Goal: Task Accomplishment & Management: Use online tool/utility

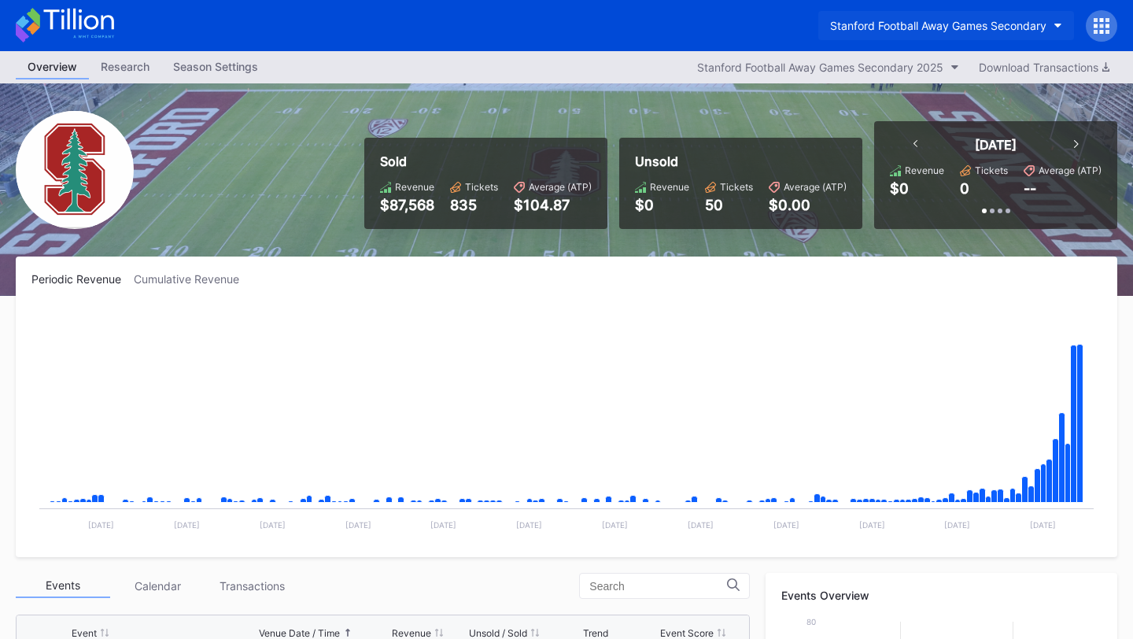
click at [996, 17] on button "Stanford Football Away Games Secondary" at bounding box center [946, 25] width 256 height 29
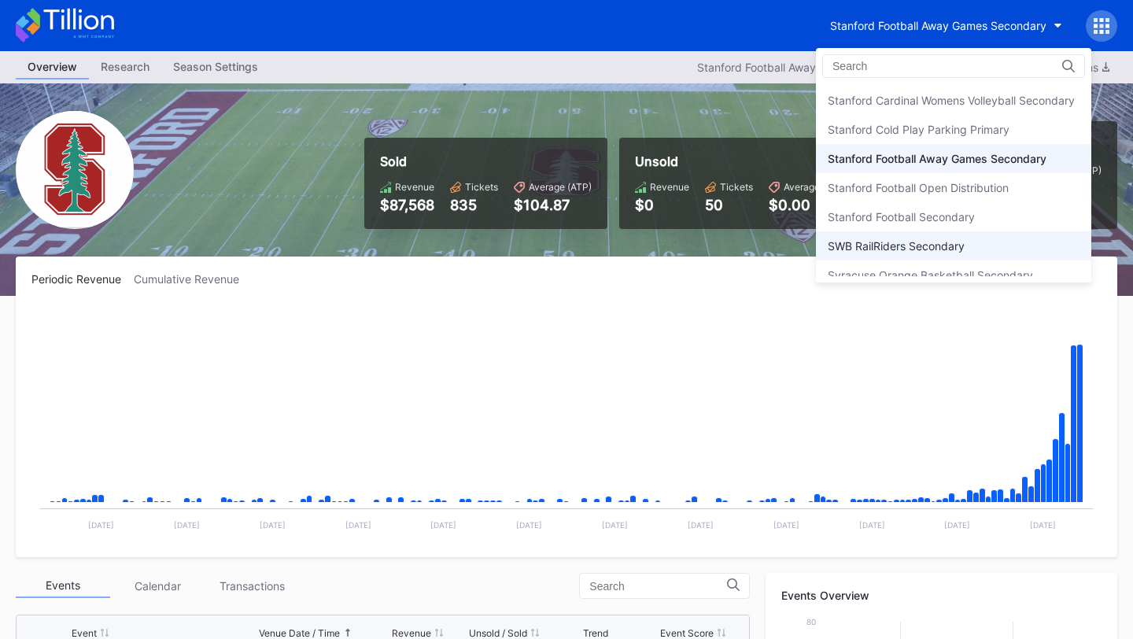
scroll to position [4870, 0]
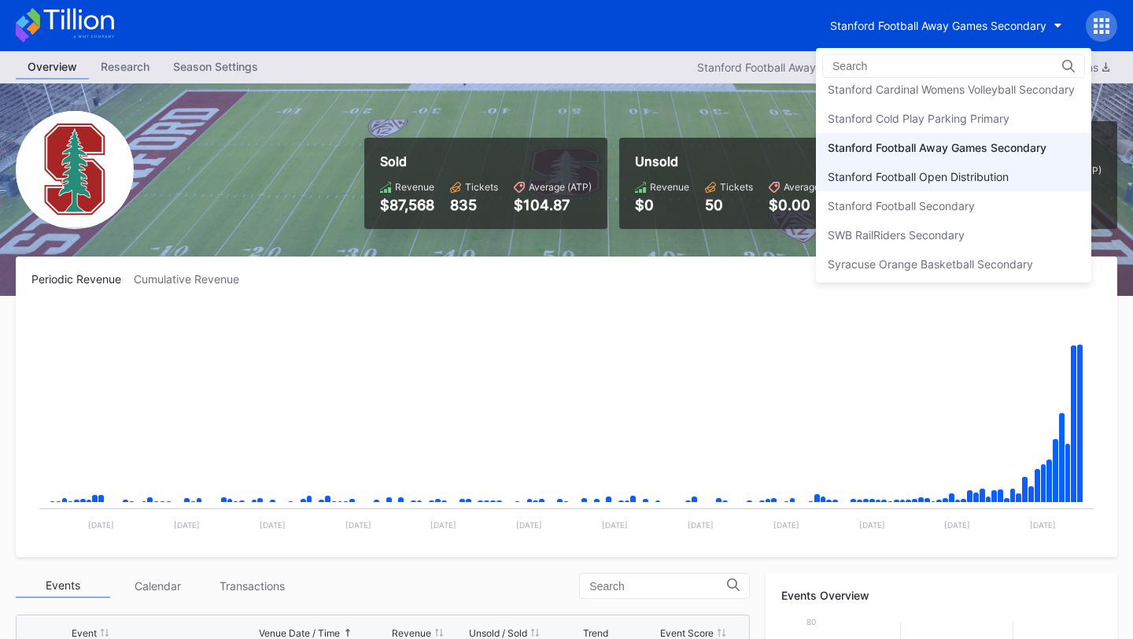
click at [936, 179] on div "Stanford Football Open Distribution" at bounding box center [918, 176] width 181 height 13
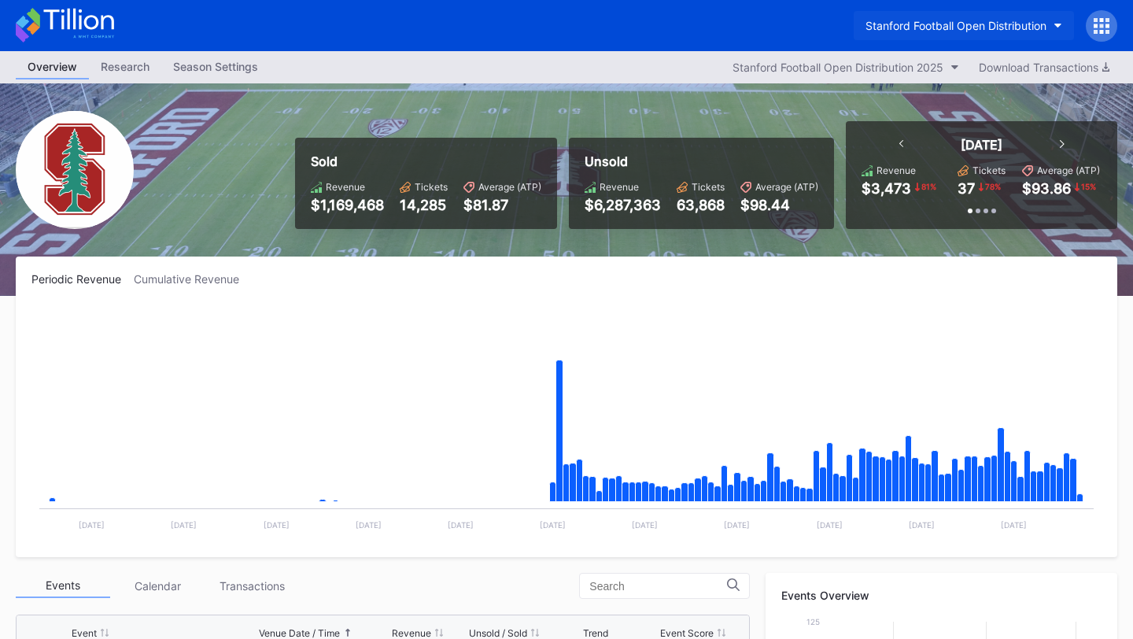
click at [937, 24] on div "Stanford Football Open Distribution" at bounding box center [955, 25] width 181 height 13
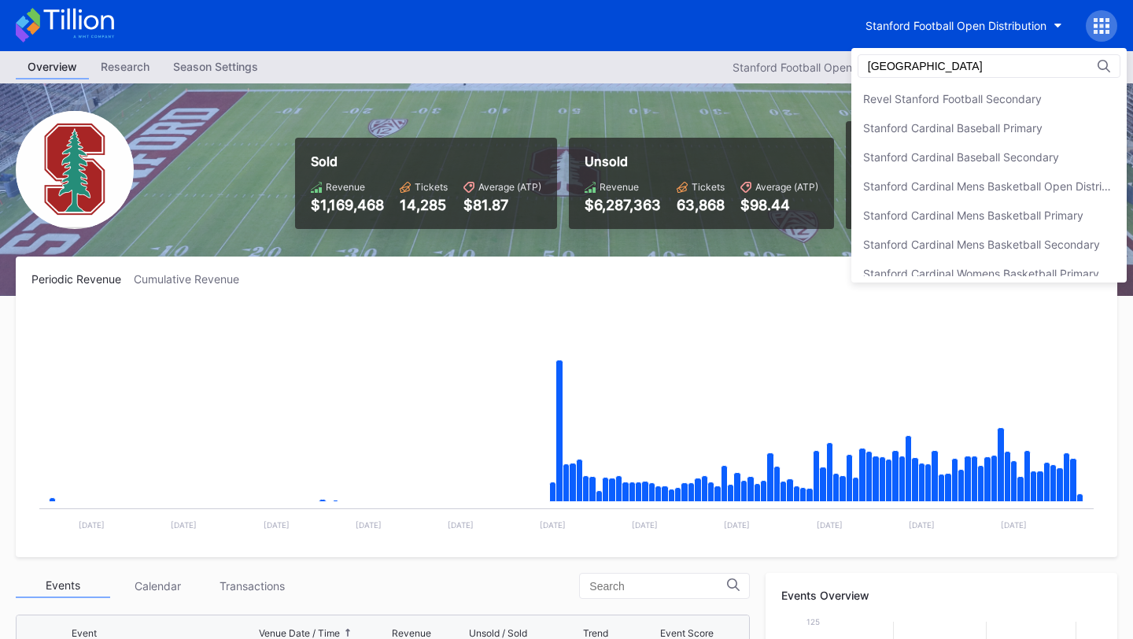
scroll to position [216, 0]
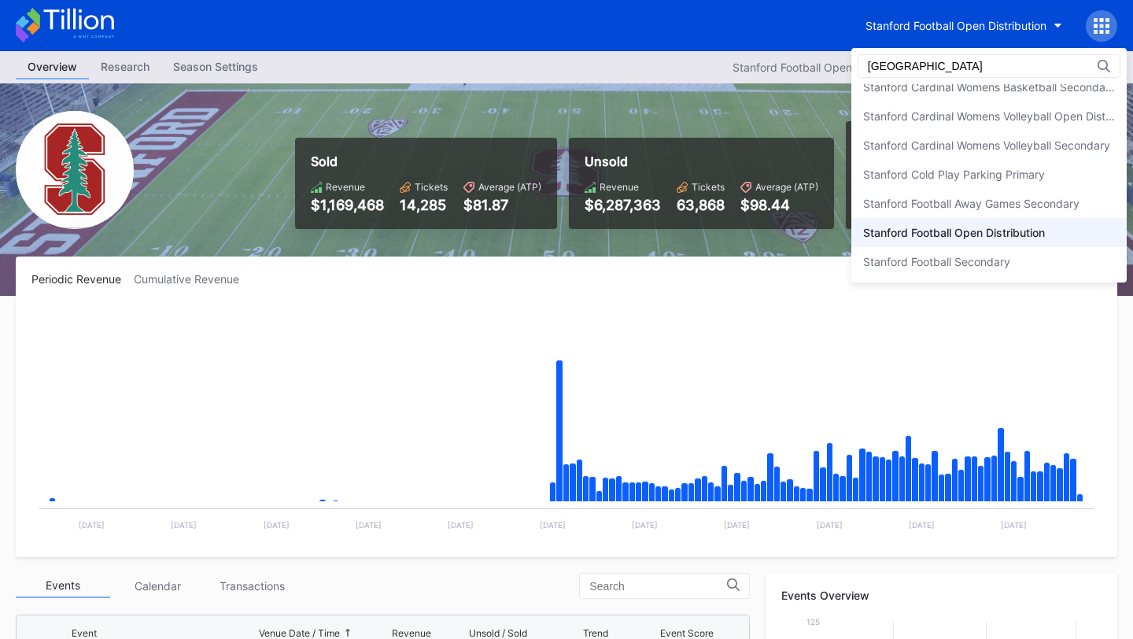
type input "[GEOGRAPHIC_DATA]"
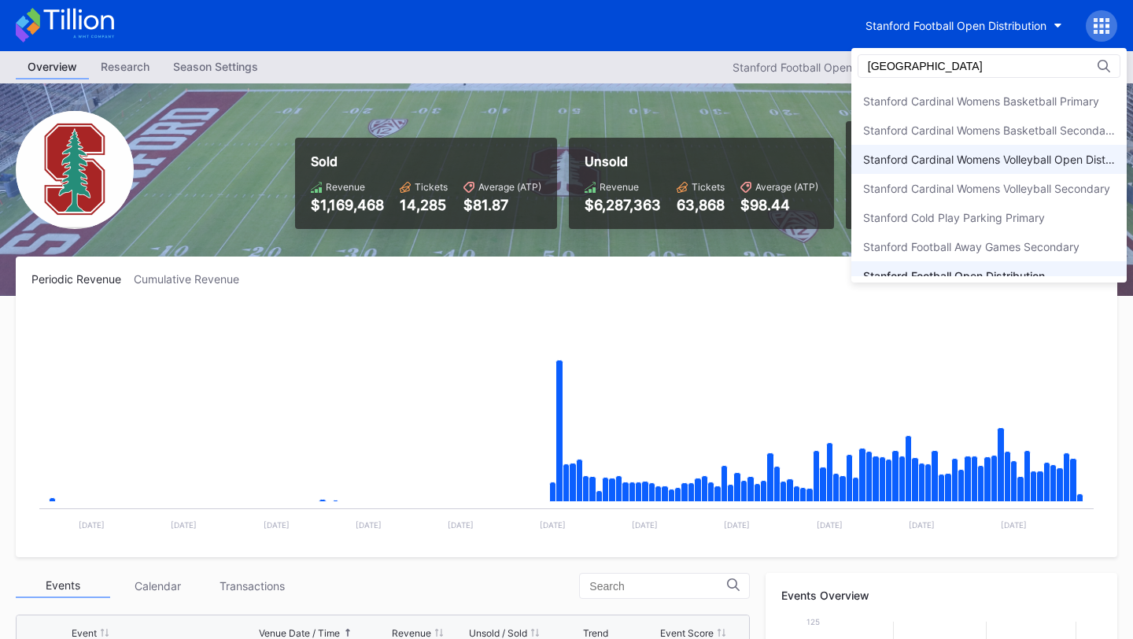
click at [983, 159] on div "Stanford Cardinal Womens Volleyball Open Distribution" at bounding box center [989, 159] width 252 height 13
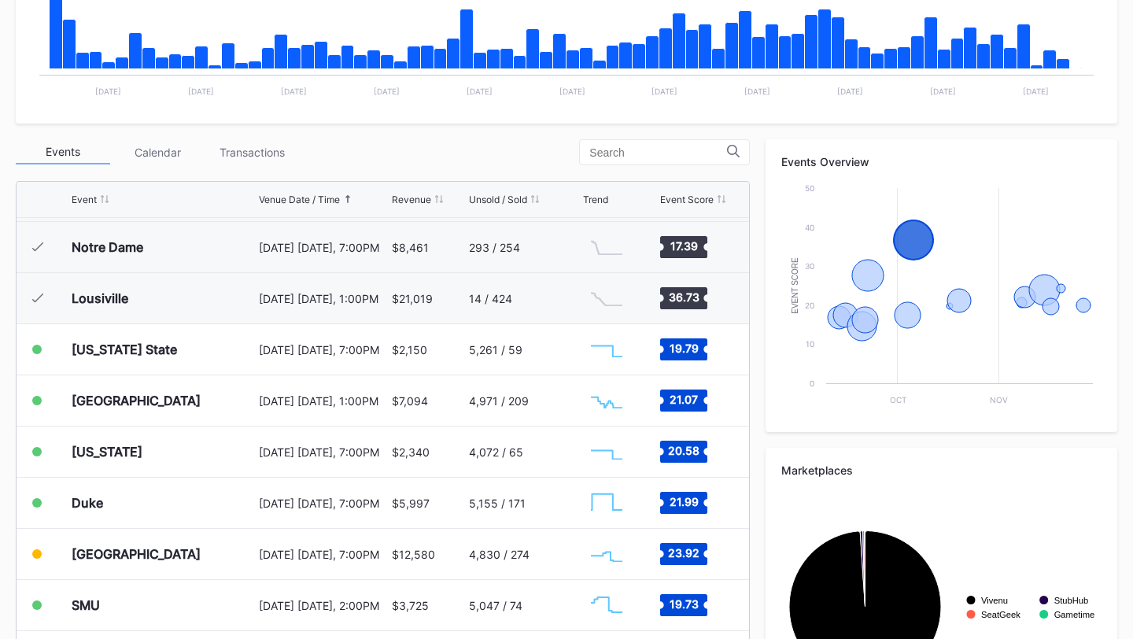
scroll to position [424, 0]
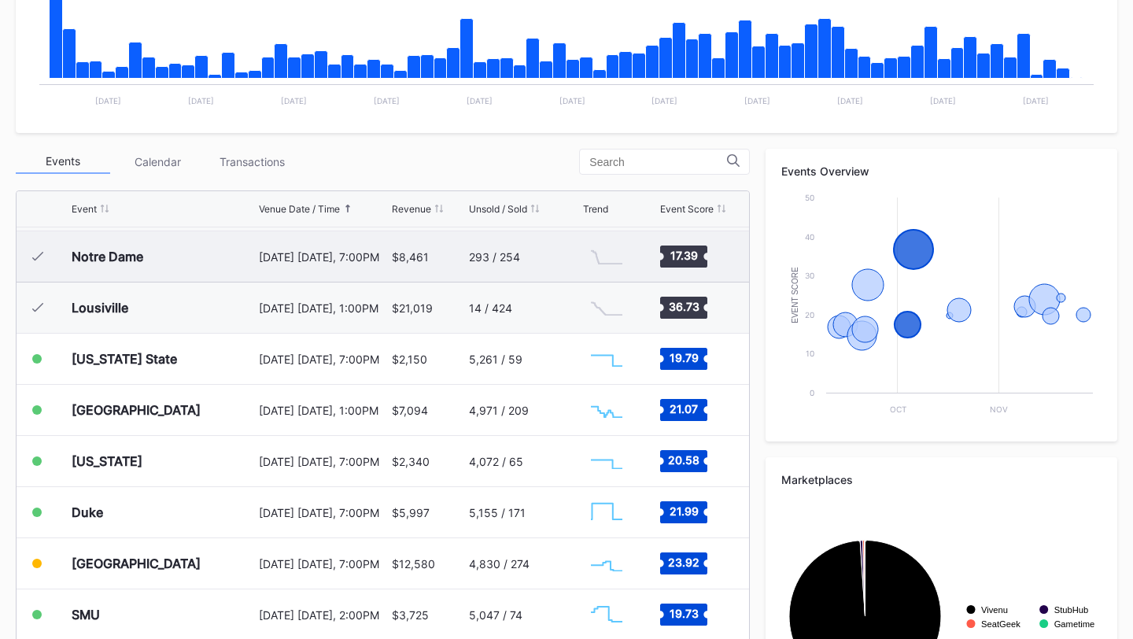
click at [445, 259] on div "$8,461" at bounding box center [428, 256] width 73 height 50
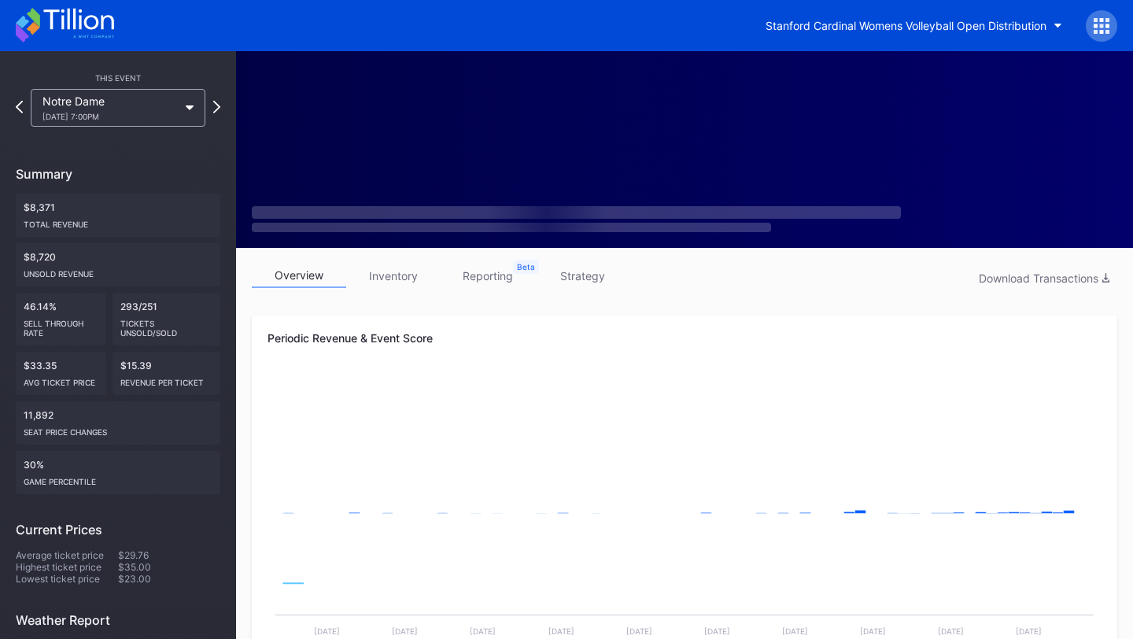
click at [402, 277] on link "inventory" at bounding box center [393, 276] width 94 height 24
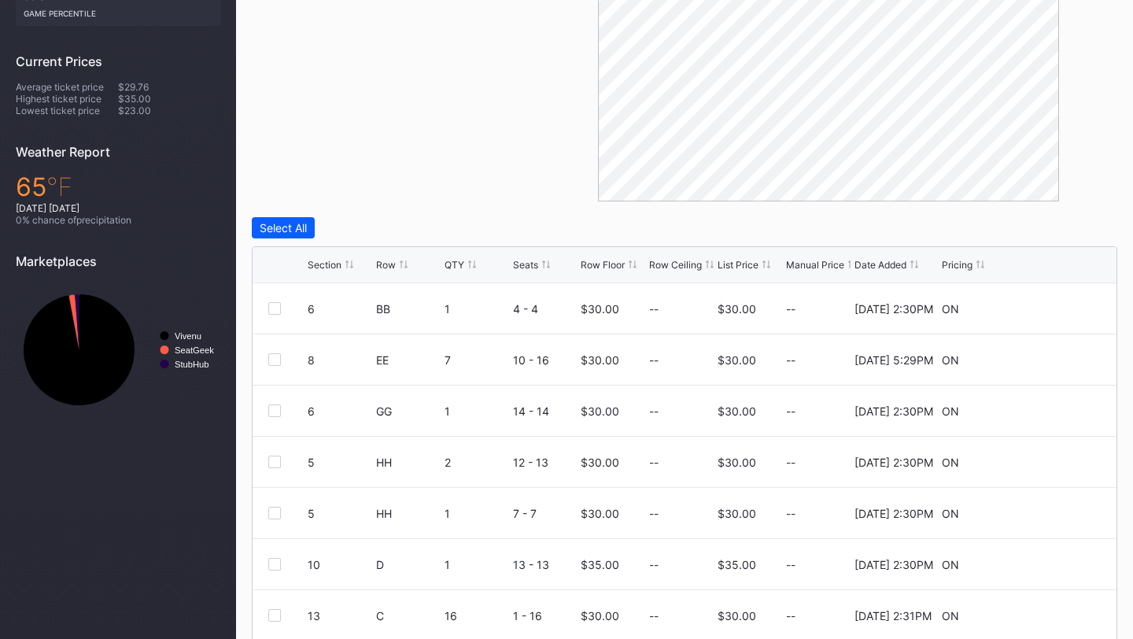
scroll to position [467, 0]
click at [322, 263] on div "Section" at bounding box center [325, 266] width 34 height 12
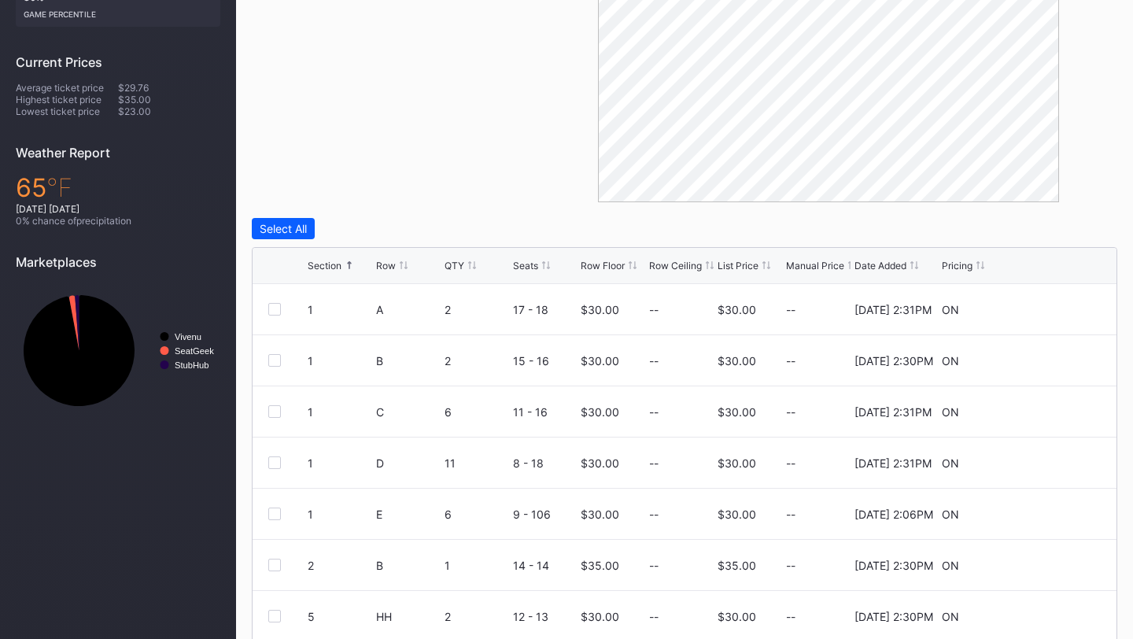
click at [322, 263] on div "Section" at bounding box center [325, 266] width 34 height 12
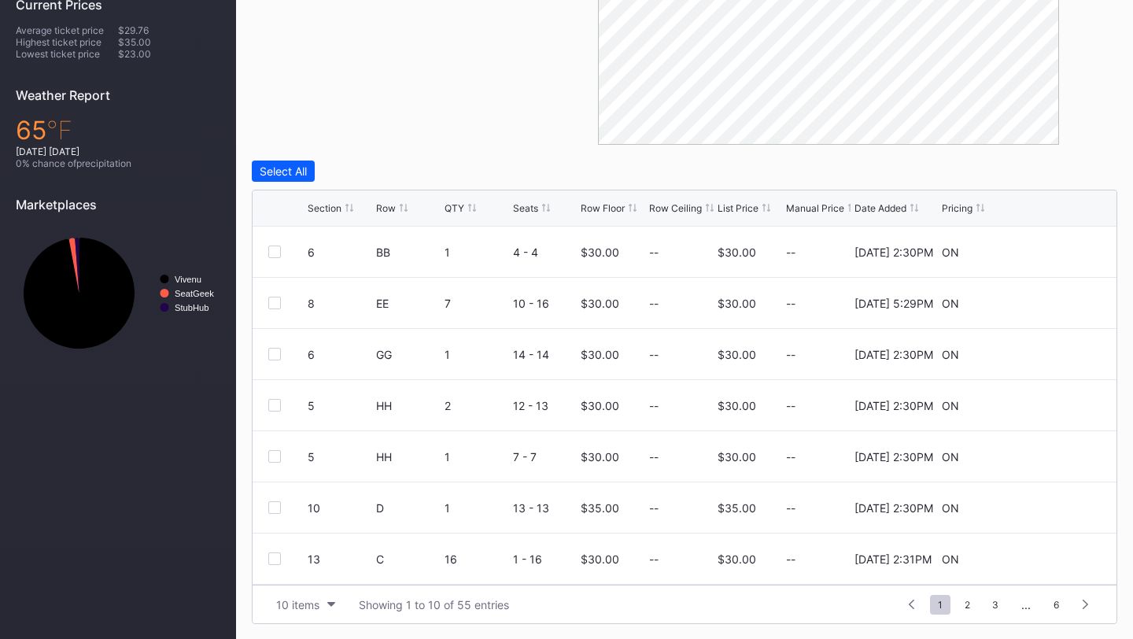
scroll to position [0, 0]
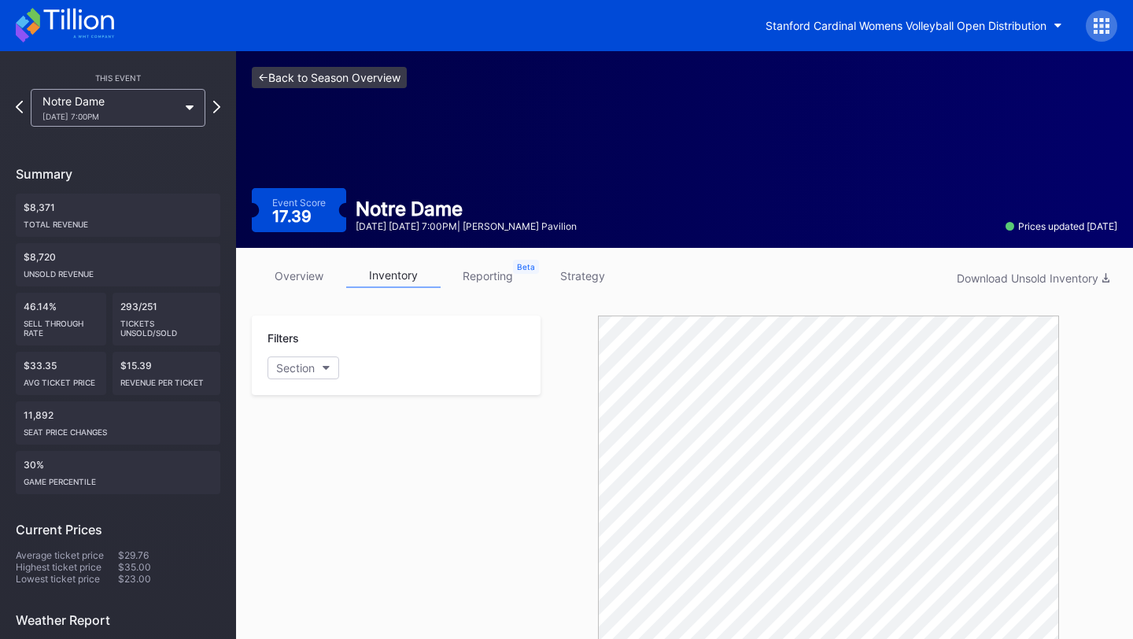
click at [323, 79] on link "<- Back to Season Overview" at bounding box center [329, 77] width 155 height 21
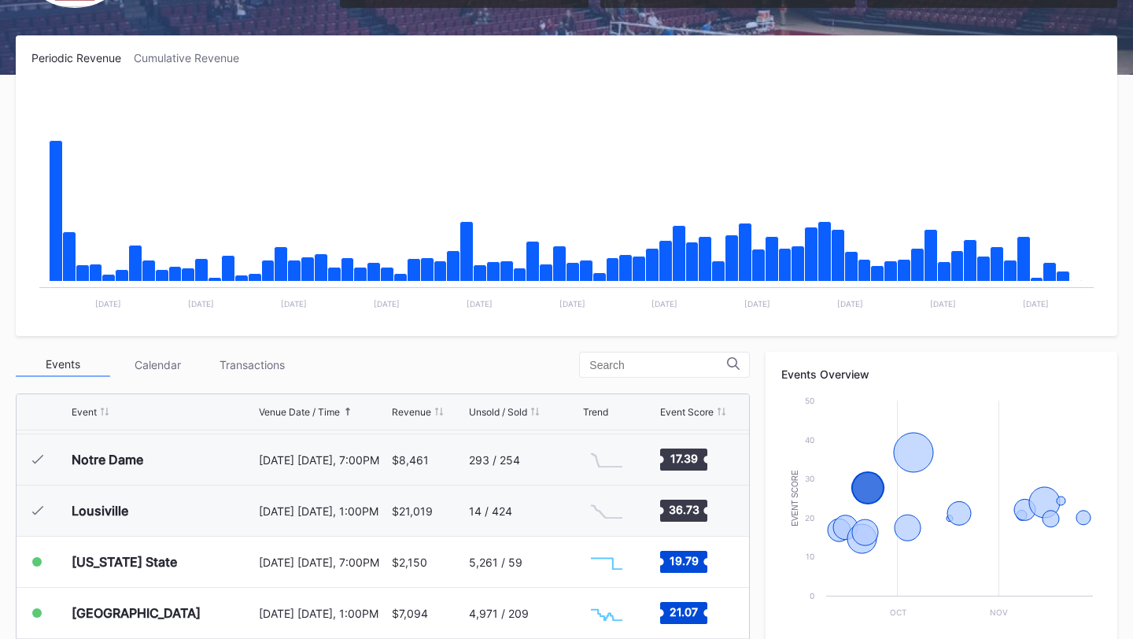
scroll to position [290, 0]
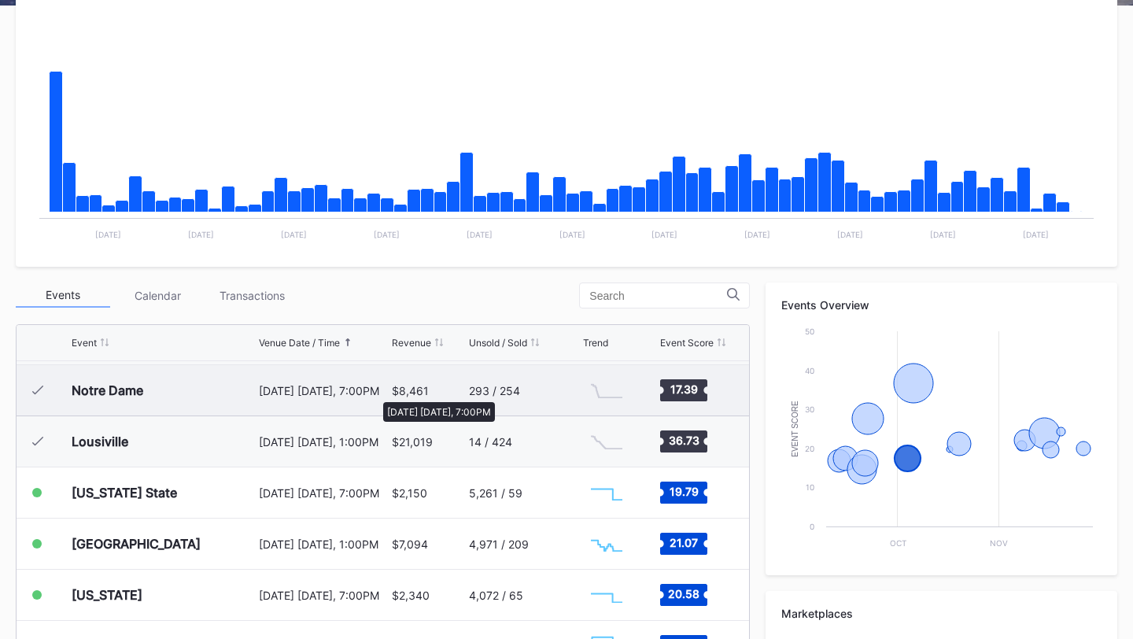
click at [375, 394] on div "[DATE] [DATE], 7:00PM" at bounding box center [323, 390] width 128 height 13
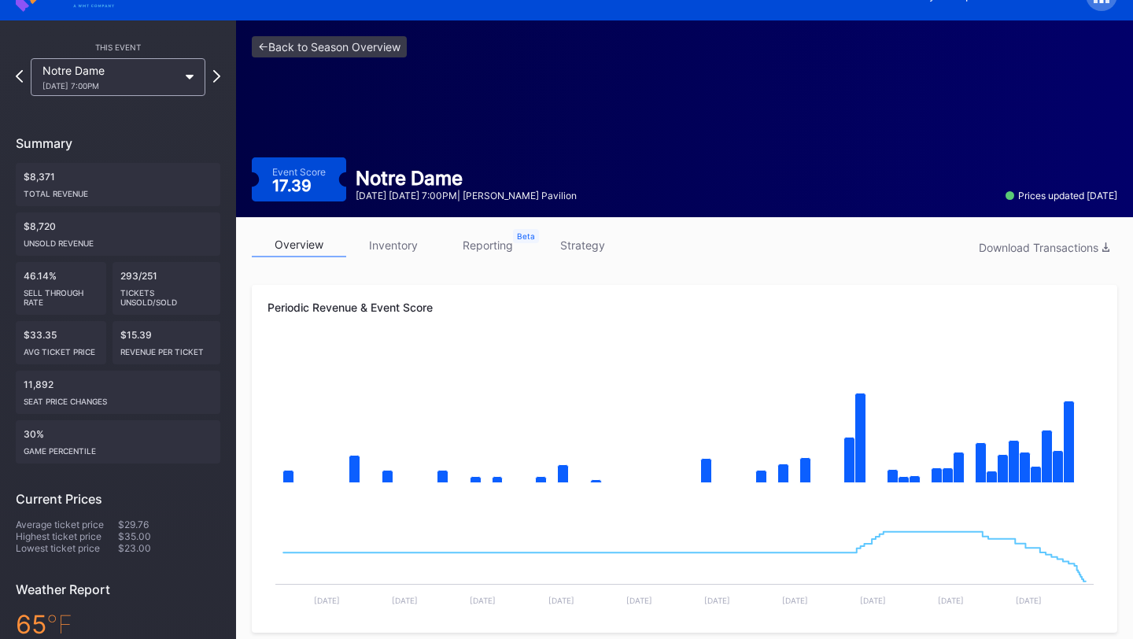
click at [391, 233] on link "inventory" at bounding box center [393, 245] width 94 height 24
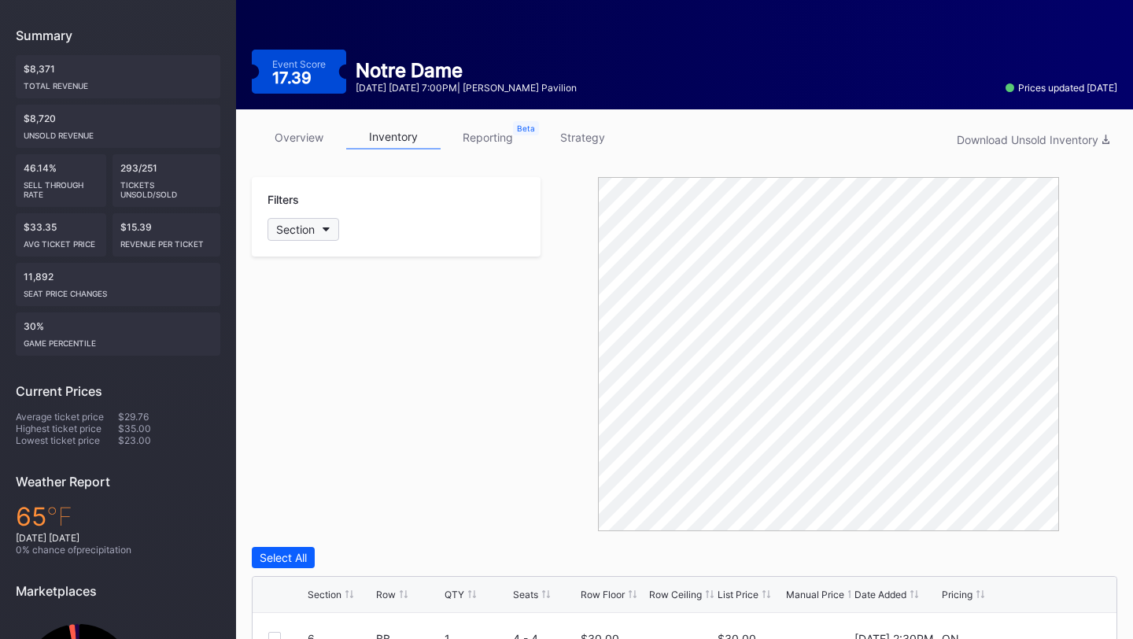
click at [290, 223] on div "Section" at bounding box center [295, 229] width 39 height 13
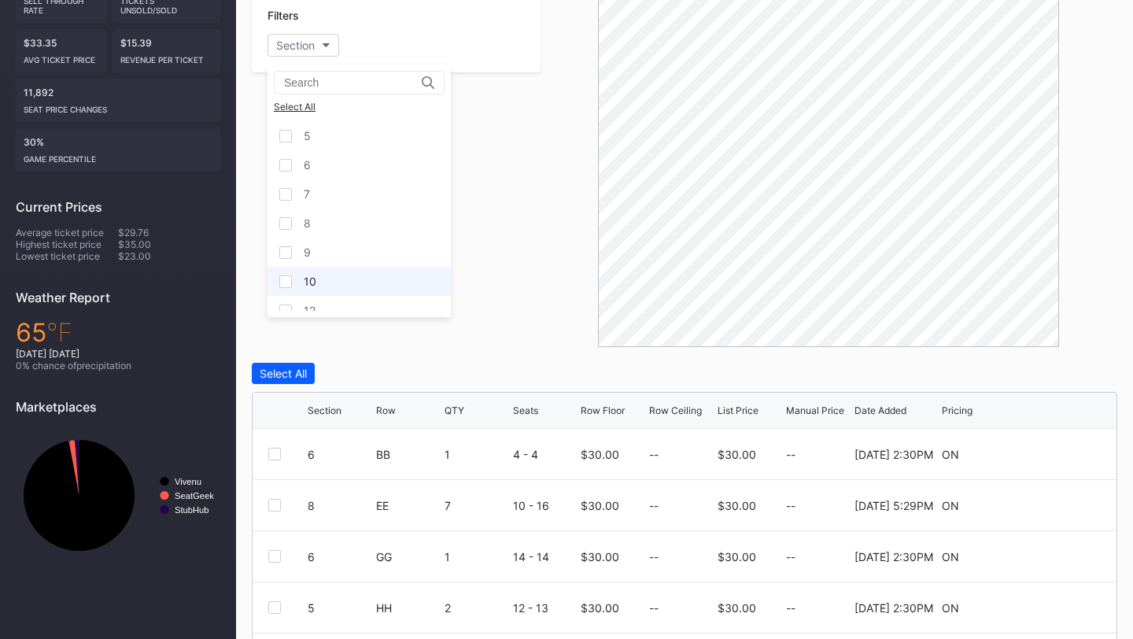
scroll to position [21, 0]
click at [518, 322] on div "Filters Section" at bounding box center [396, 170] width 289 height 354
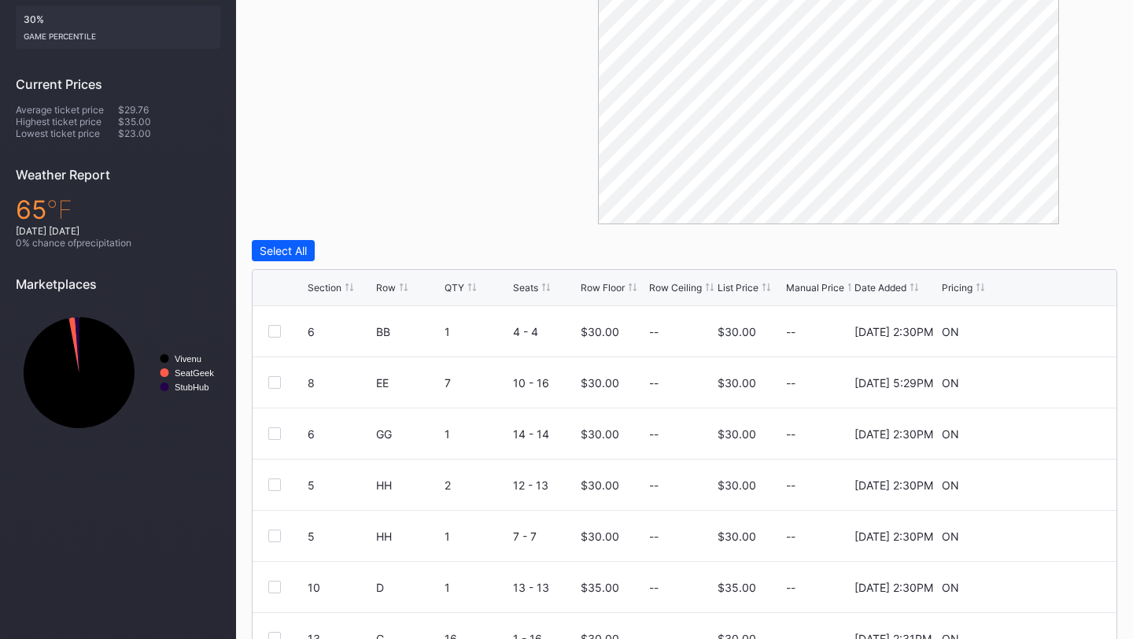
scroll to position [304, 0]
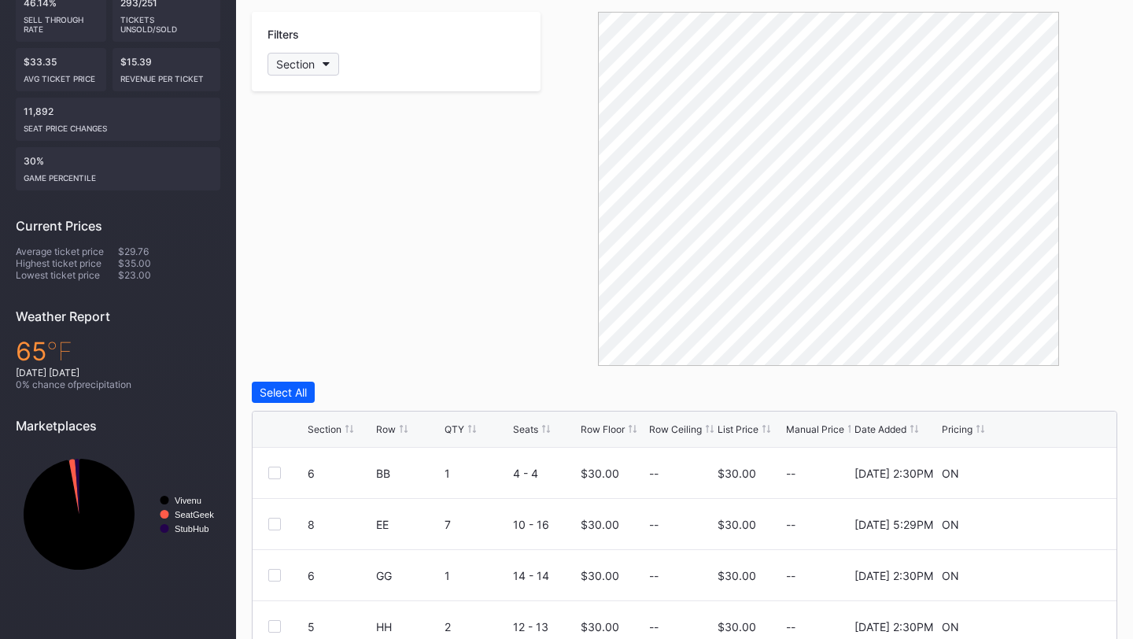
click at [328, 65] on icon "button" at bounding box center [327, 64] width 8 height 5
type input "7"
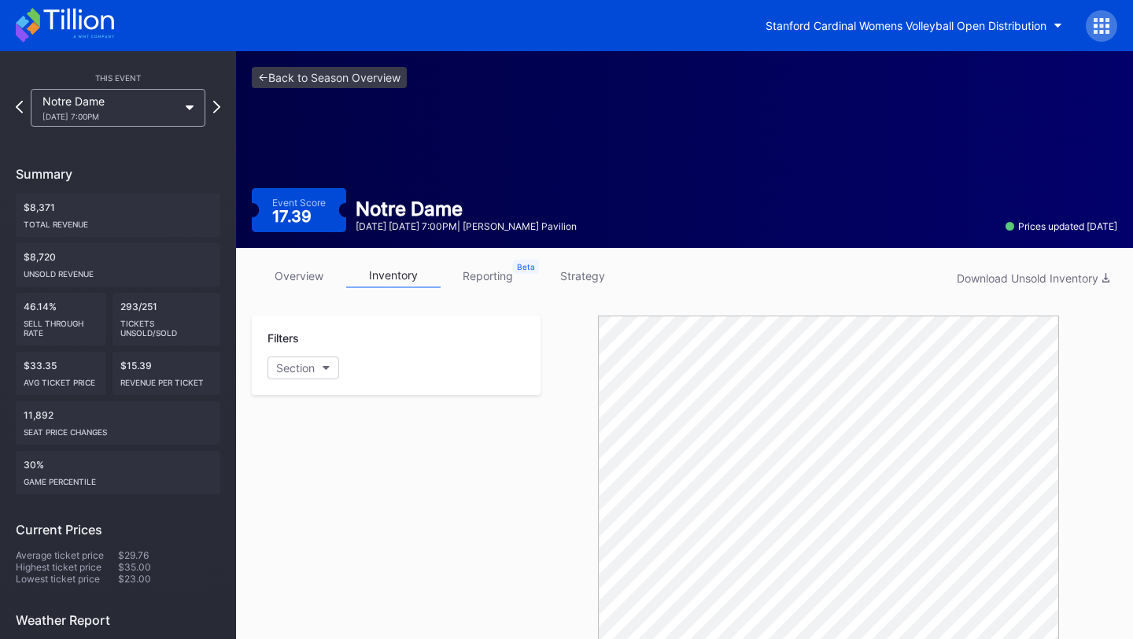
click at [221, 100] on div "This Event [GEOGRAPHIC_DATA] [DATE] 7:00PM Summary $8,371 Total Revenue $8,720 …" at bounding box center [118, 476] width 236 height 851
click at [217, 107] on icon at bounding box center [216, 106] width 9 height 15
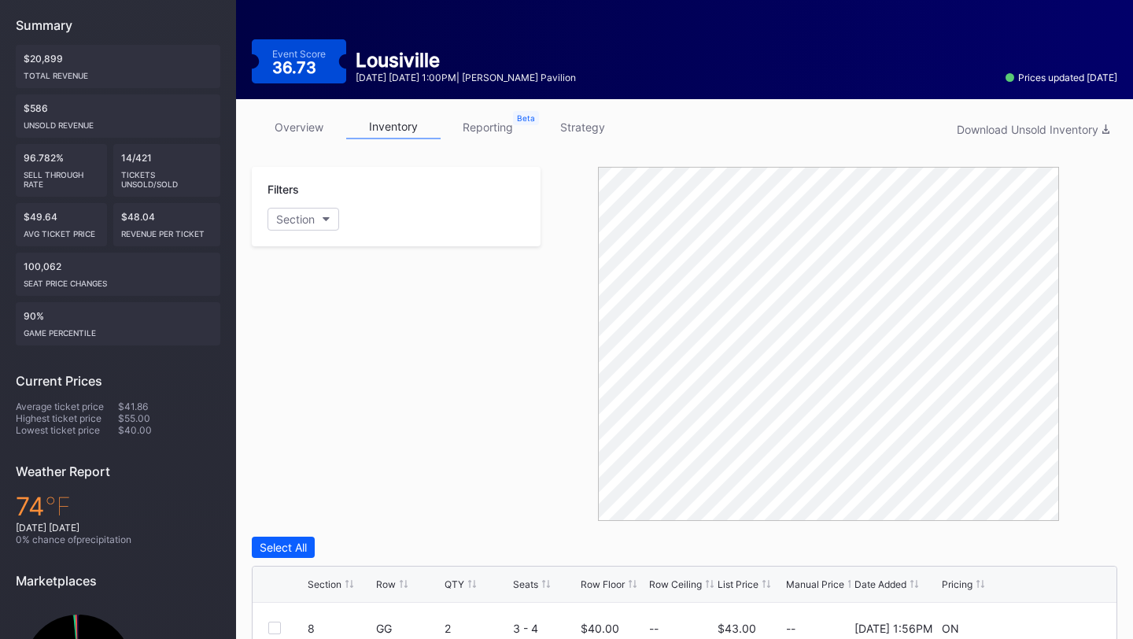
scroll to position [149, 0]
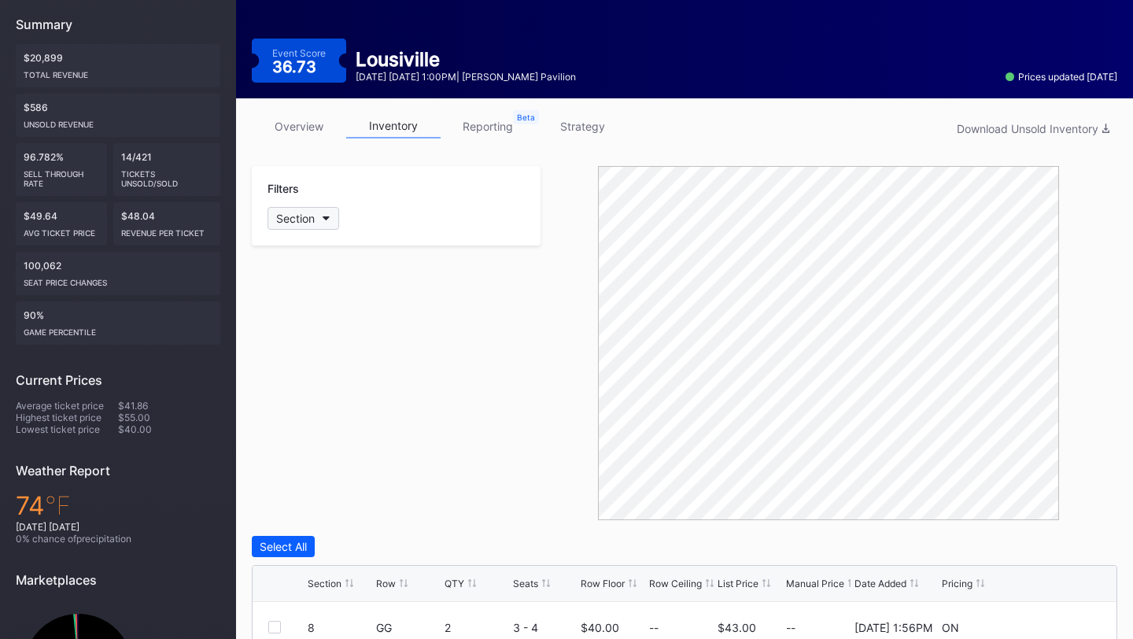
click at [308, 222] on div "Section" at bounding box center [295, 218] width 39 height 13
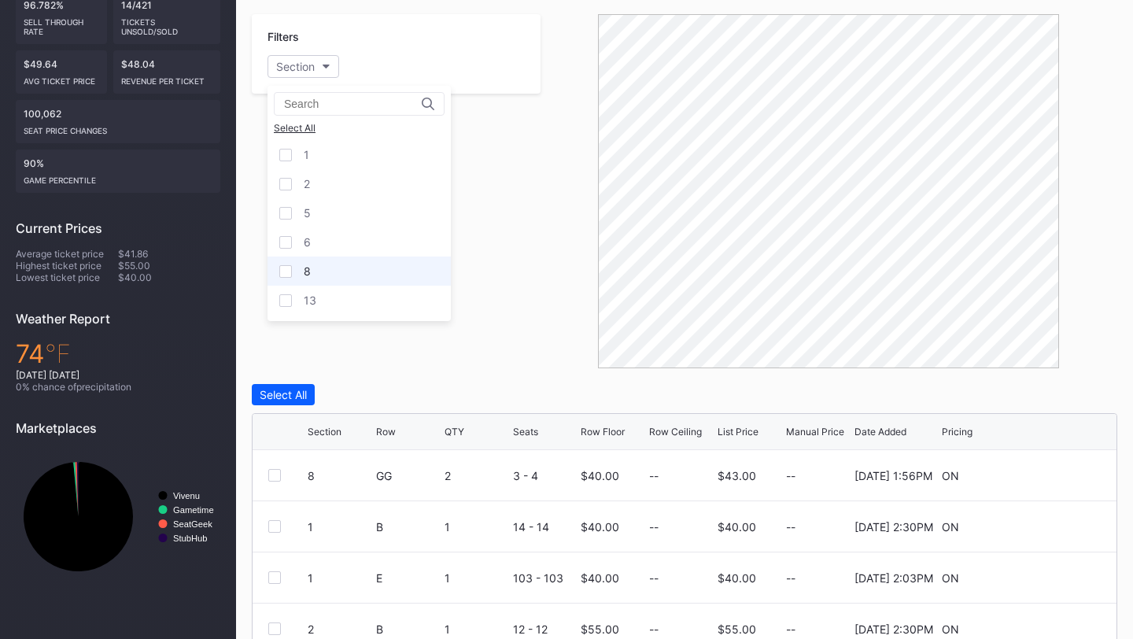
scroll to position [299, 0]
type input "H"
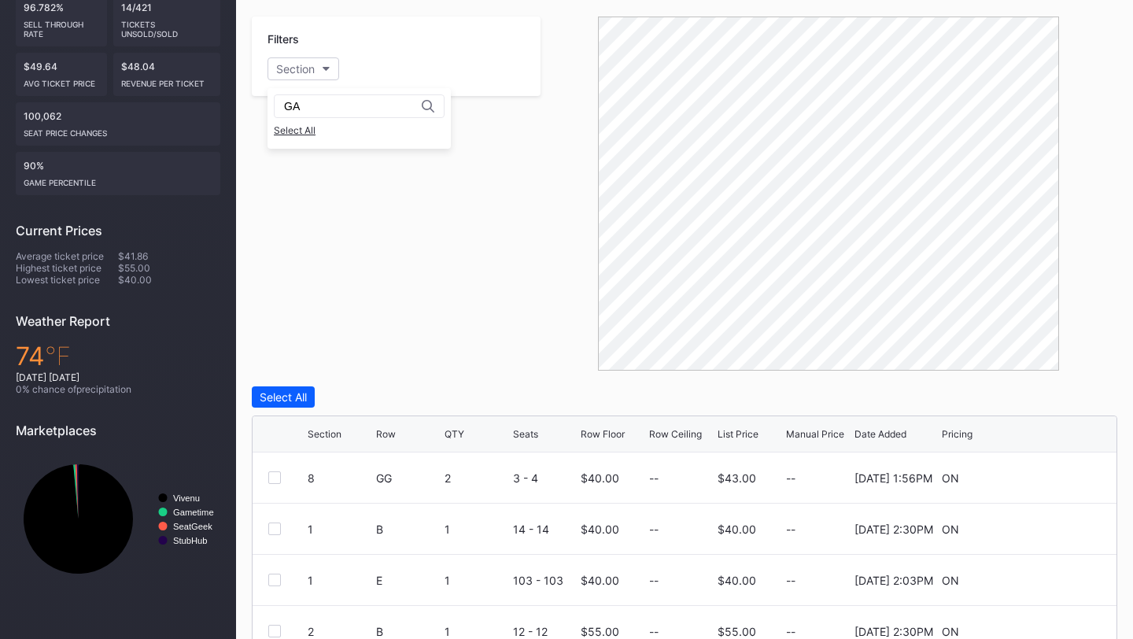
type input "G"
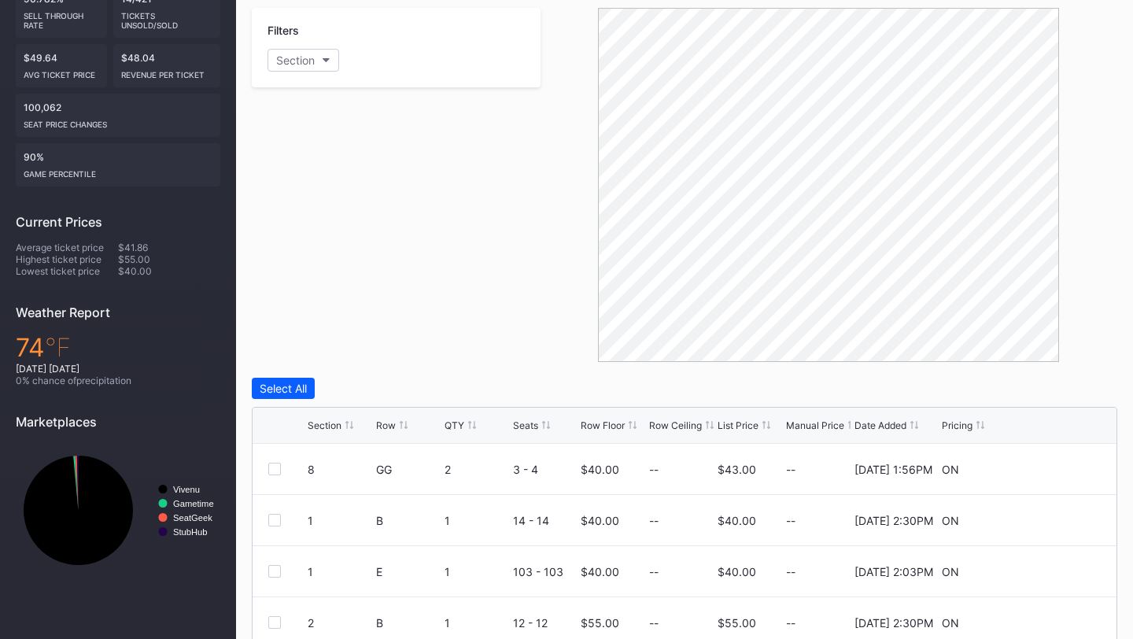
scroll to position [525, 0]
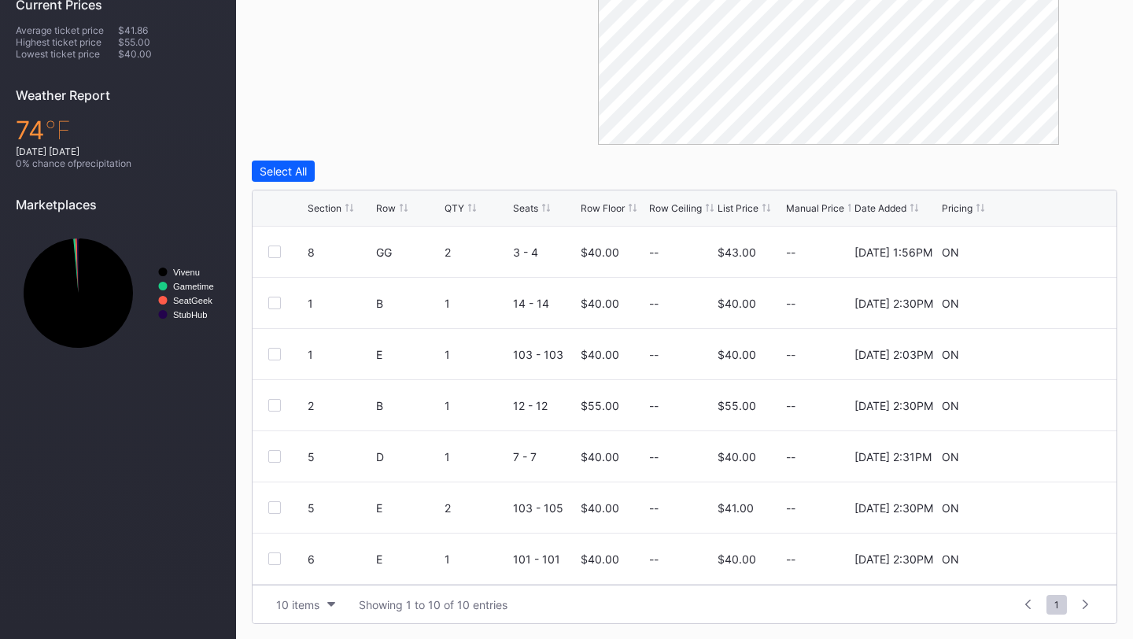
click at [381, 206] on div "Row" at bounding box center [386, 208] width 20 height 12
click at [306, 207] on div "Section Row QTY Seats Row Floor Row Ceiling List Price Manual Price Date Added …" at bounding box center [685, 208] width 864 height 36
click at [319, 207] on div "Section" at bounding box center [325, 208] width 34 height 12
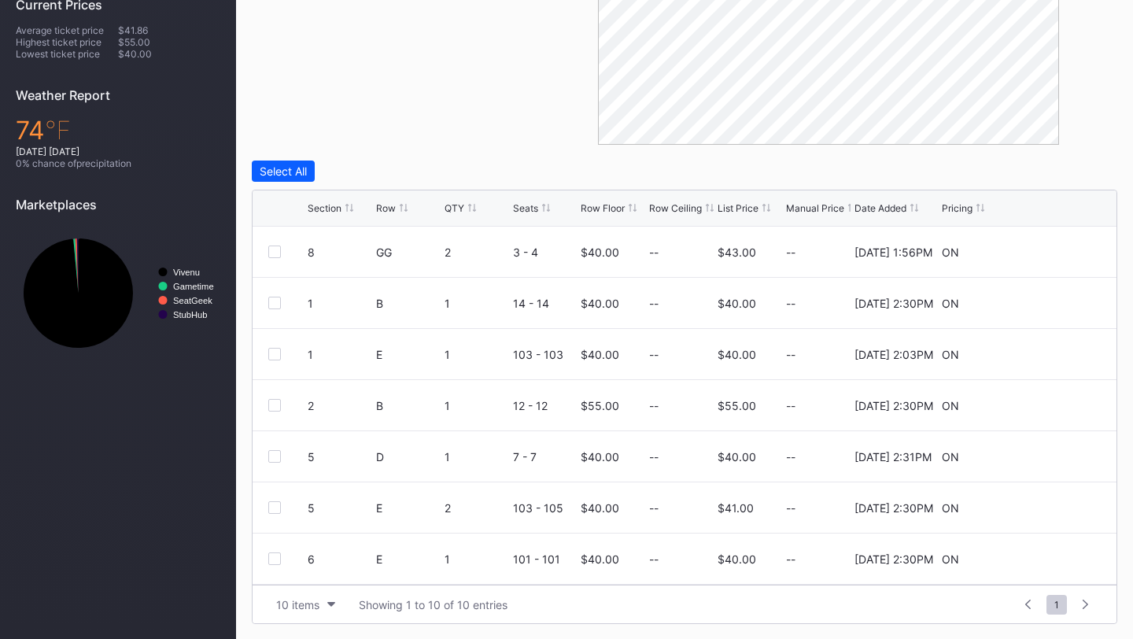
scroll to position [0, 0]
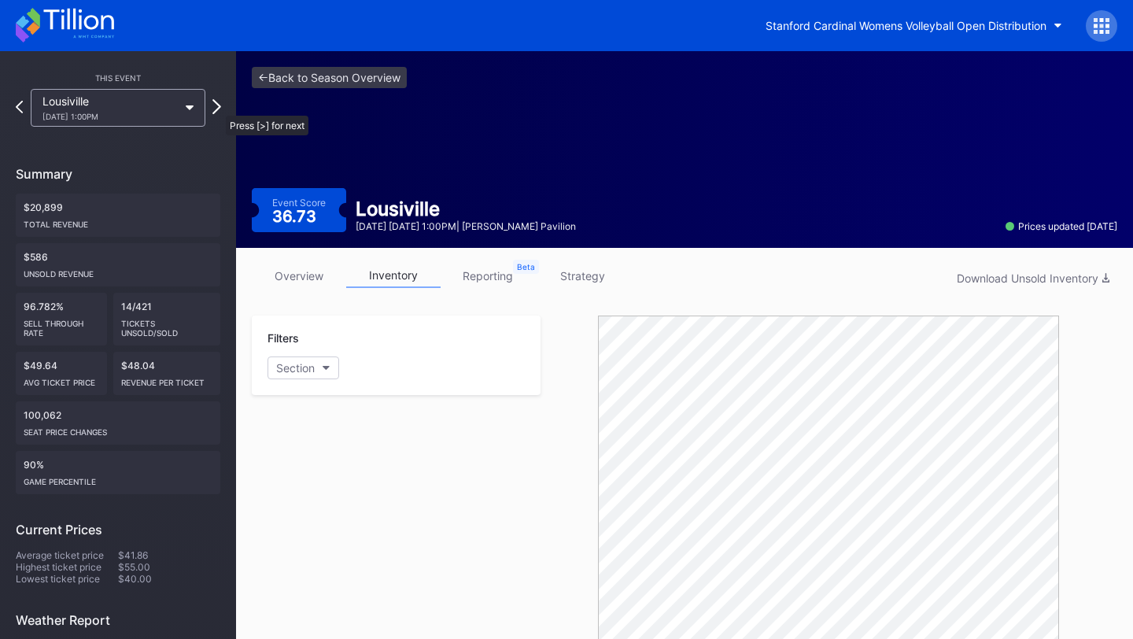
click at [218, 108] on icon at bounding box center [216, 106] width 9 height 15
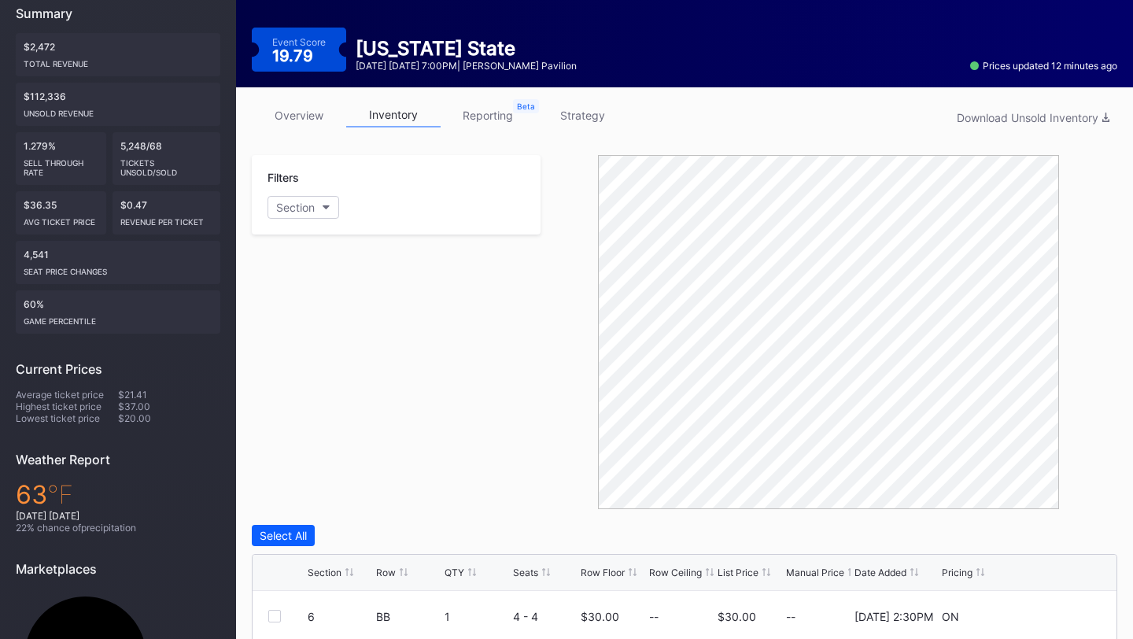
scroll to position [147, 0]
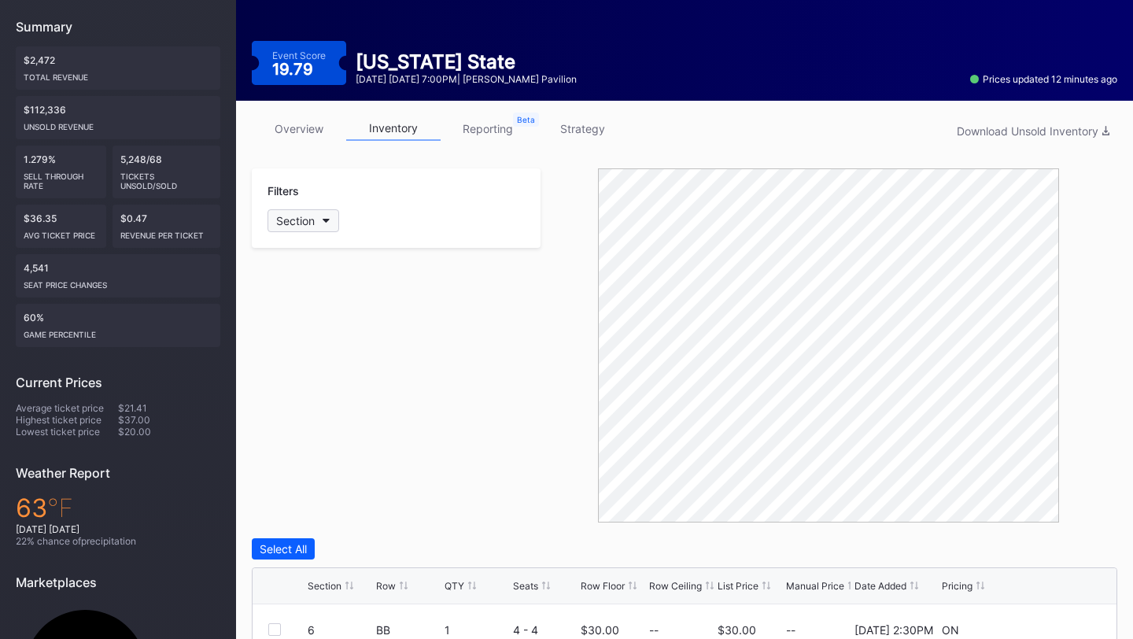
click at [324, 223] on button "Section" at bounding box center [303, 220] width 72 height 23
click at [286, 474] on div at bounding box center [285, 472] width 13 height 13
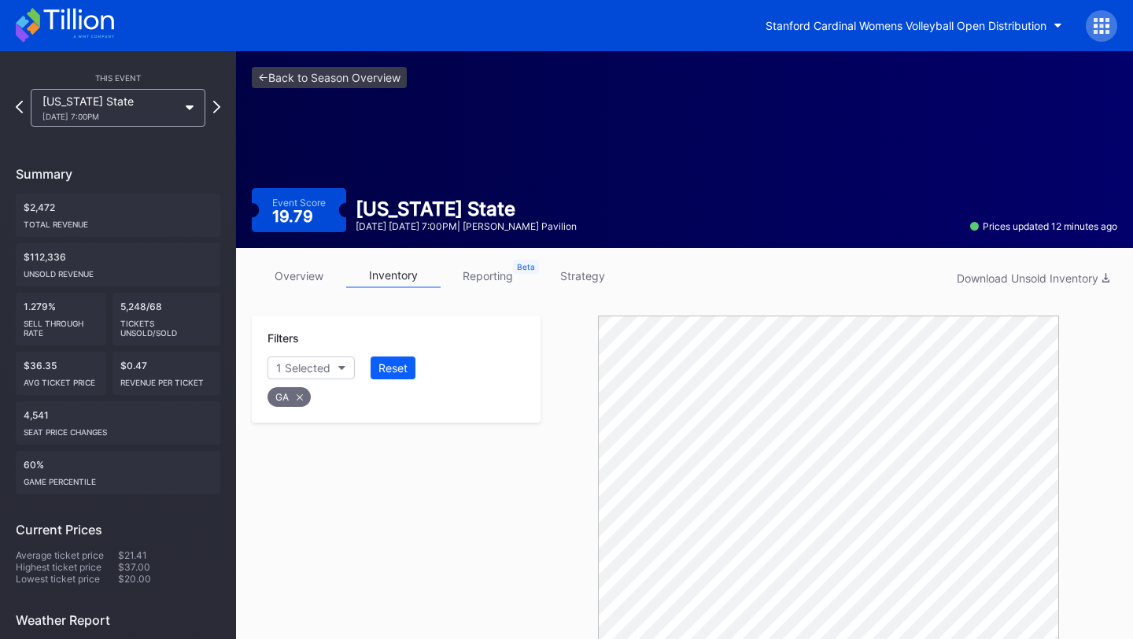
scroll to position [525, 0]
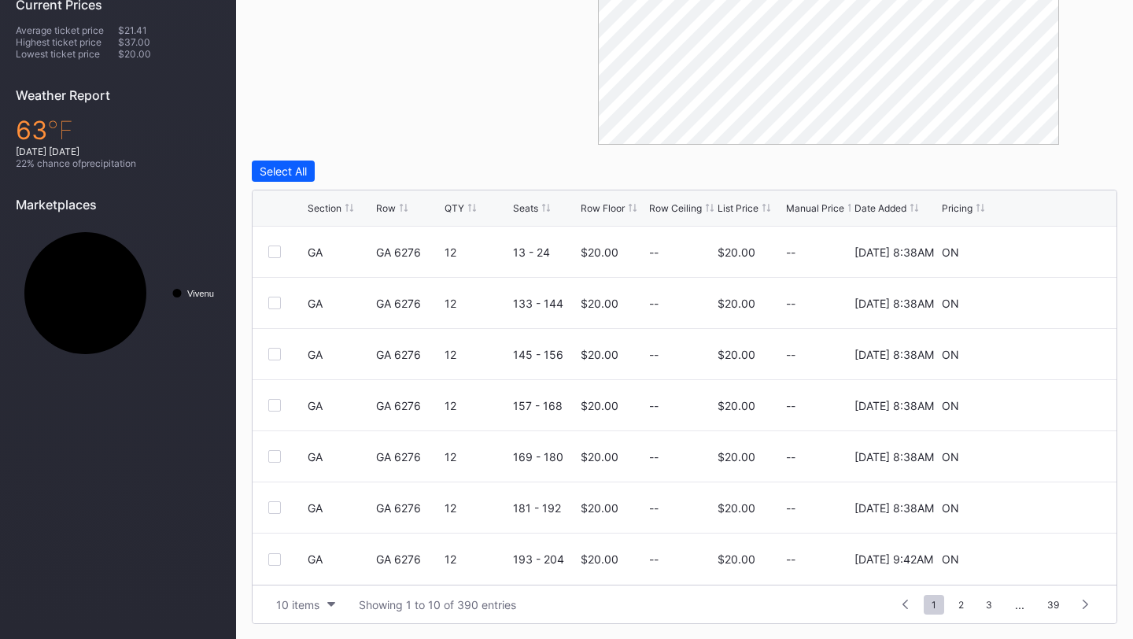
click at [741, 207] on div "List Price" at bounding box center [737, 208] width 41 height 12
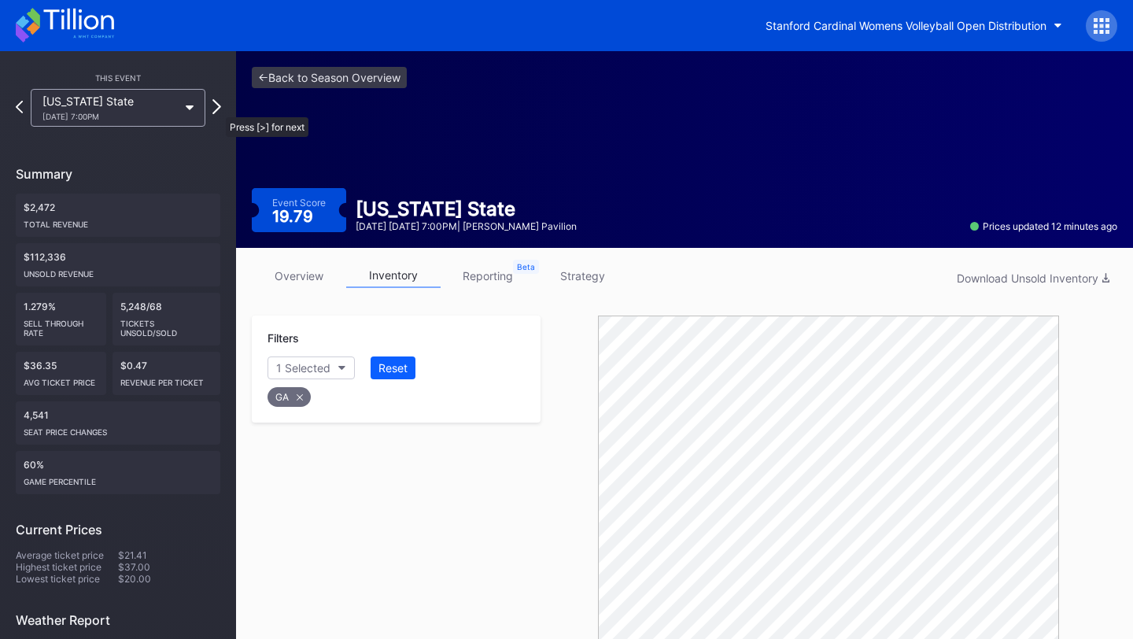
click at [218, 109] on icon at bounding box center [216, 106] width 9 height 15
click at [216, 108] on icon at bounding box center [216, 106] width 9 height 15
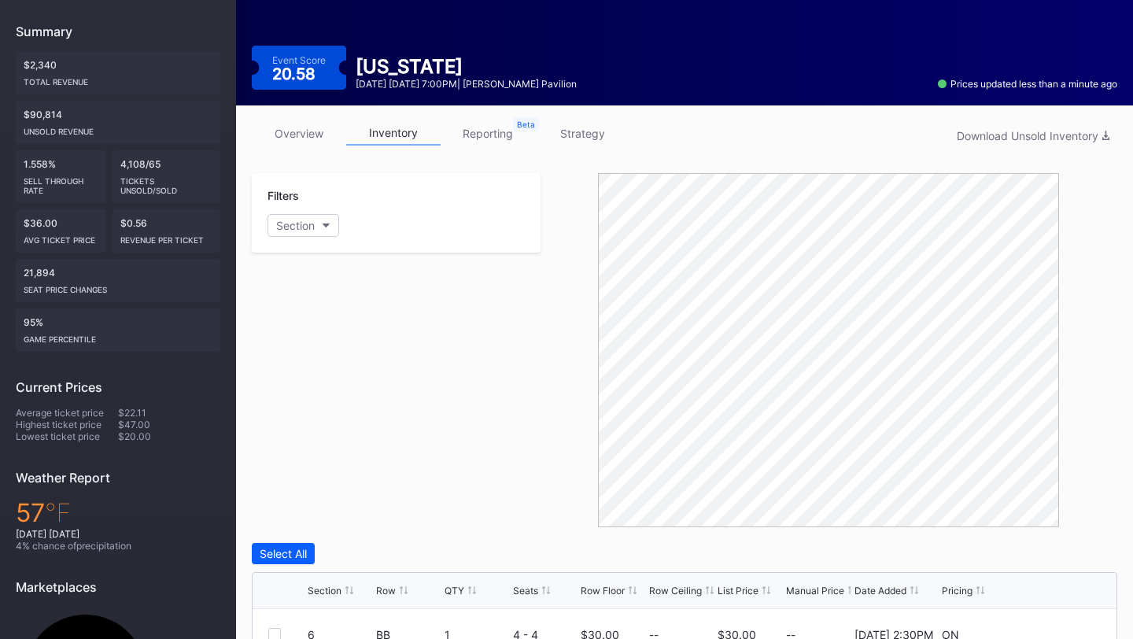
scroll to position [132, 0]
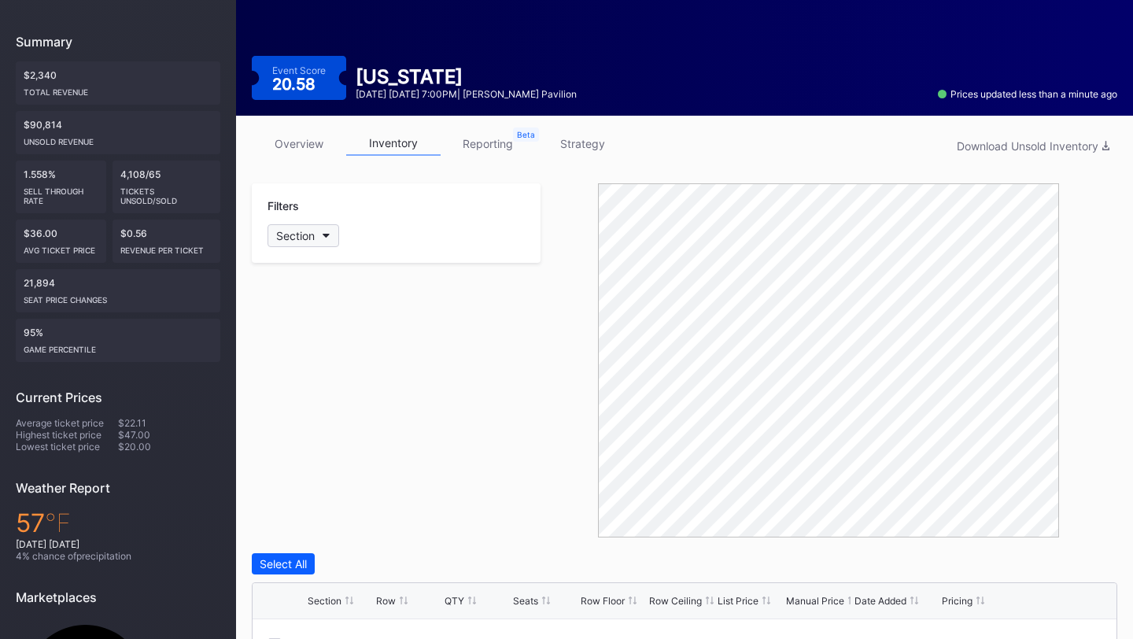
click at [329, 242] on button "Section" at bounding box center [303, 235] width 72 height 23
click at [288, 482] on div at bounding box center [285, 487] width 13 height 13
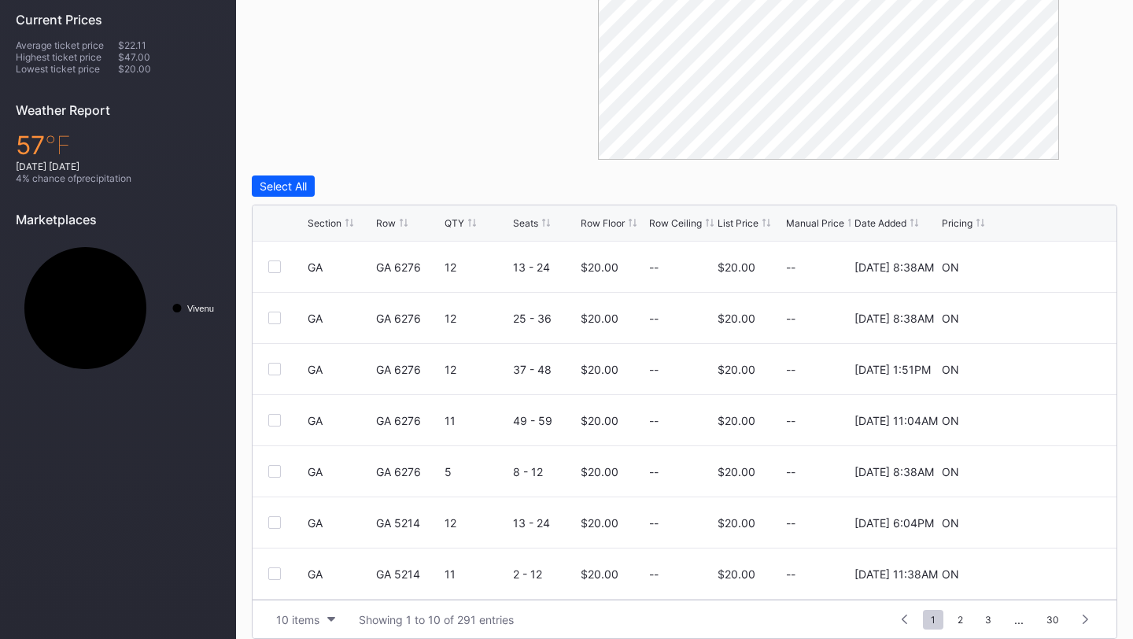
scroll to position [525, 0]
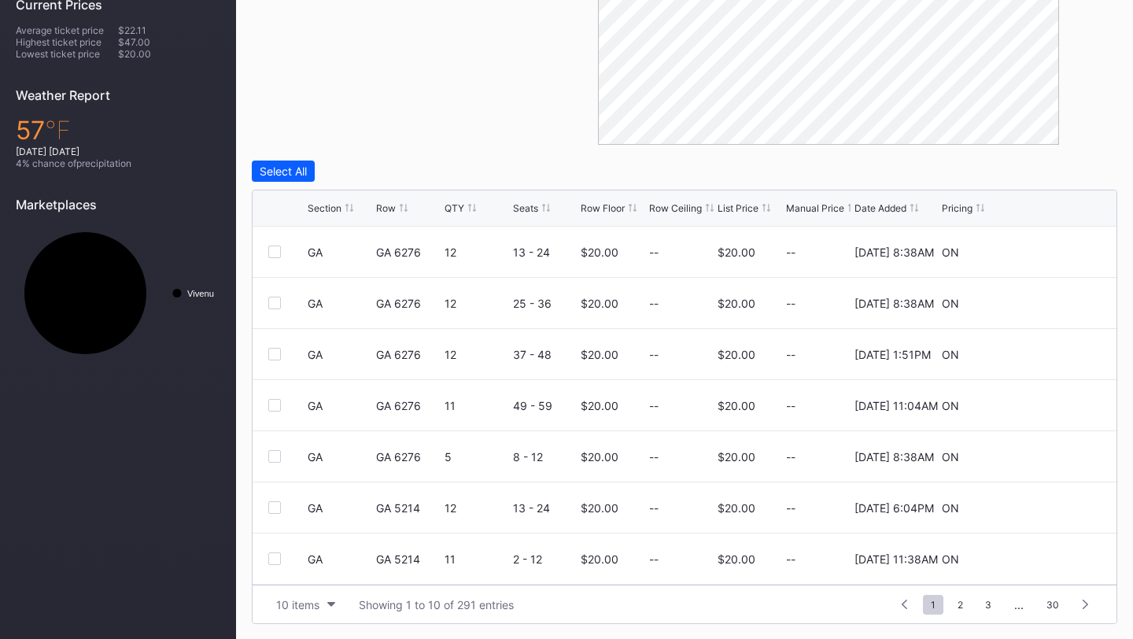
click at [747, 212] on div "List Price" at bounding box center [737, 208] width 41 height 12
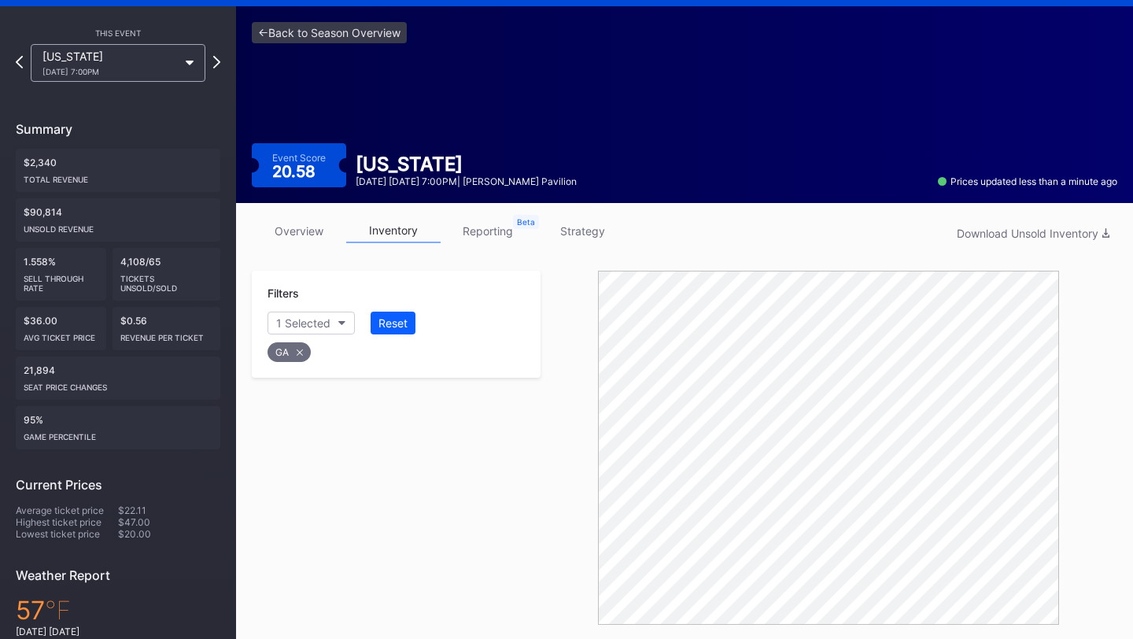
scroll to position [42, 0]
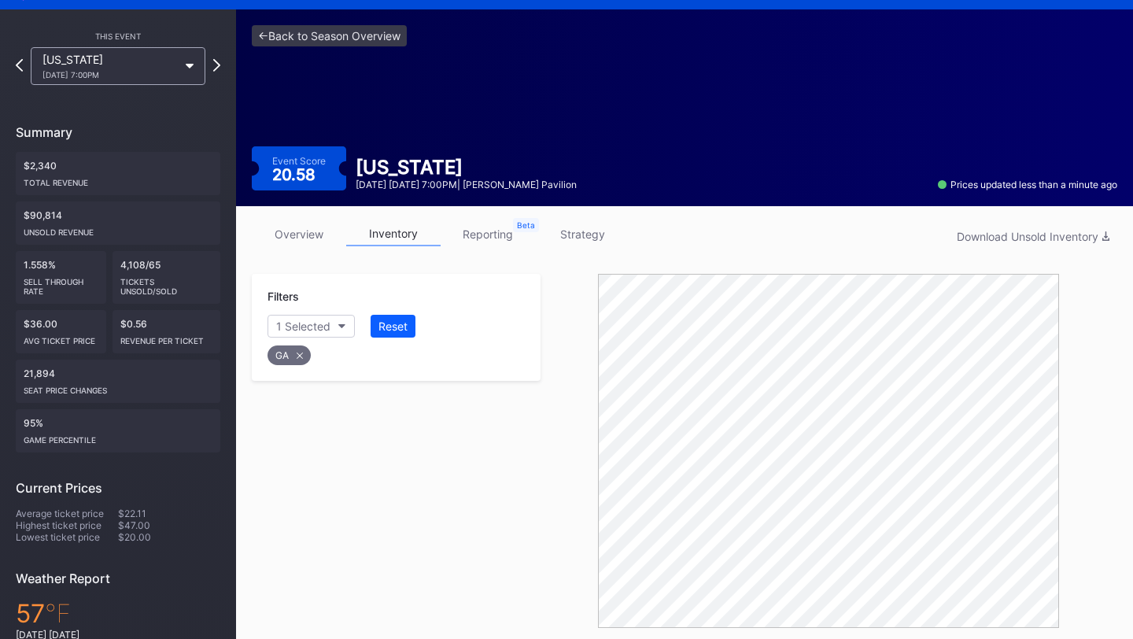
click at [220, 61] on div "This Event [US_STATE] [DATE] 7:00PM Summary $2,340 Total Revenue $90,814 Unsold…" at bounding box center [118, 434] width 236 height 851
click at [219, 65] on icon at bounding box center [216, 64] width 9 height 15
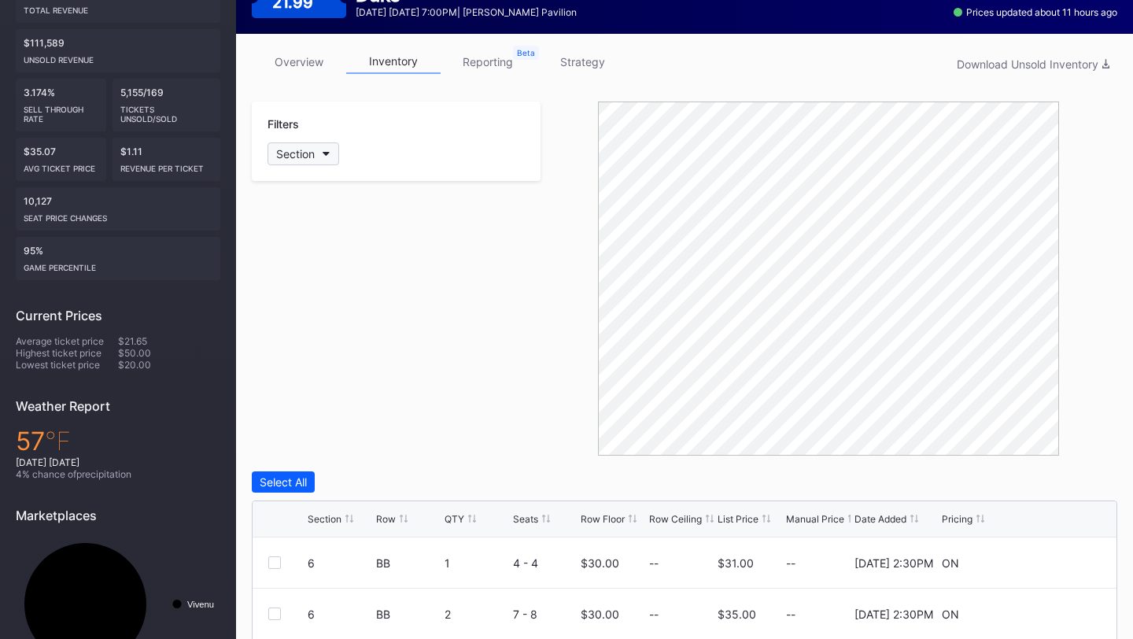
scroll to position [215, 0]
click at [329, 146] on button "Section" at bounding box center [303, 153] width 72 height 23
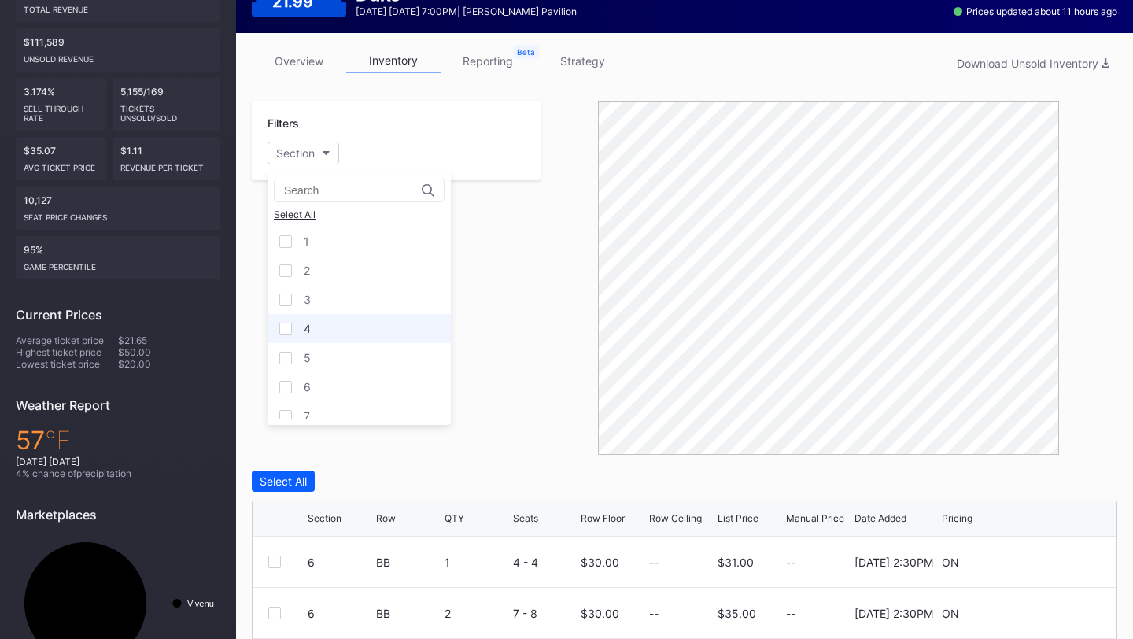
scroll to position [216, 0]
click at [287, 406] on div at bounding box center [285, 404] width 13 height 13
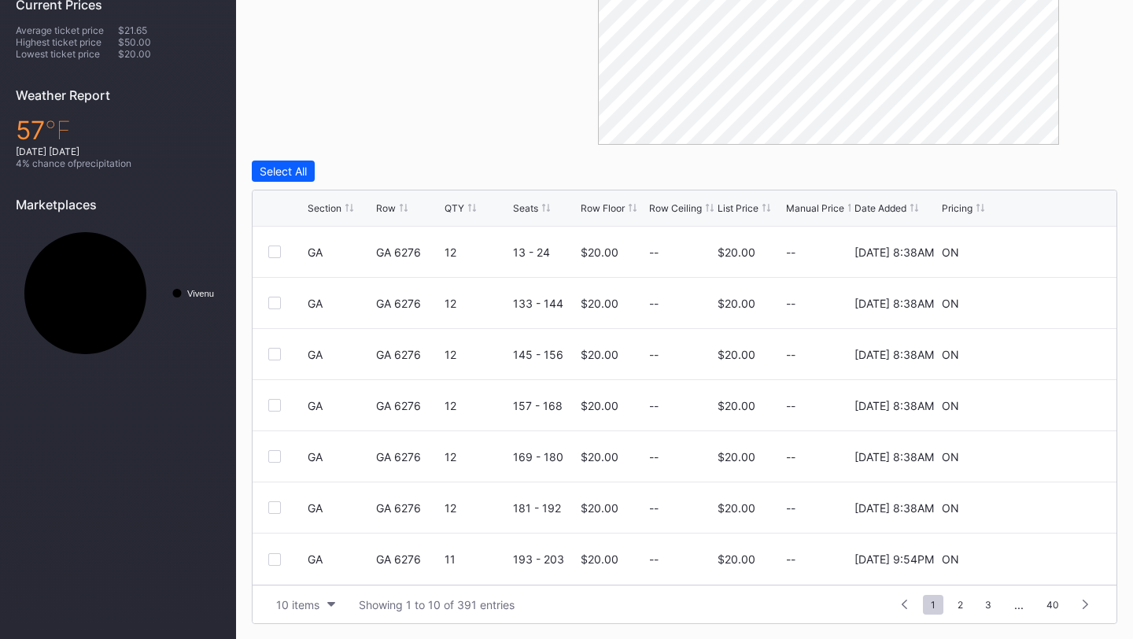
scroll to position [0, 0]
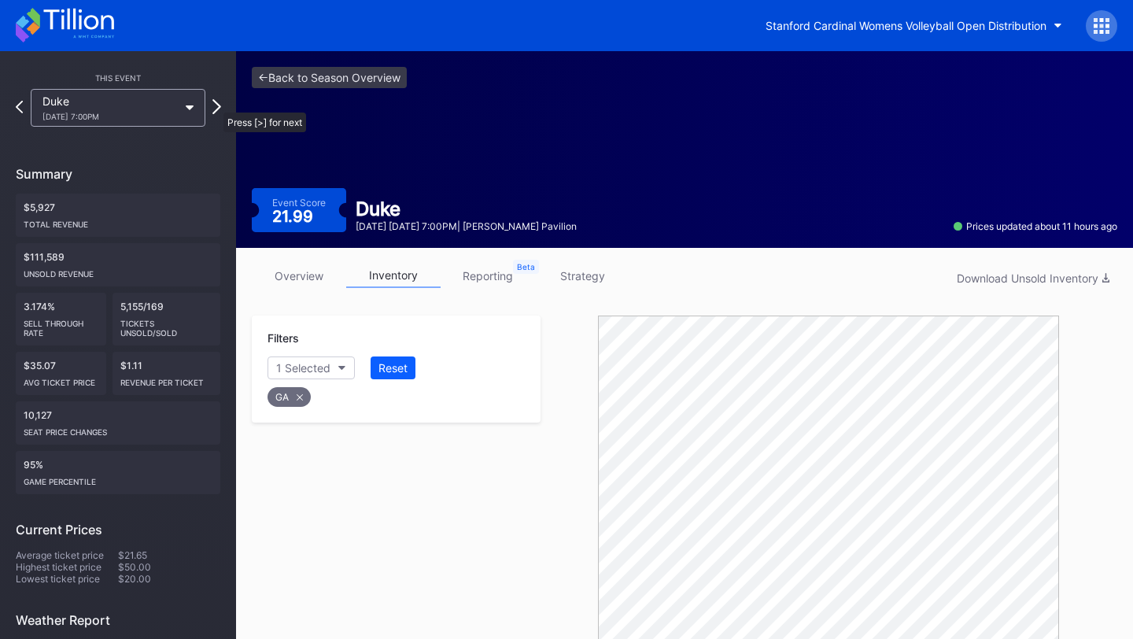
click at [216, 105] on icon at bounding box center [216, 106] width 9 height 15
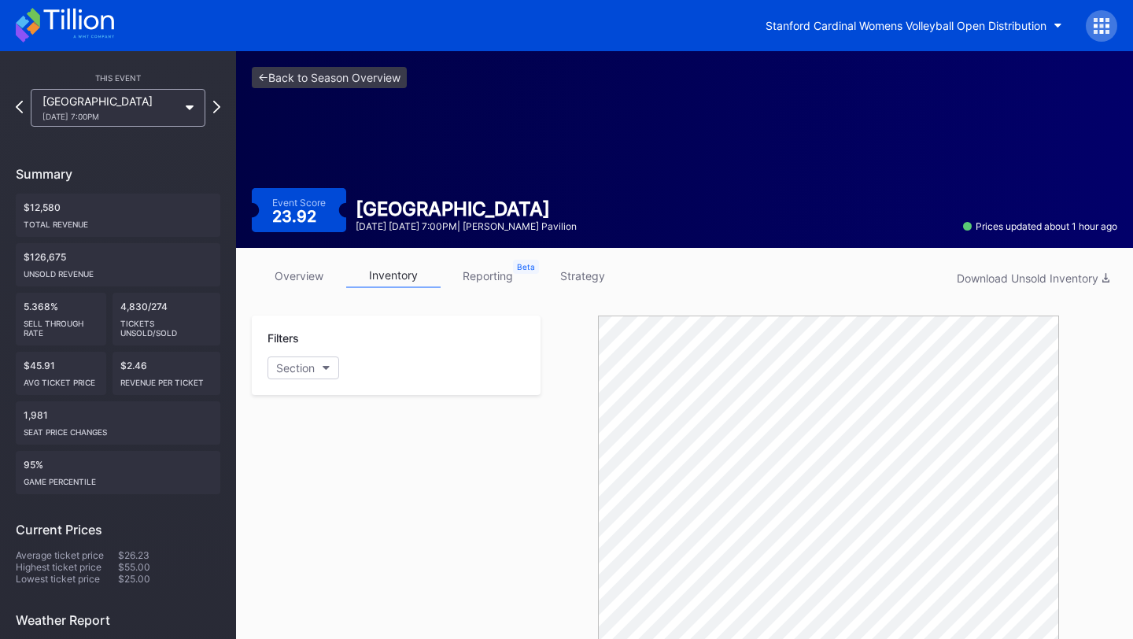
scroll to position [525, 0]
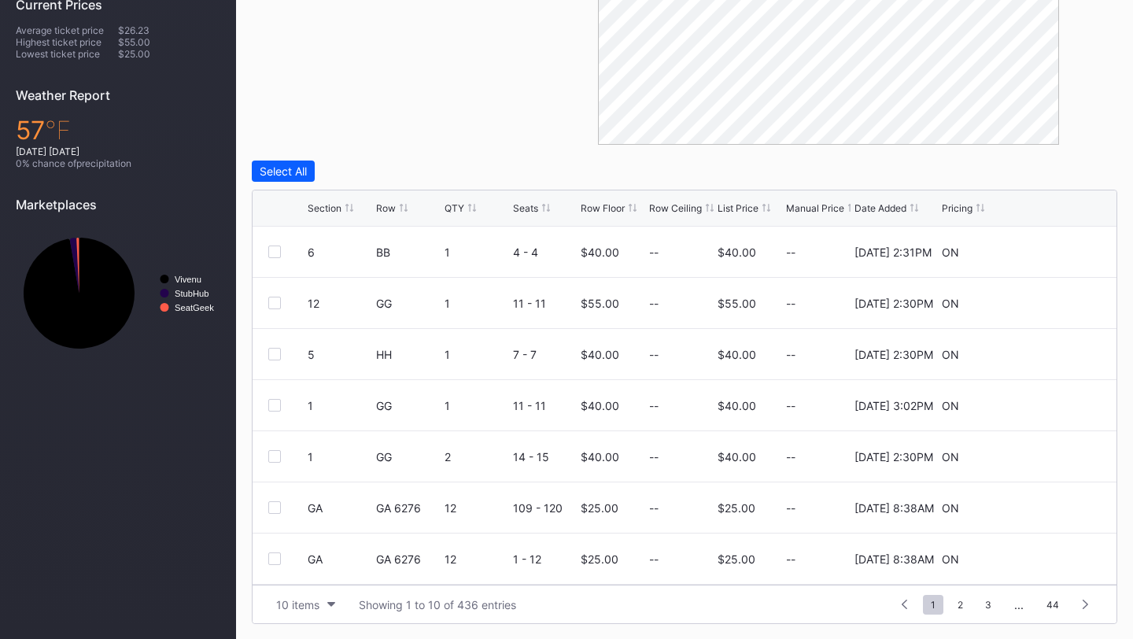
click at [732, 212] on div "List Price" at bounding box center [737, 208] width 41 height 12
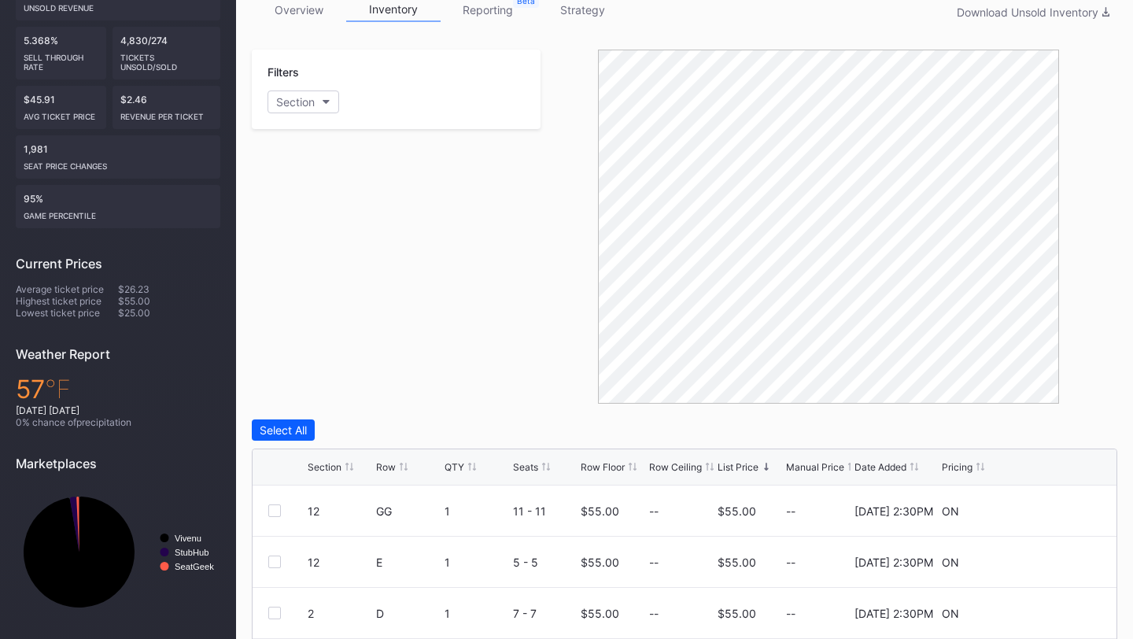
scroll to position [0, 0]
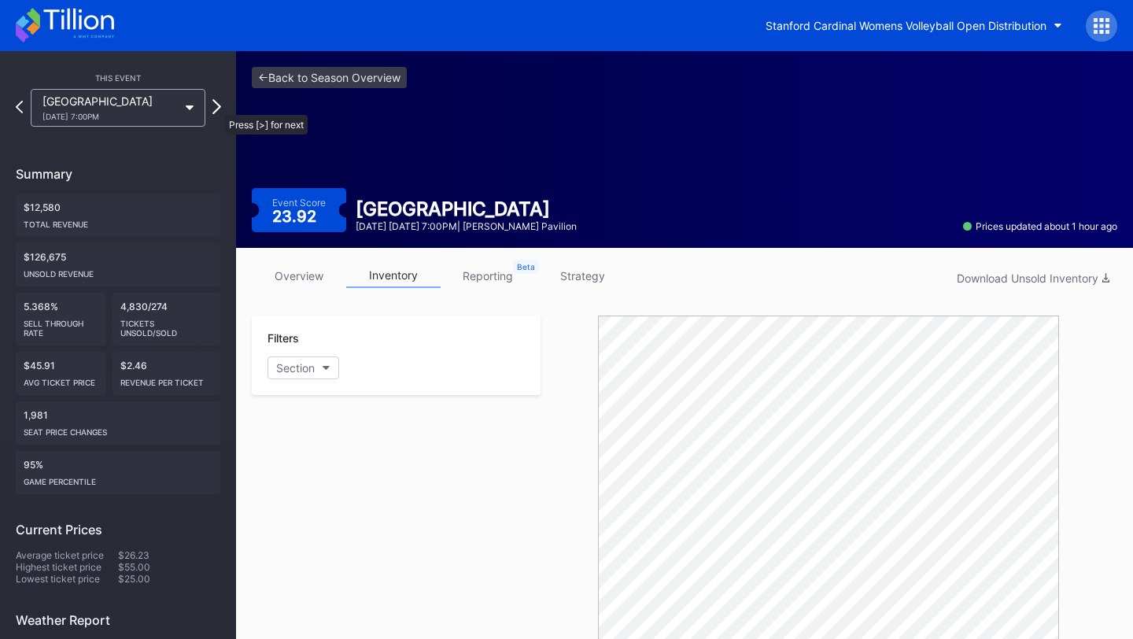
click at [216, 107] on icon at bounding box center [216, 106] width 9 height 15
click at [215, 102] on icon at bounding box center [216, 106] width 9 height 15
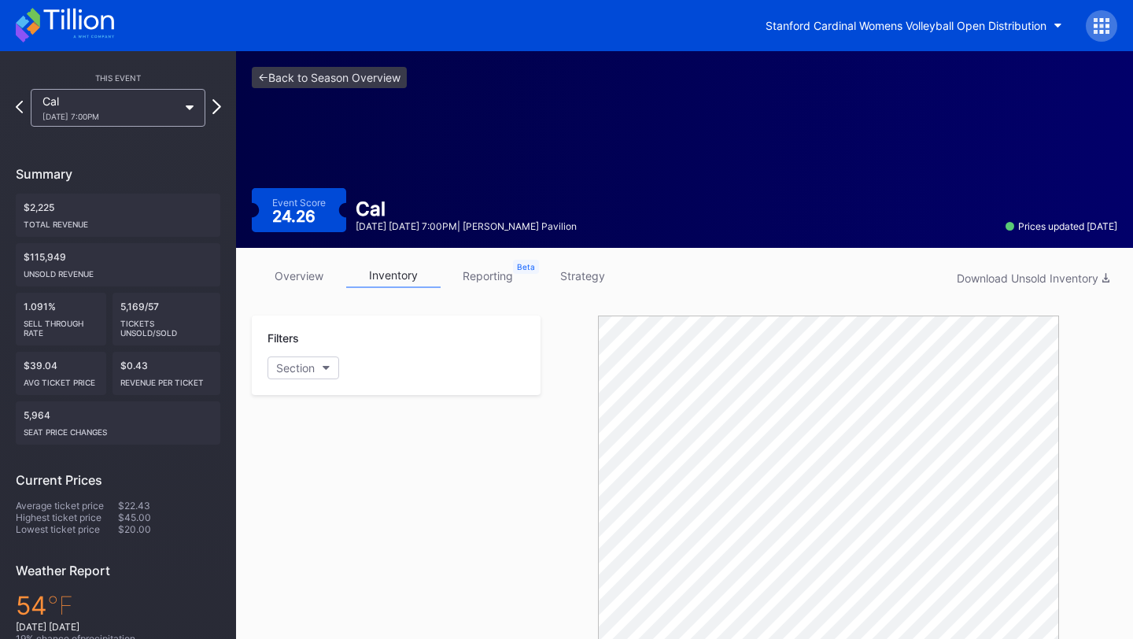
click at [219, 105] on icon at bounding box center [216, 106] width 9 height 15
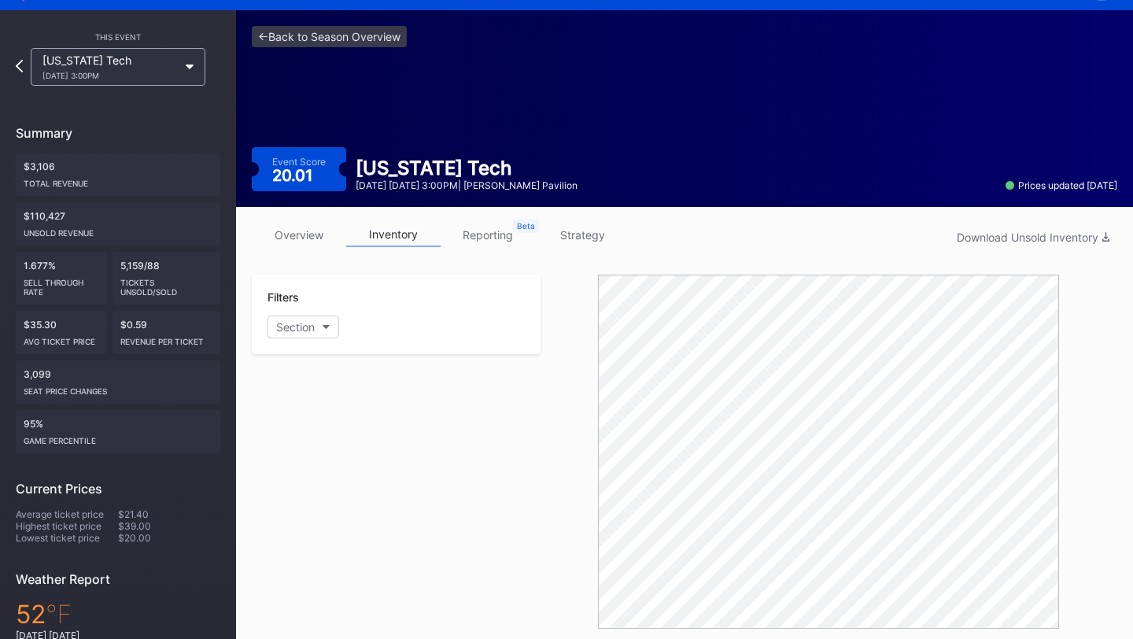
scroll to position [38, 0]
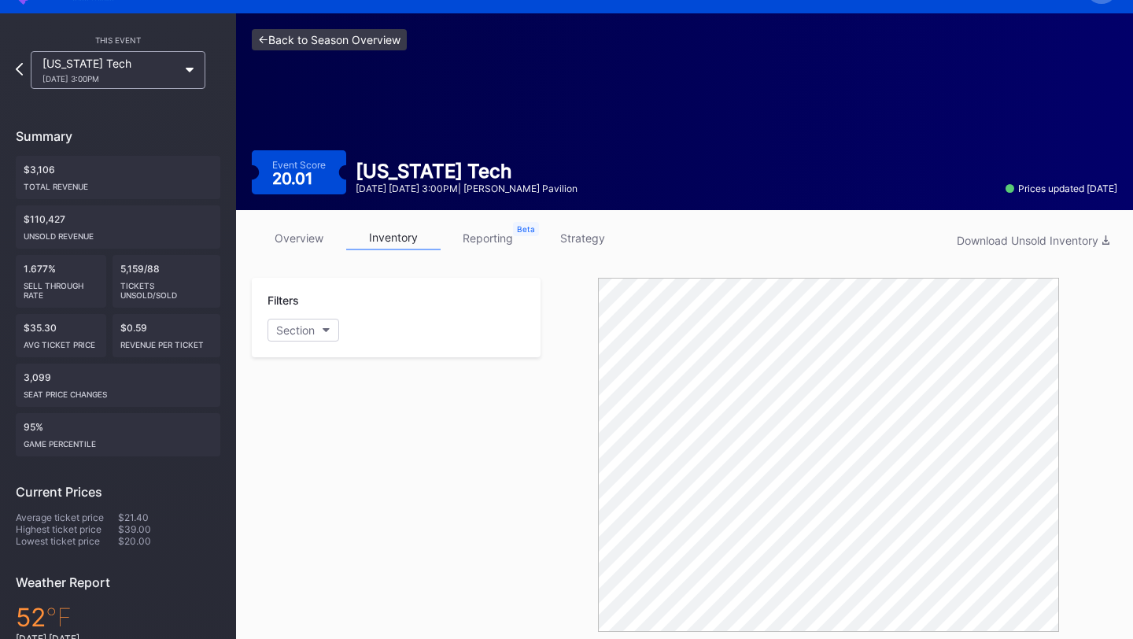
click at [336, 26] on div "<- Back to Season Overview Event Score 20.01 [US_STATE] Tech [DATE] [DATE] 3:00…" at bounding box center [684, 111] width 897 height 197
click at [337, 37] on link "<- Back to Season Overview" at bounding box center [329, 39] width 155 height 21
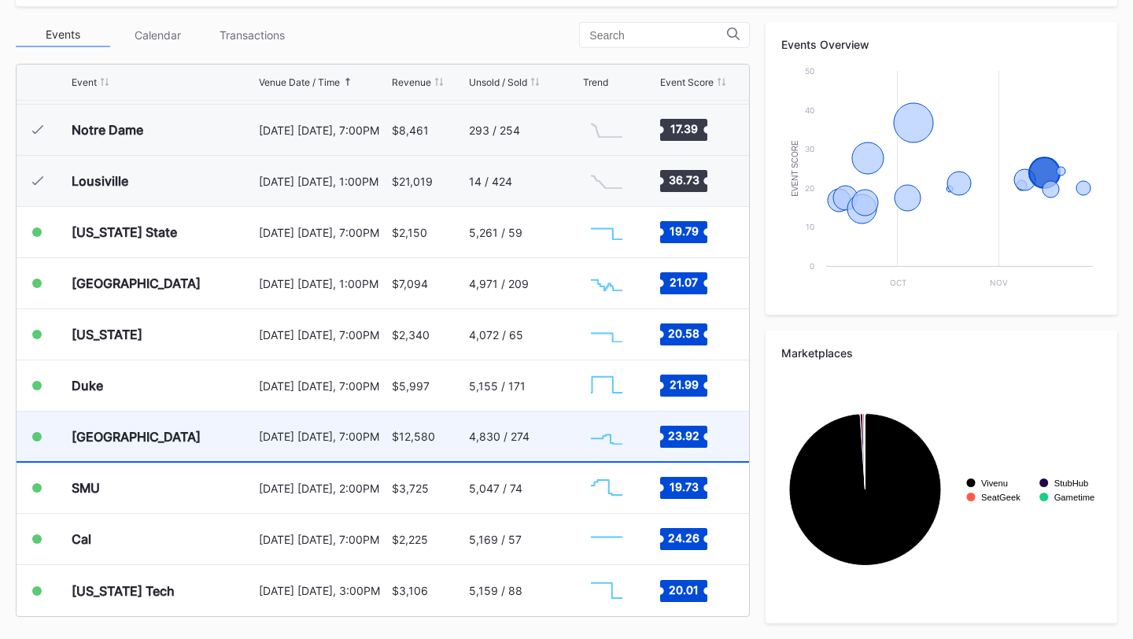
scroll to position [197, 0]
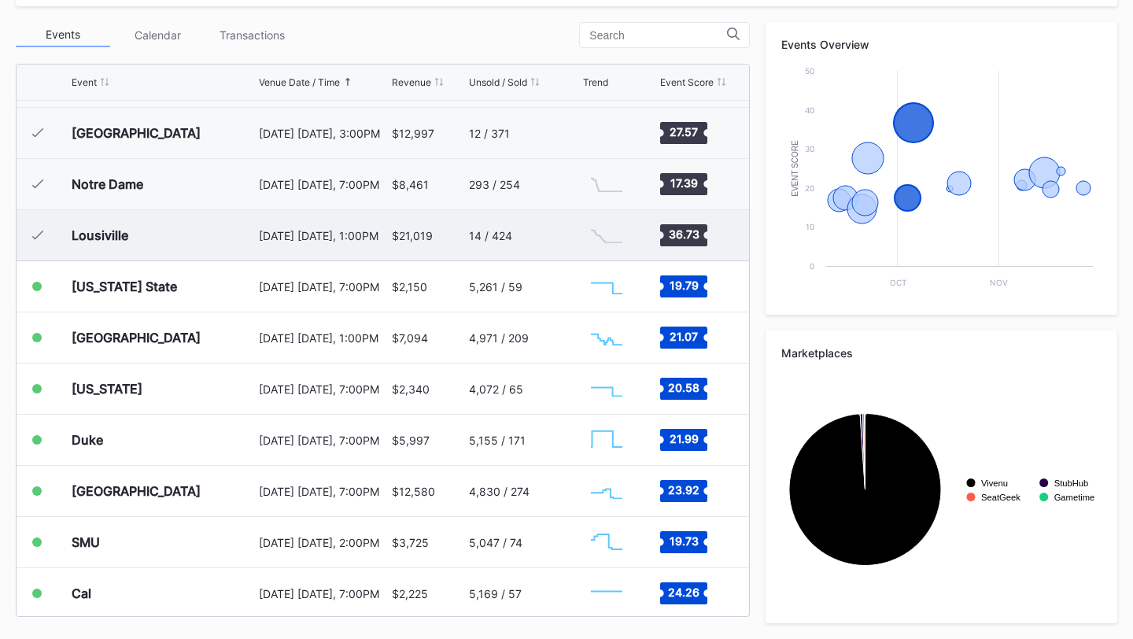
click at [244, 232] on div "Lousiville" at bounding box center [163, 235] width 183 height 50
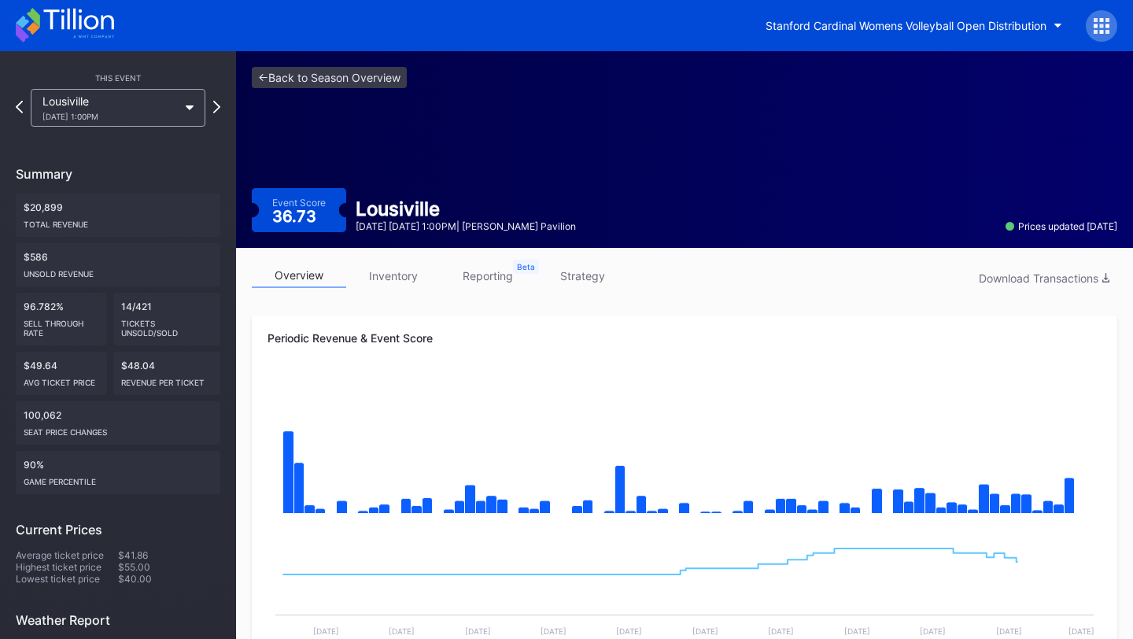
click at [402, 272] on link "inventory" at bounding box center [393, 276] width 94 height 24
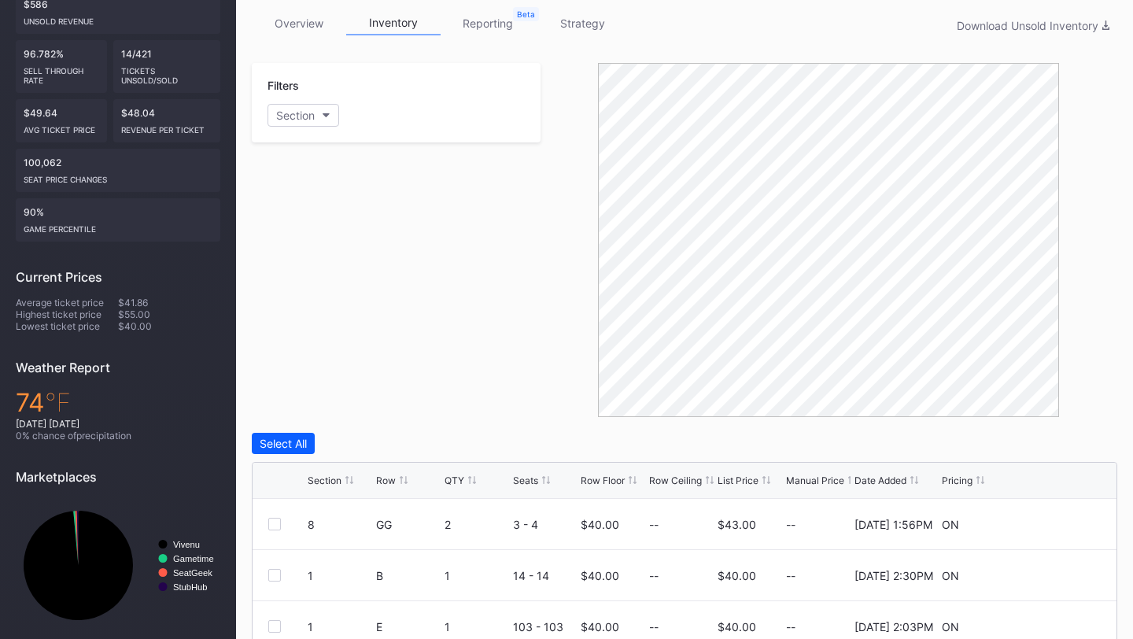
scroll to position [202, 0]
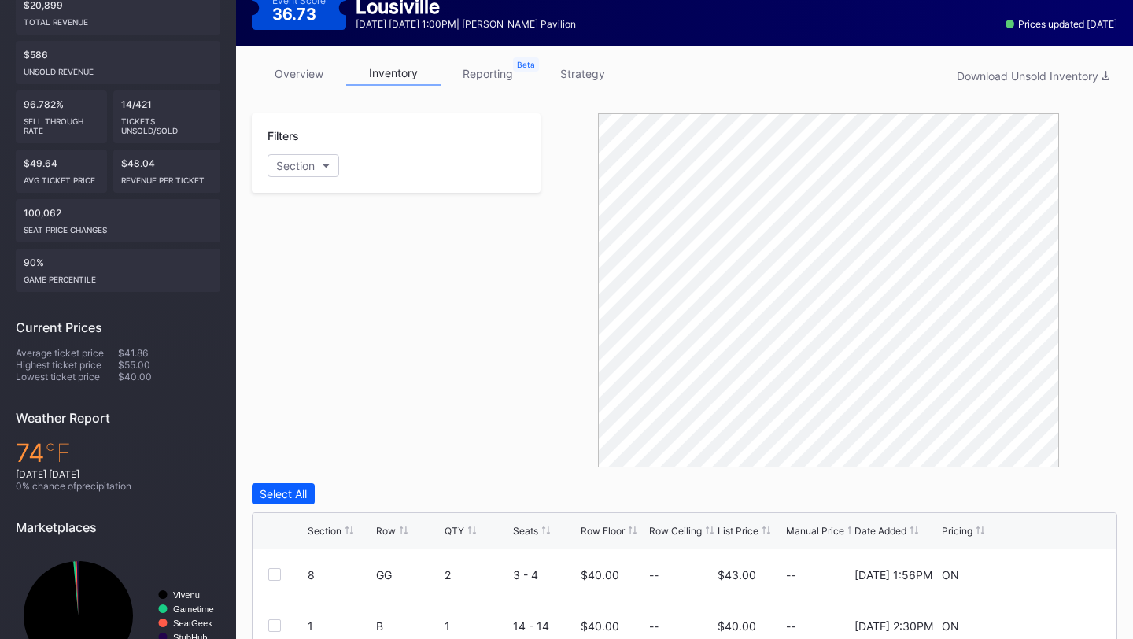
click at [312, 68] on link "overview" at bounding box center [299, 73] width 94 height 24
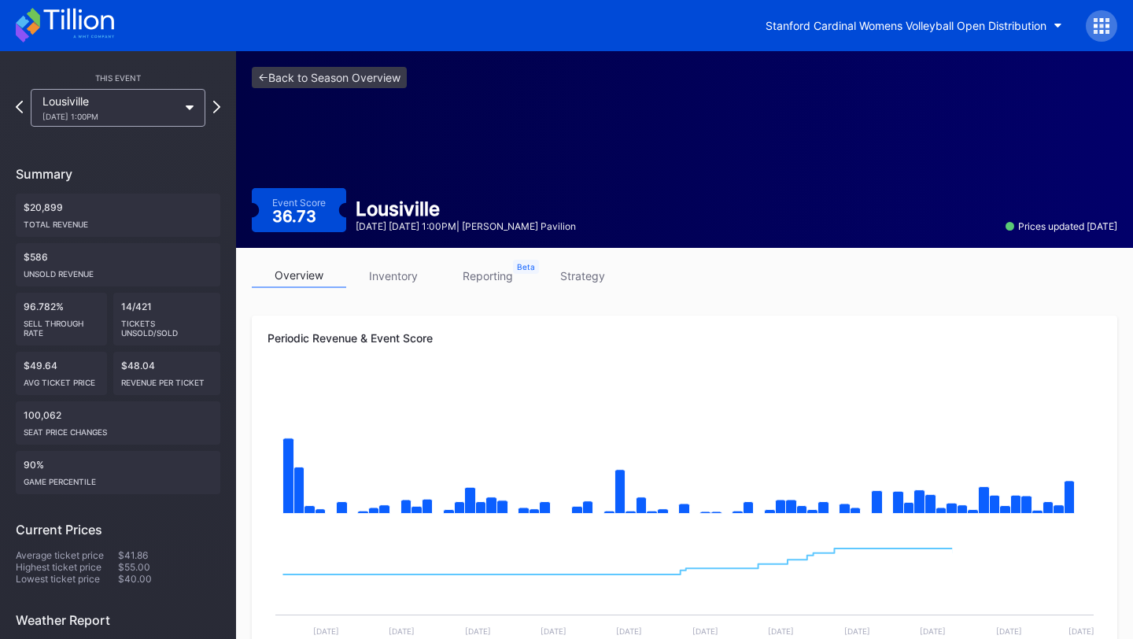
scroll to position [537, 0]
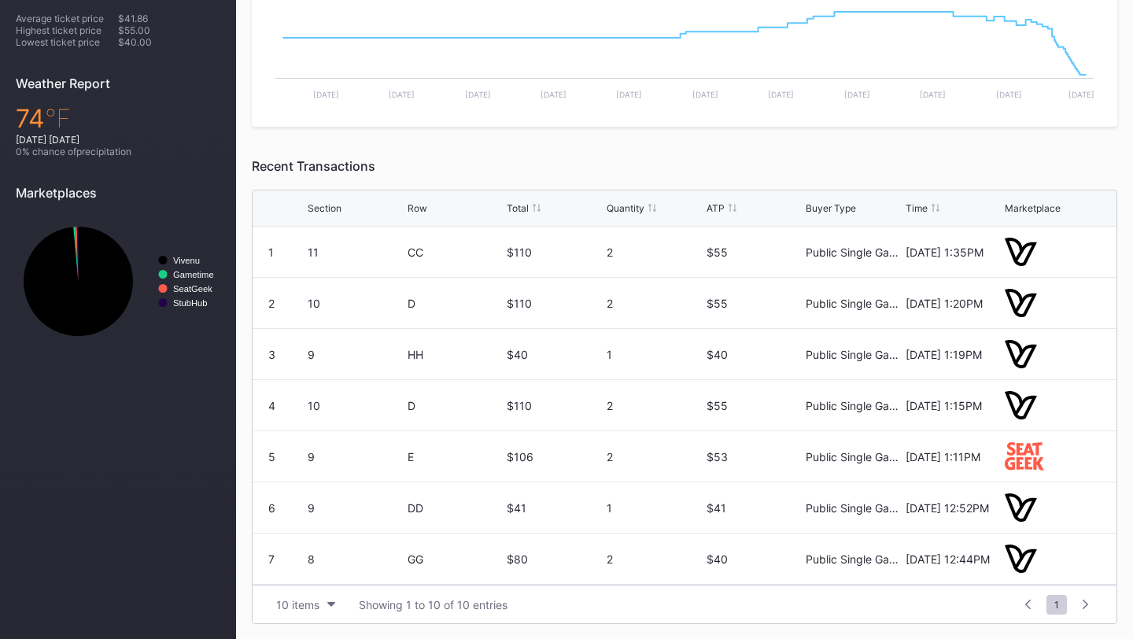
click at [328, 202] on div "Section" at bounding box center [325, 208] width 34 height 12
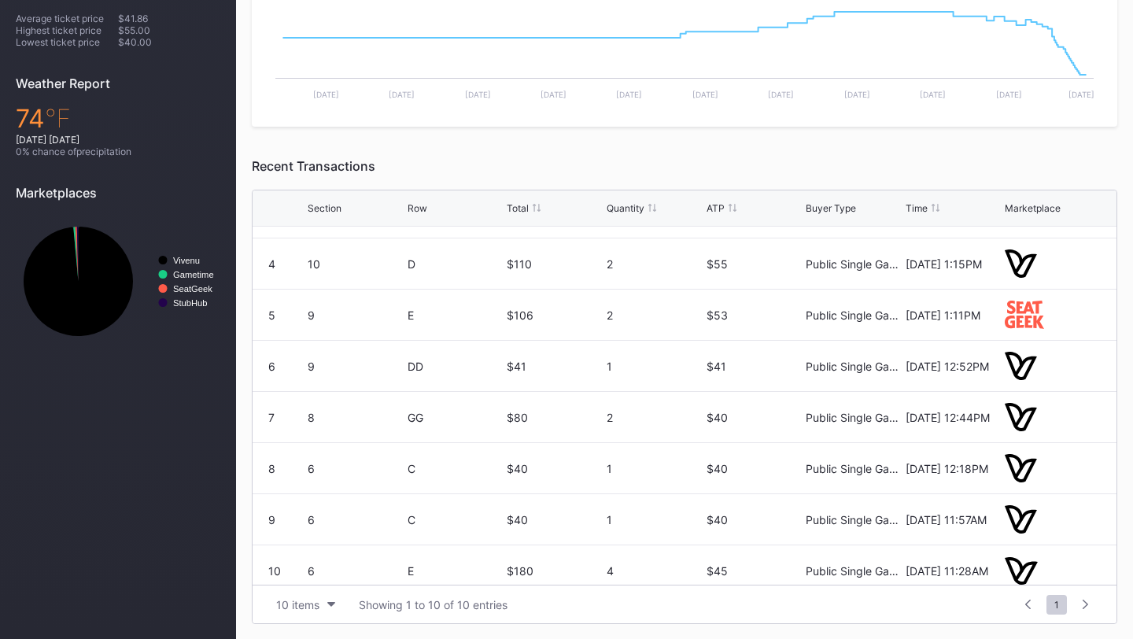
scroll to position [153, 0]
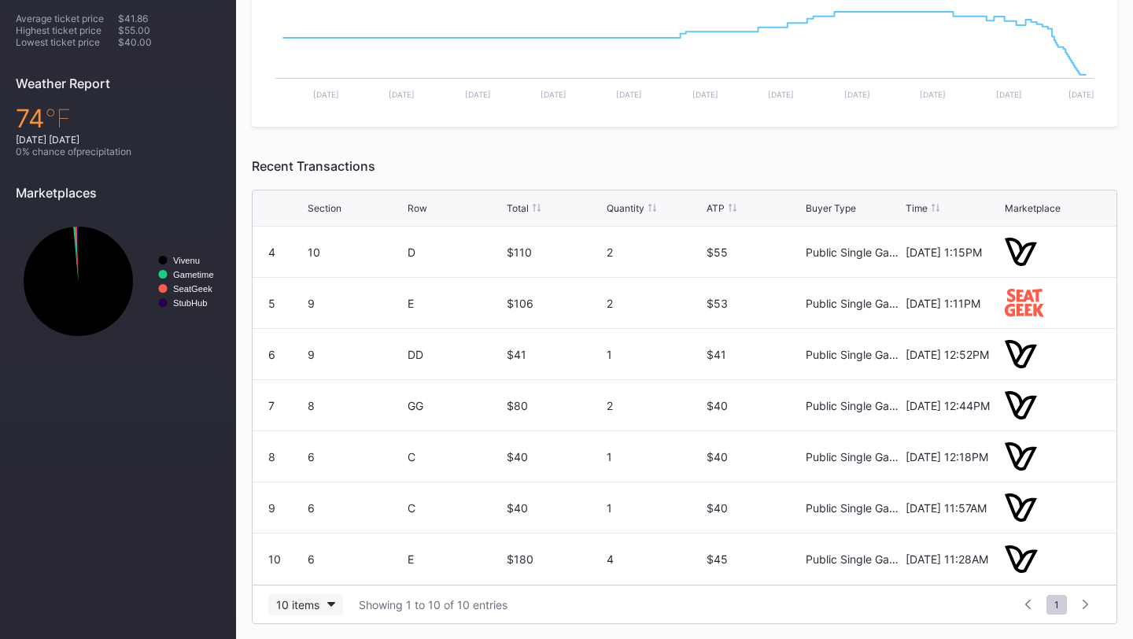
click at [321, 603] on button "10 items" at bounding box center [305, 604] width 75 height 21
click at [325, 569] on div "200 items" at bounding box center [305, 564] width 51 height 13
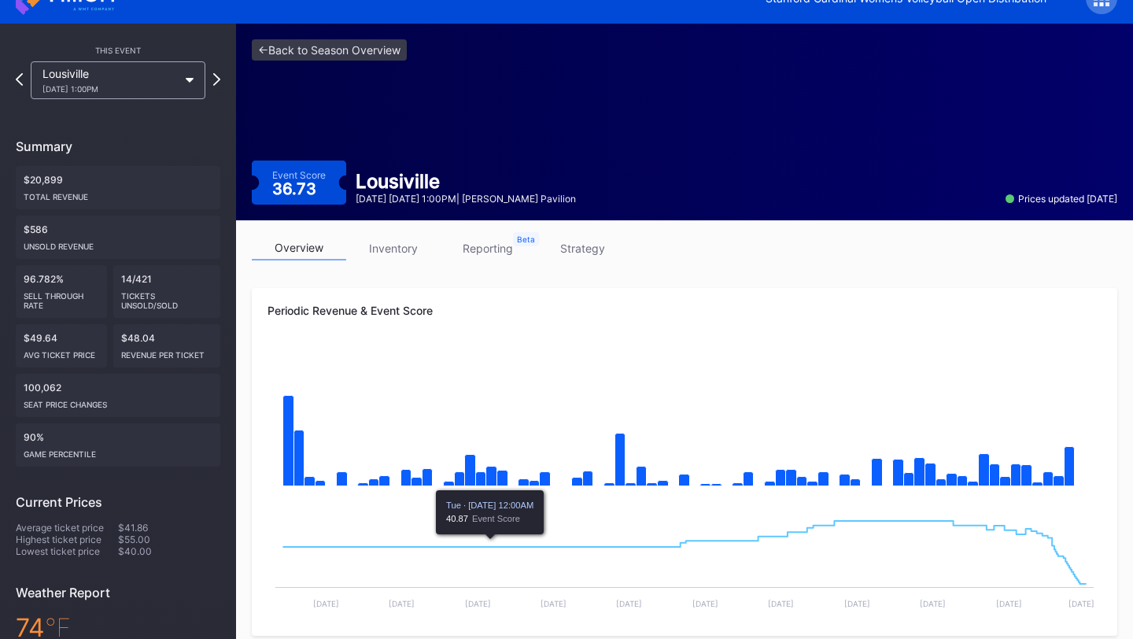
scroll to position [0, 0]
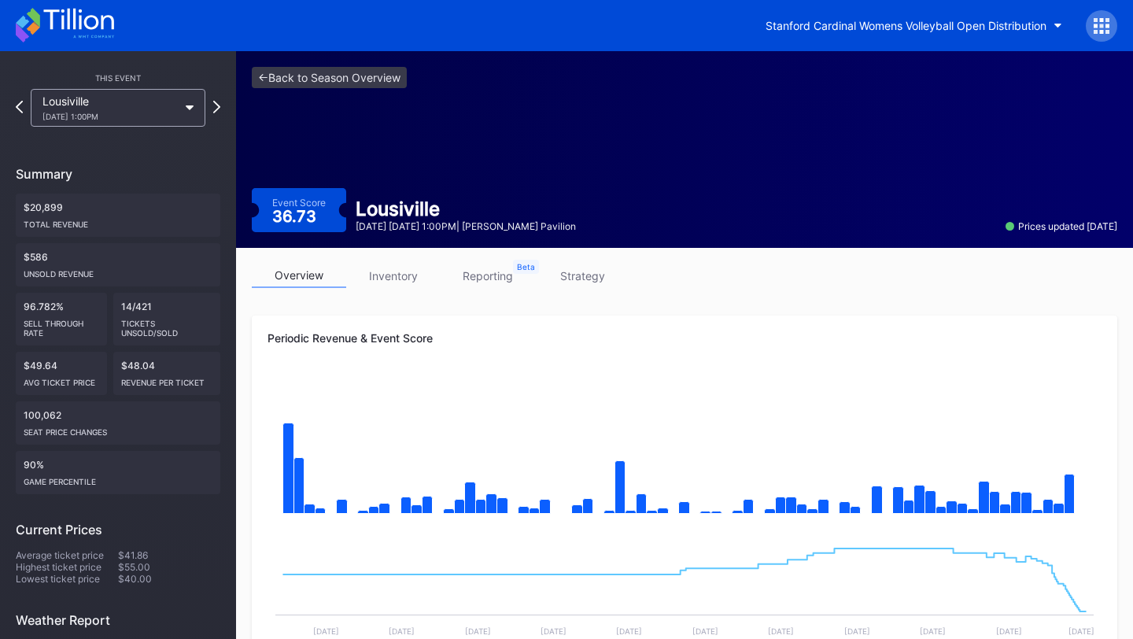
click at [400, 269] on link "inventory" at bounding box center [393, 276] width 94 height 24
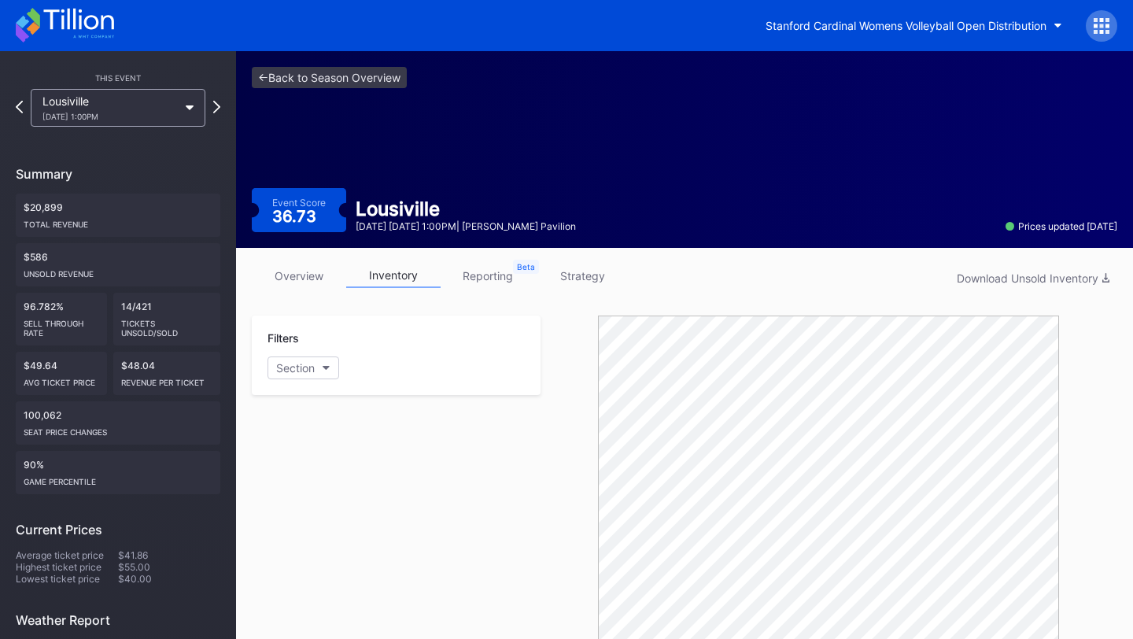
scroll to position [201, 0]
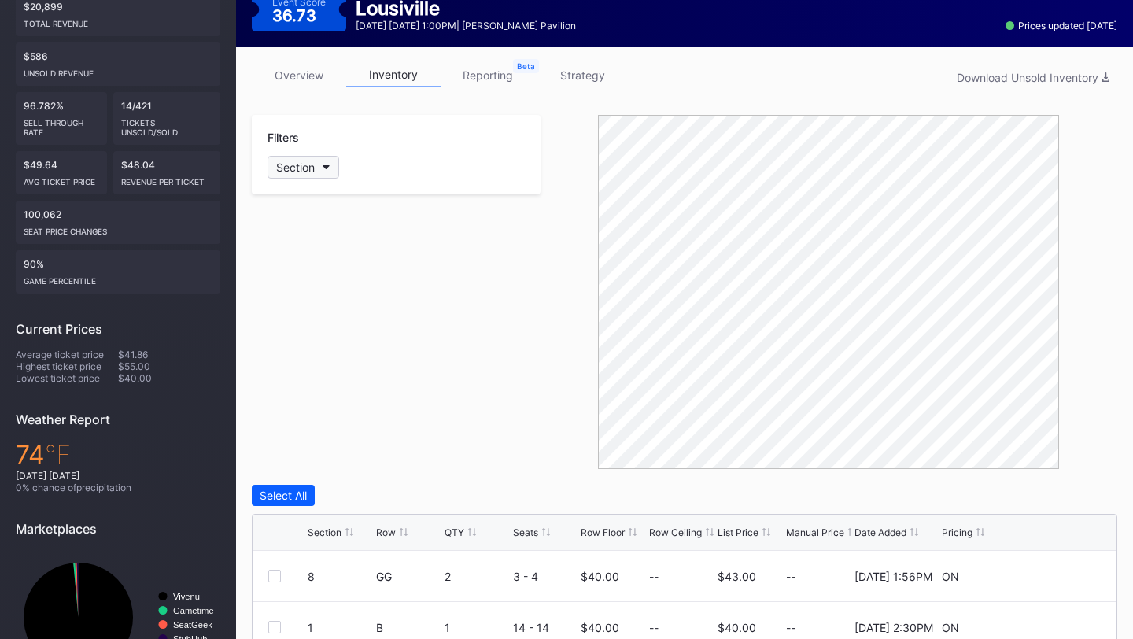
click at [328, 172] on button "Section" at bounding box center [303, 167] width 72 height 23
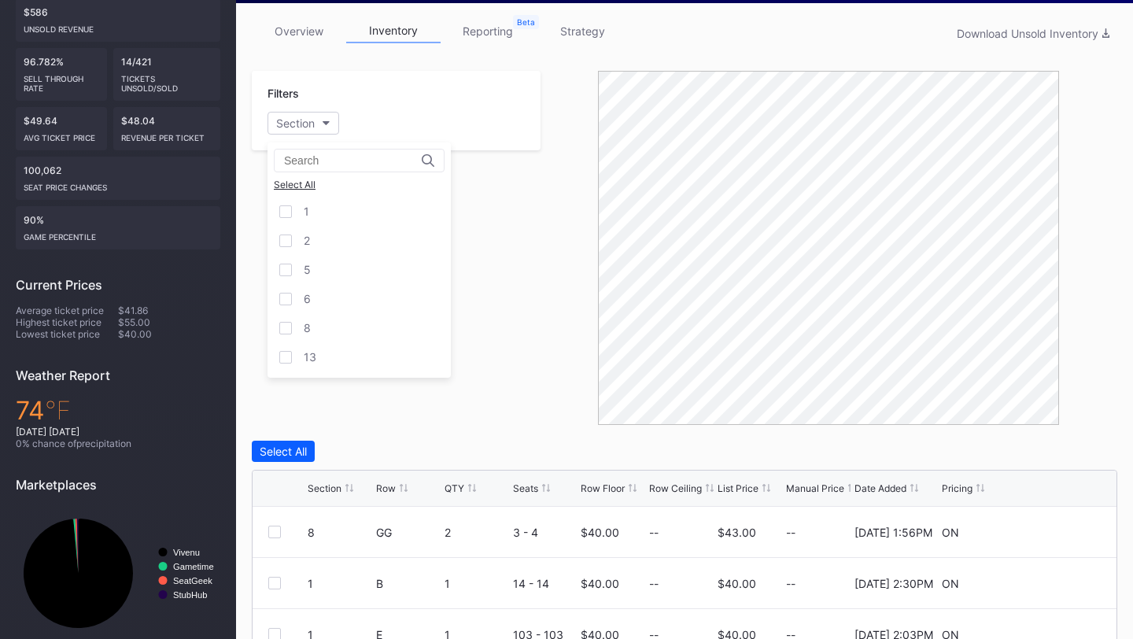
scroll to position [241, 0]
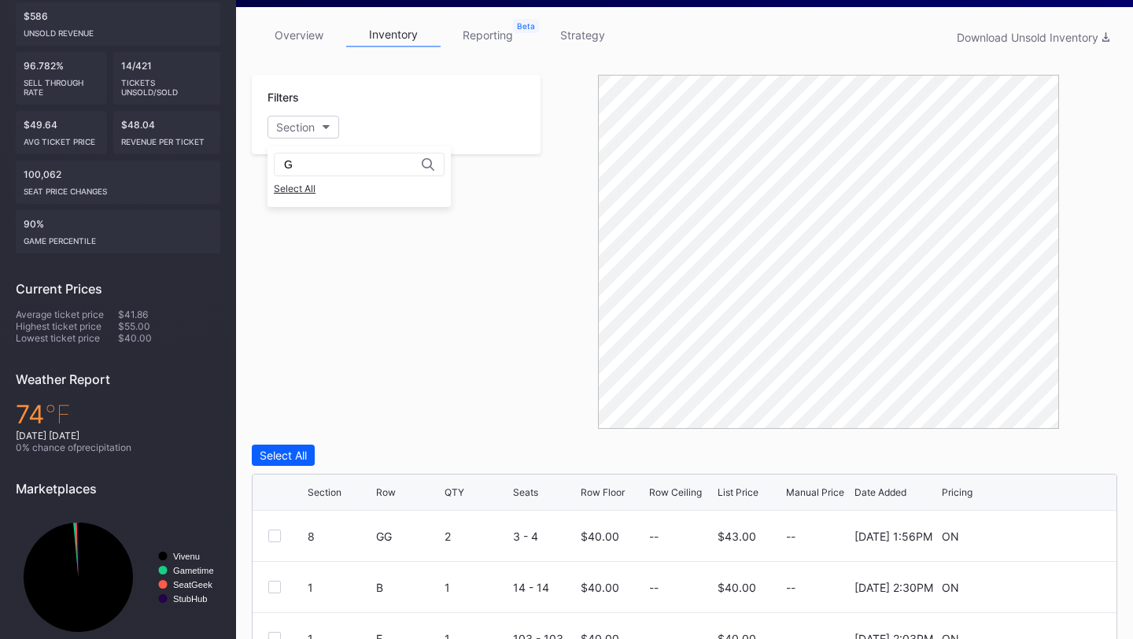
type input "Ga"
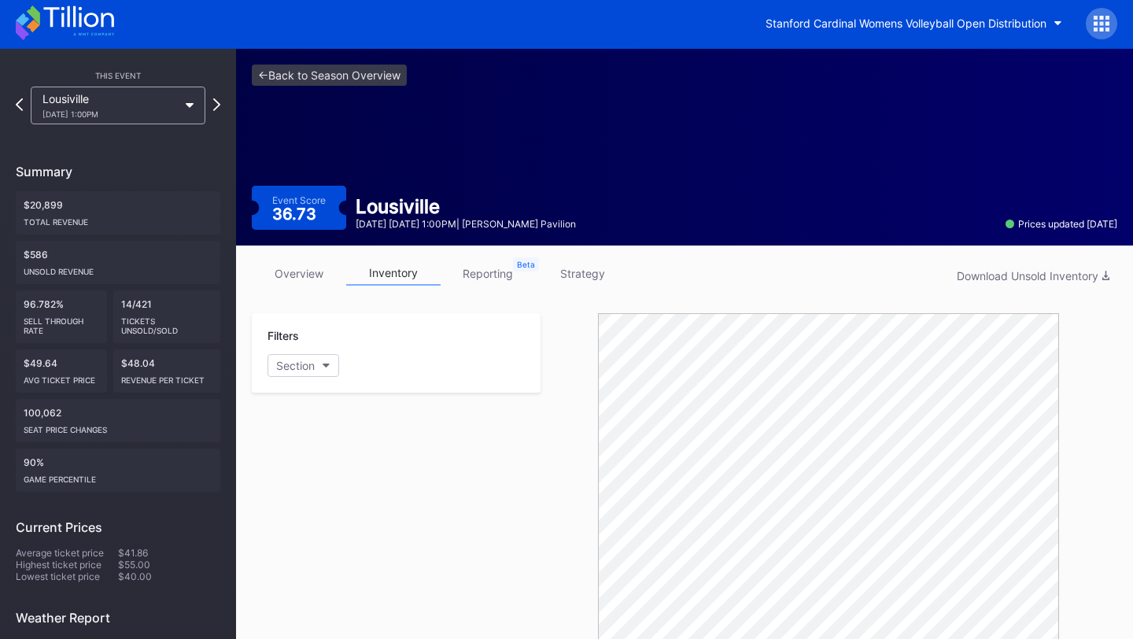
click at [298, 273] on link "overview" at bounding box center [299, 273] width 94 height 24
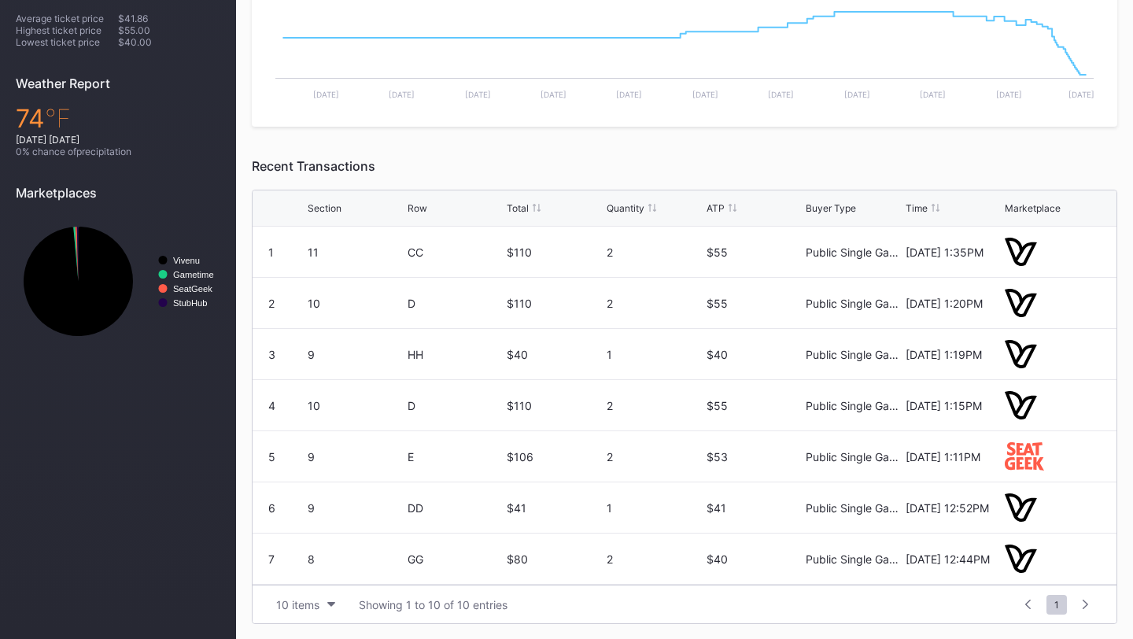
scroll to position [153, 0]
click at [326, 602] on button "10 items" at bounding box center [305, 604] width 75 height 21
click at [321, 570] on div "200 items" at bounding box center [305, 564] width 75 height 29
click at [1088, 602] on div at bounding box center [1085, 604] width 24 height 22
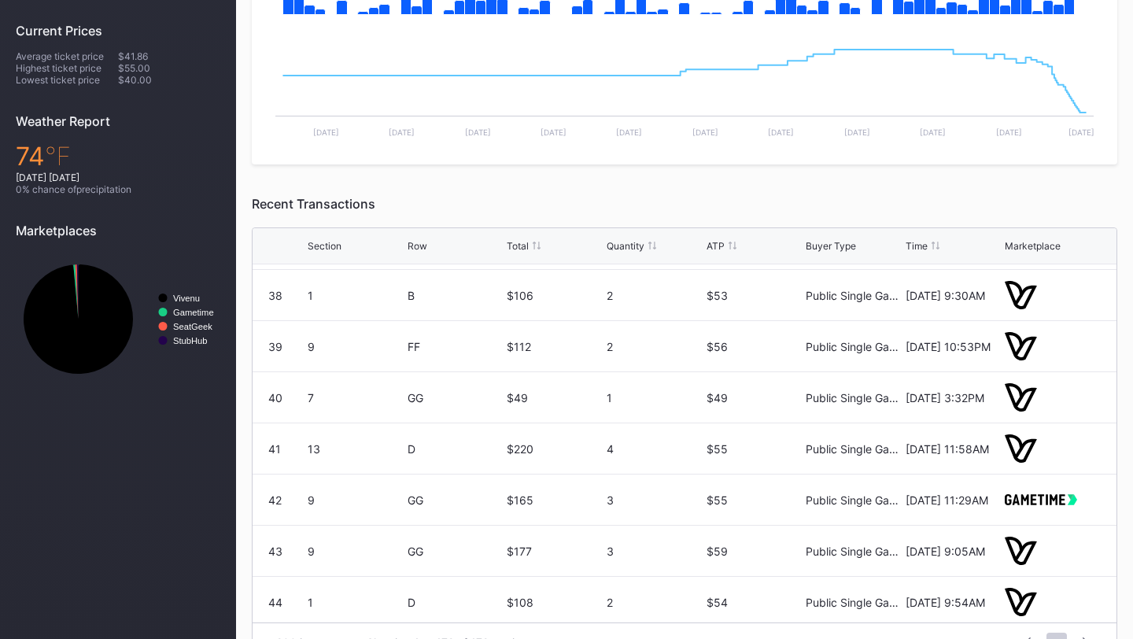
scroll to position [1880, 0]
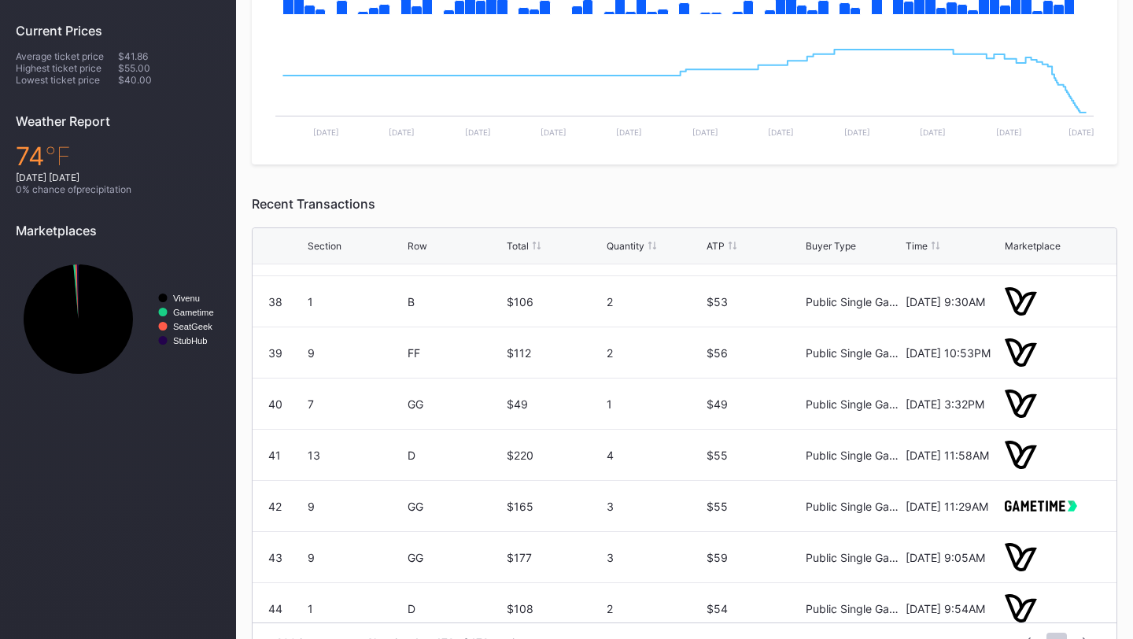
click at [417, 245] on div "Row" at bounding box center [418, 246] width 20 height 12
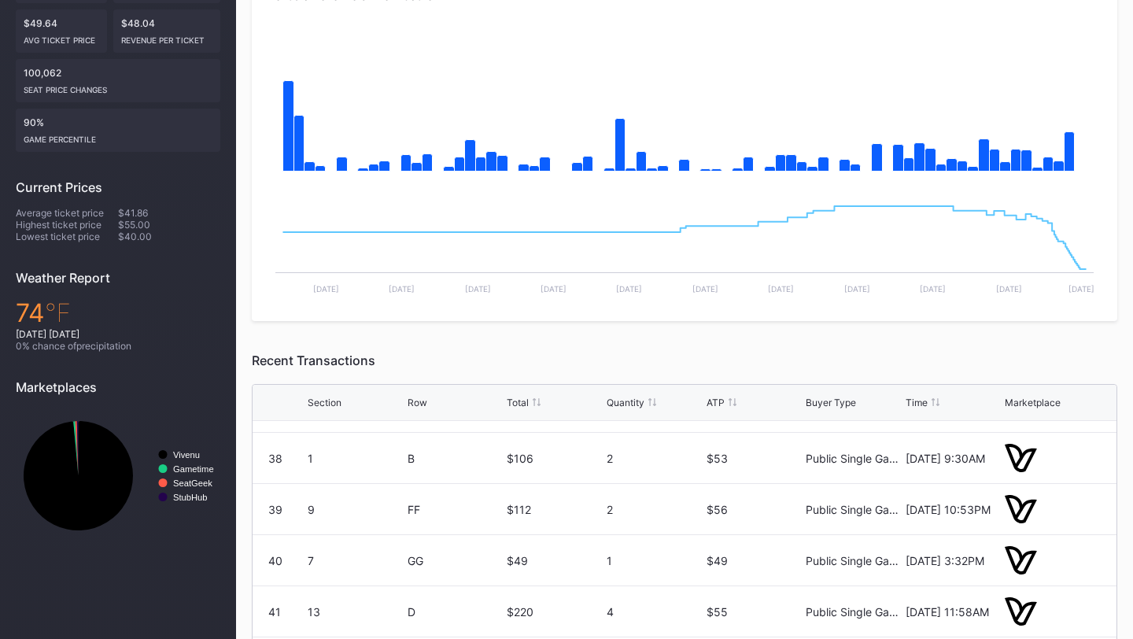
scroll to position [0, 0]
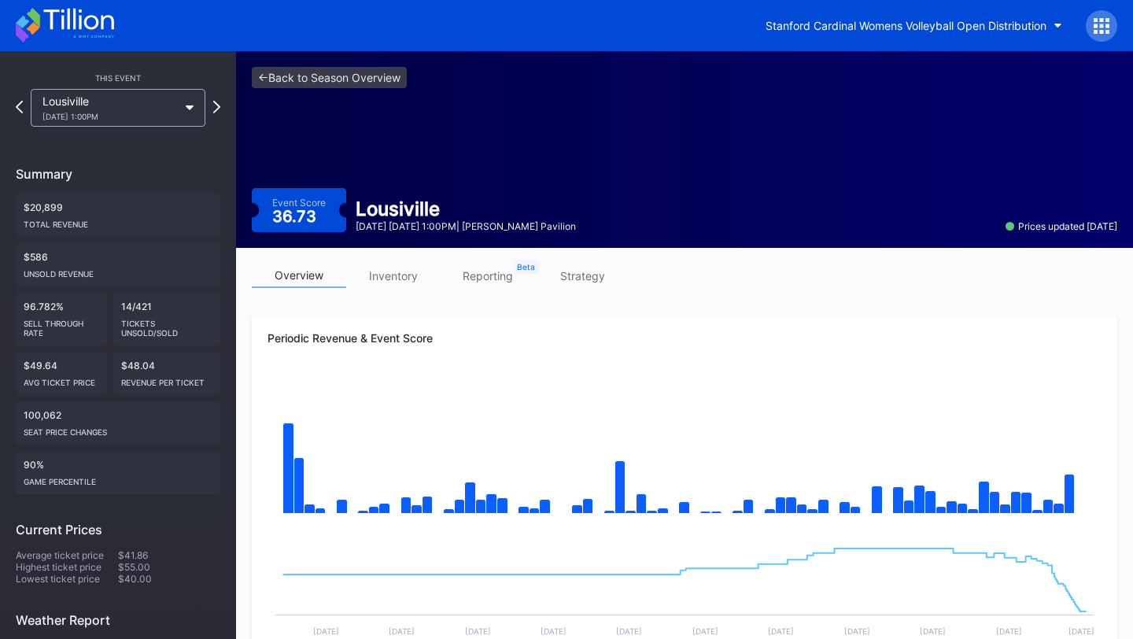
click at [398, 276] on link "inventory" at bounding box center [393, 276] width 94 height 24
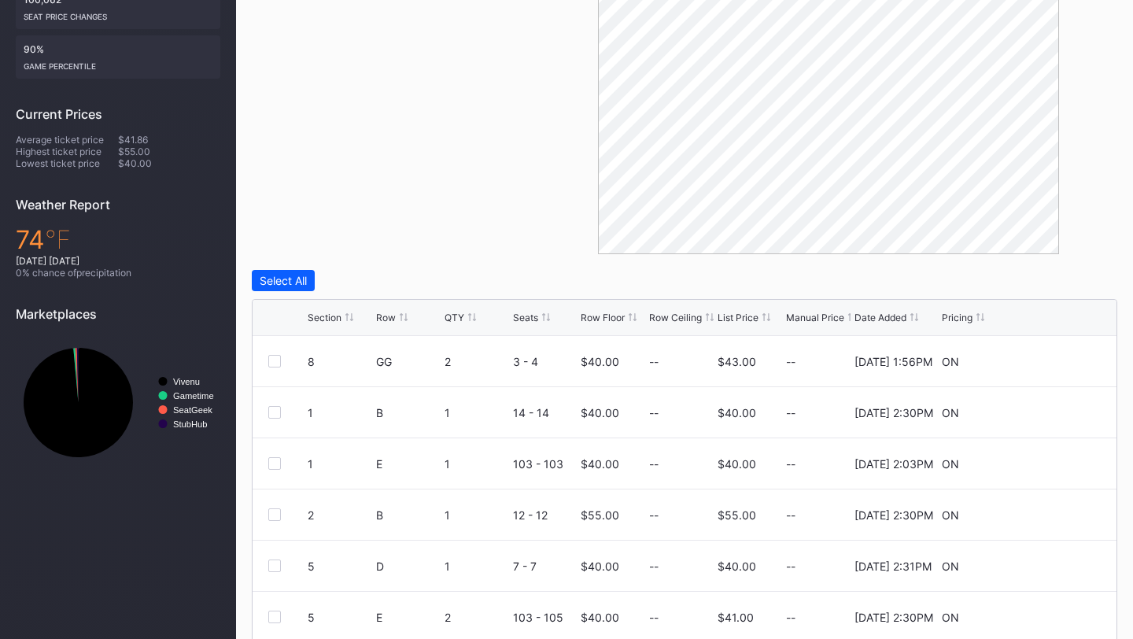
scroll to position [525, 0]
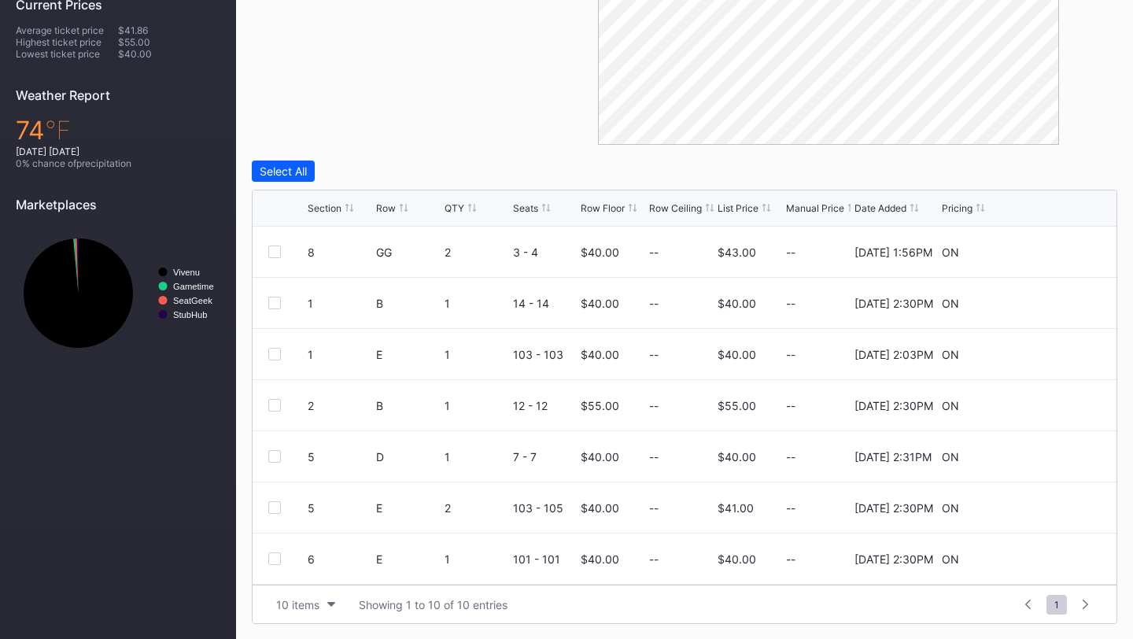
click at [329, 210] on div "Section" at bounding box center [325, 208] width 34 height 12
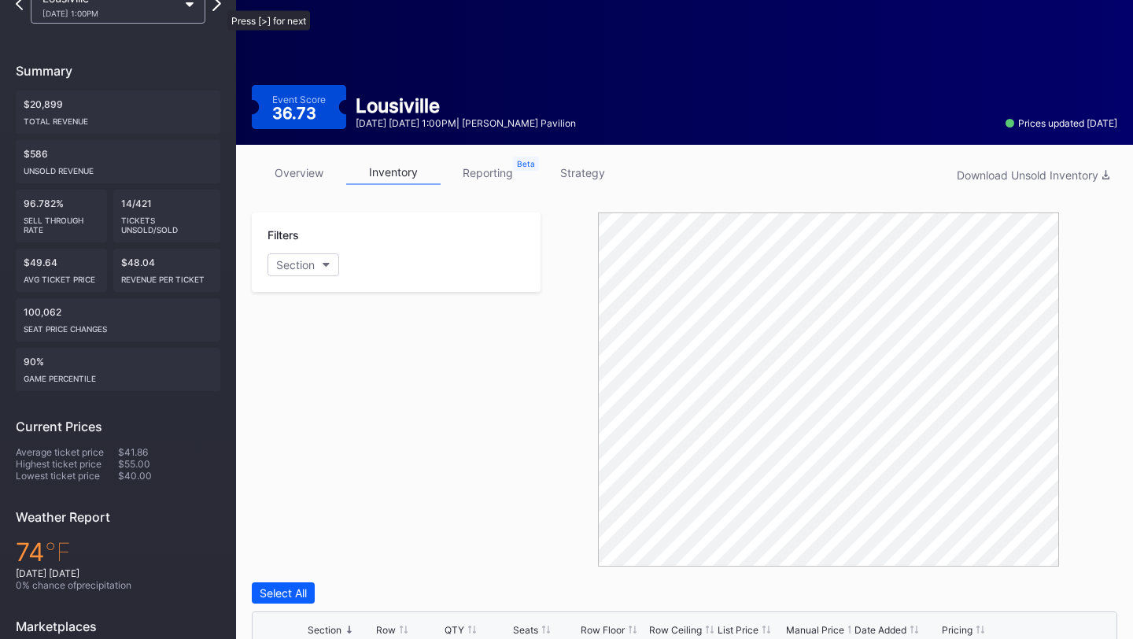
click at [218, 2] on icon at bounding box center [216, 3] width 9 height 15
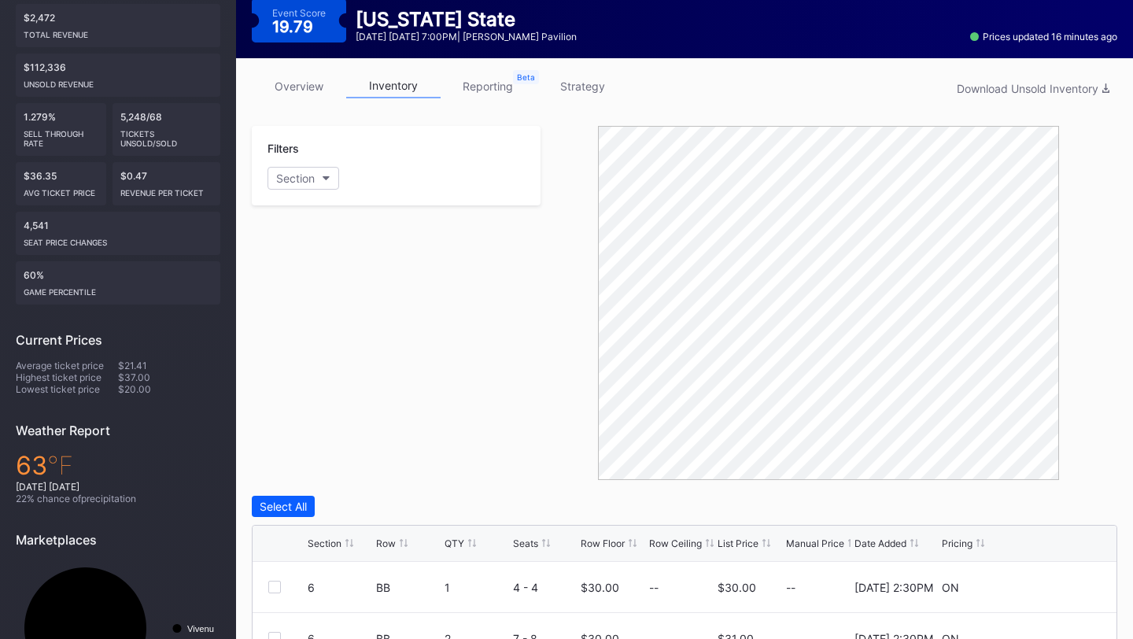
scroll to position [244, 0]
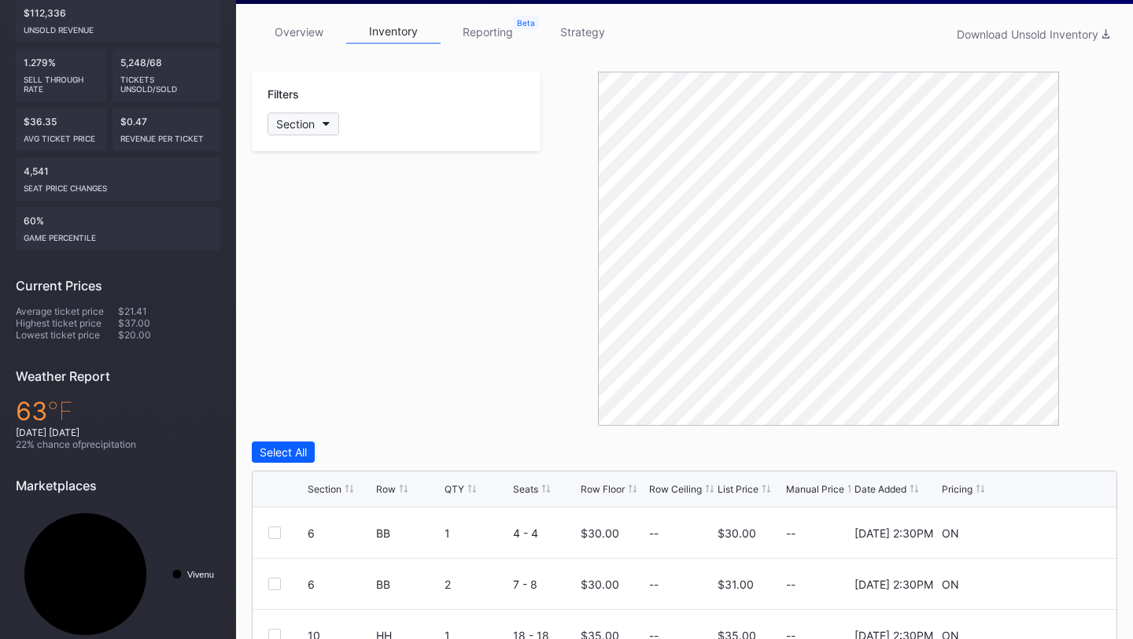
click at [316, 120] on button "Section" at bounding box center [303, 123] width 72 height 23
click at [339, 377] on div "GA" at bounding box center [358, 374] width 183 height 29
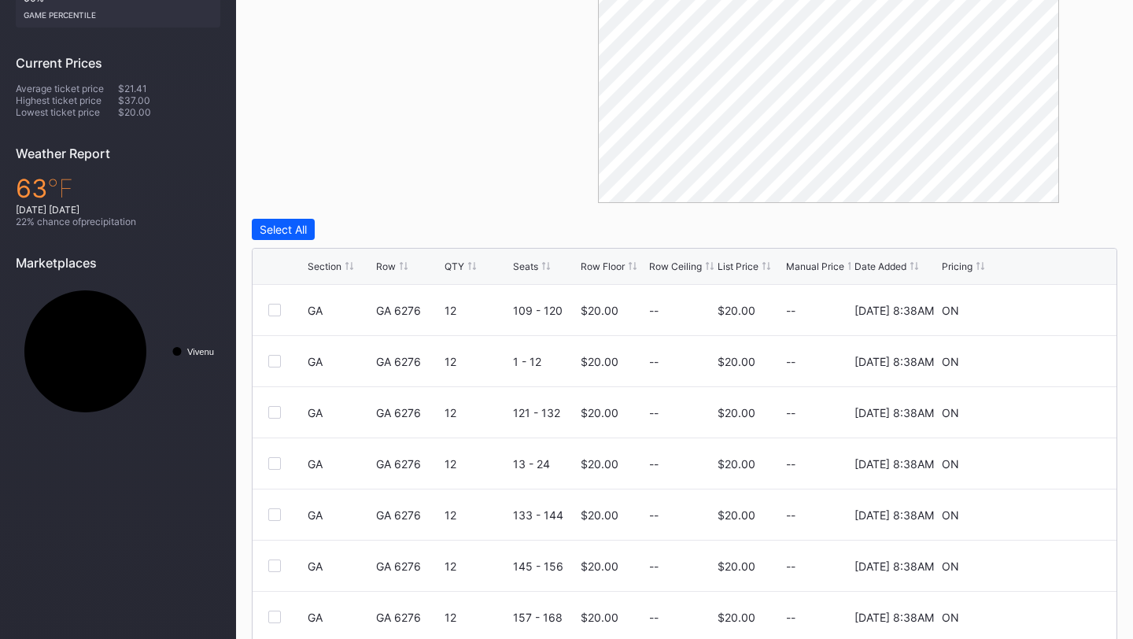
scroll to position [0, 0]
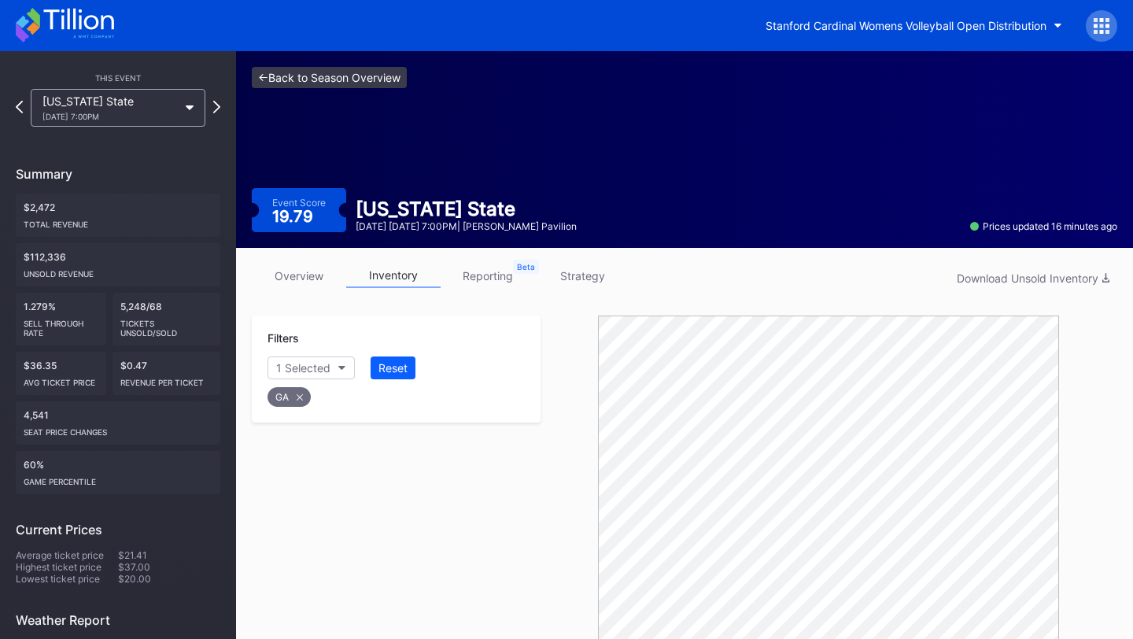
click at [346, 80] on link "<- Back to Season Overview" at bounding box center [329, 77] width 155 height 21
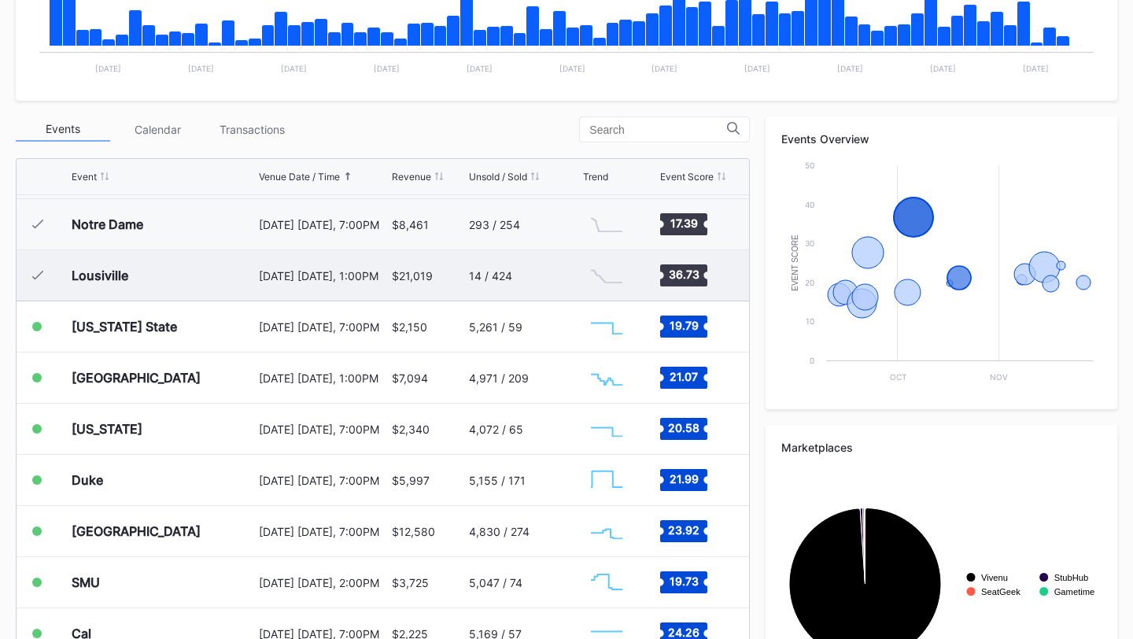
scroll to position [551, 0]
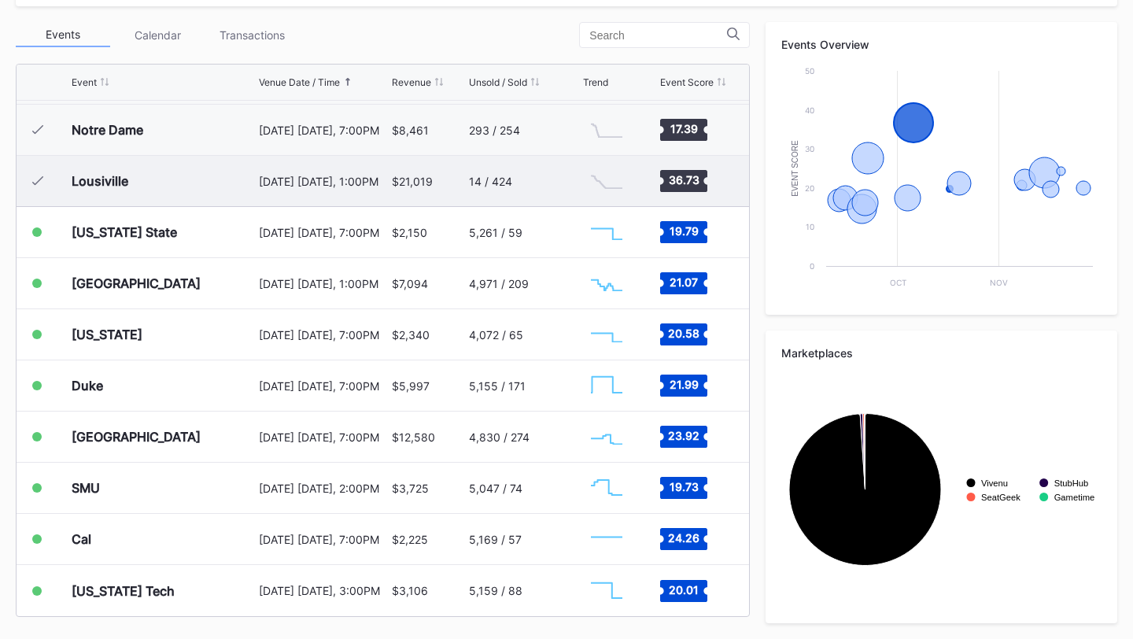
click at [557, 181] on div "14 / 424" at bounding box center [524, 181] width 110 height 50
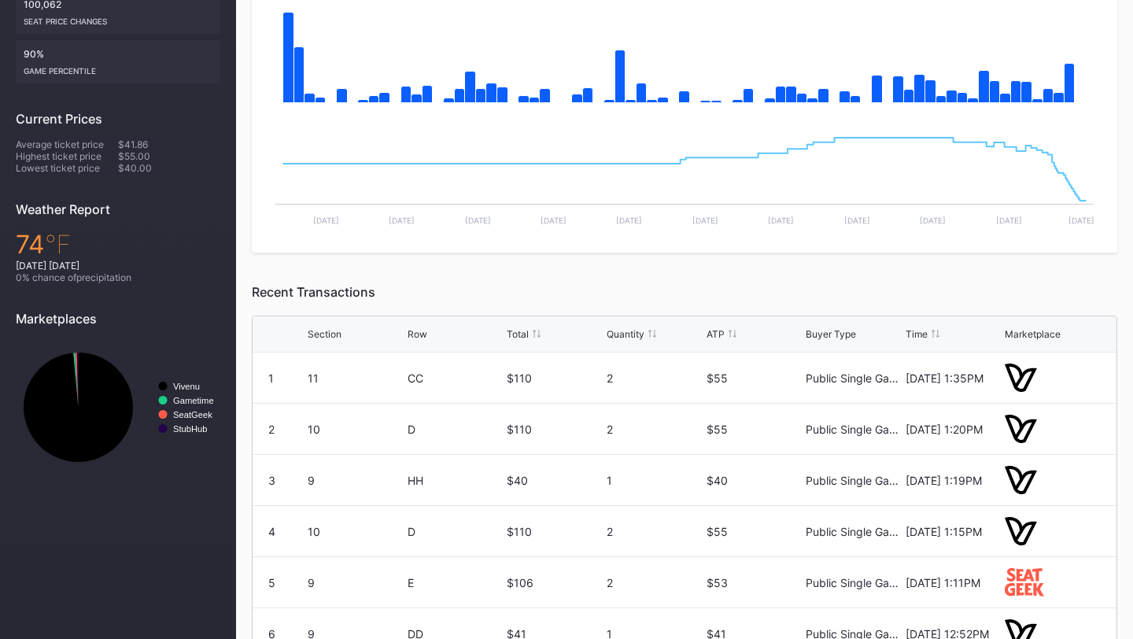
scroll to position [537, 0]
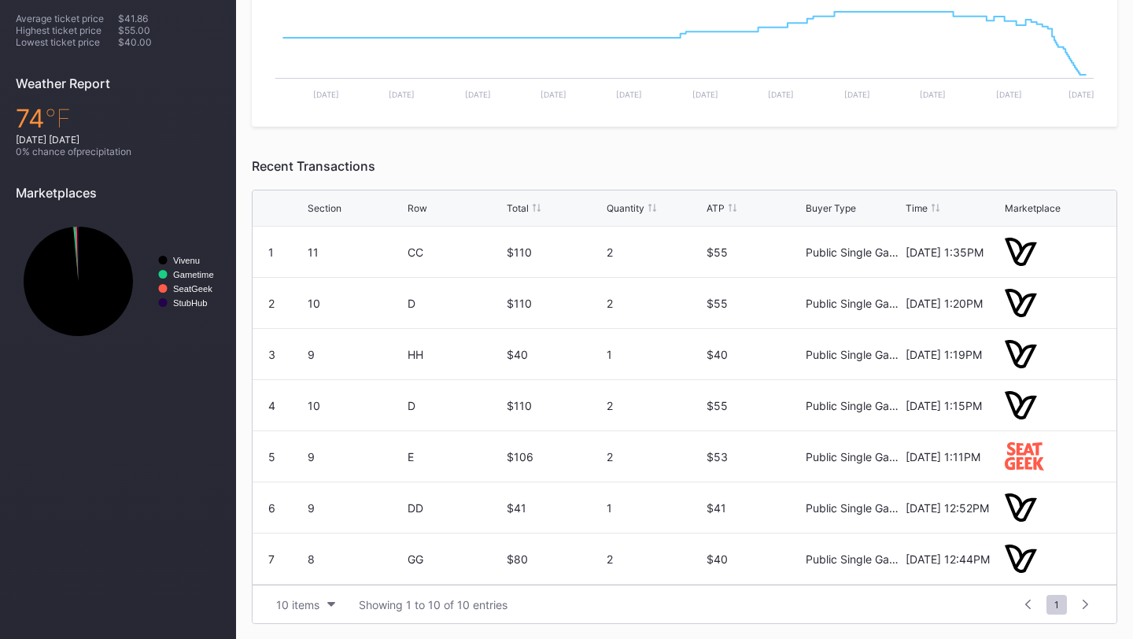
click at [316, 204] on div "Section" at bounding box center [325, 208] width 34 height 12
click at [317, 204] on div "Section" at bounding box center [325, 208] width 34 height 12
click at [317, 207] on div "Section" at bounding box center [325, 208] width 34 height 12
drag, startPoint x: 317, startPoint y: 207, endPoint x: 424, endPoint y: 313, distance: 150.8
click at [318, 209] on div "Section" at bounding box center [325, 208] width 34 height 12
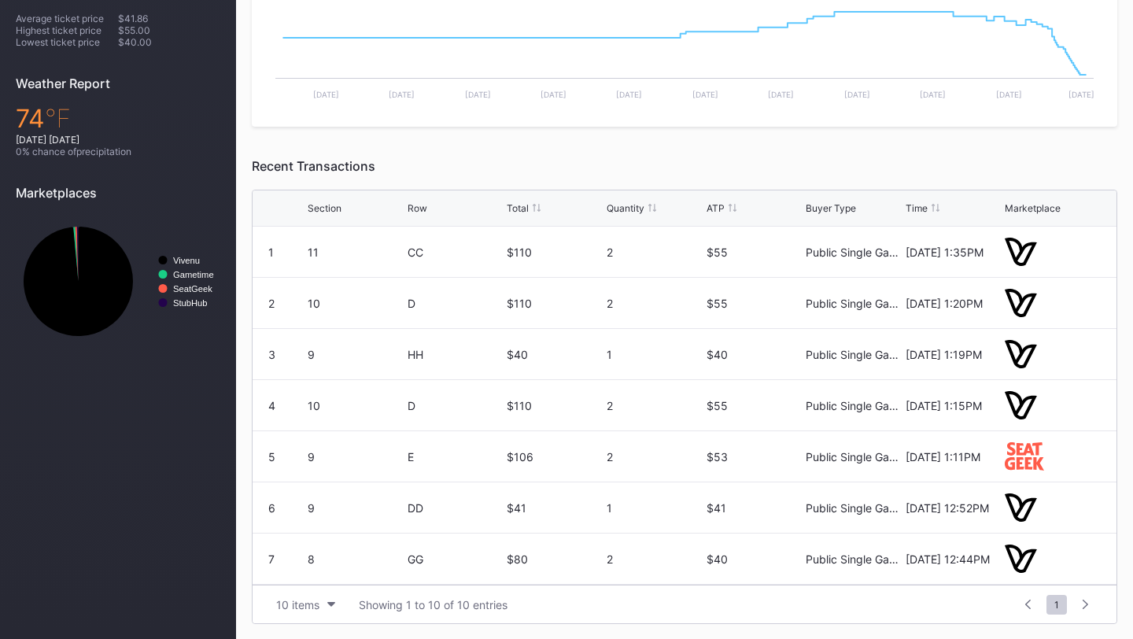
scroll to position [153, 0]
click at [314, 610] on button "10 items" at bounding box center [305, 604] width 75 height 21
click at [320, 562] on div "200 items" at bounding box center [305, 564] width 51 height 13
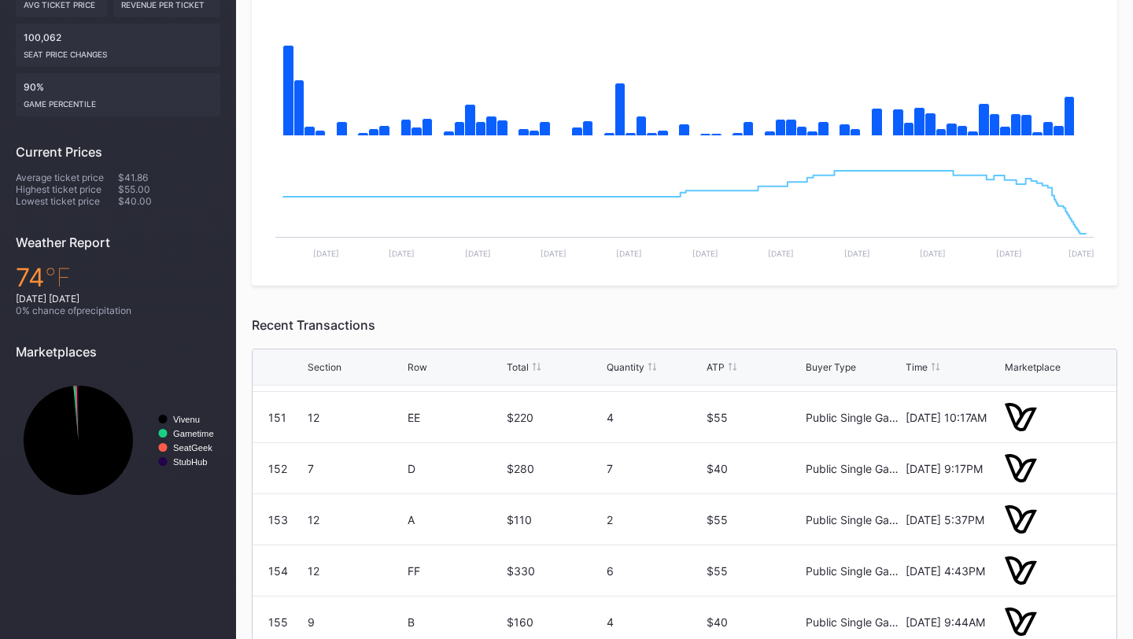
scroll to position [0, 0]
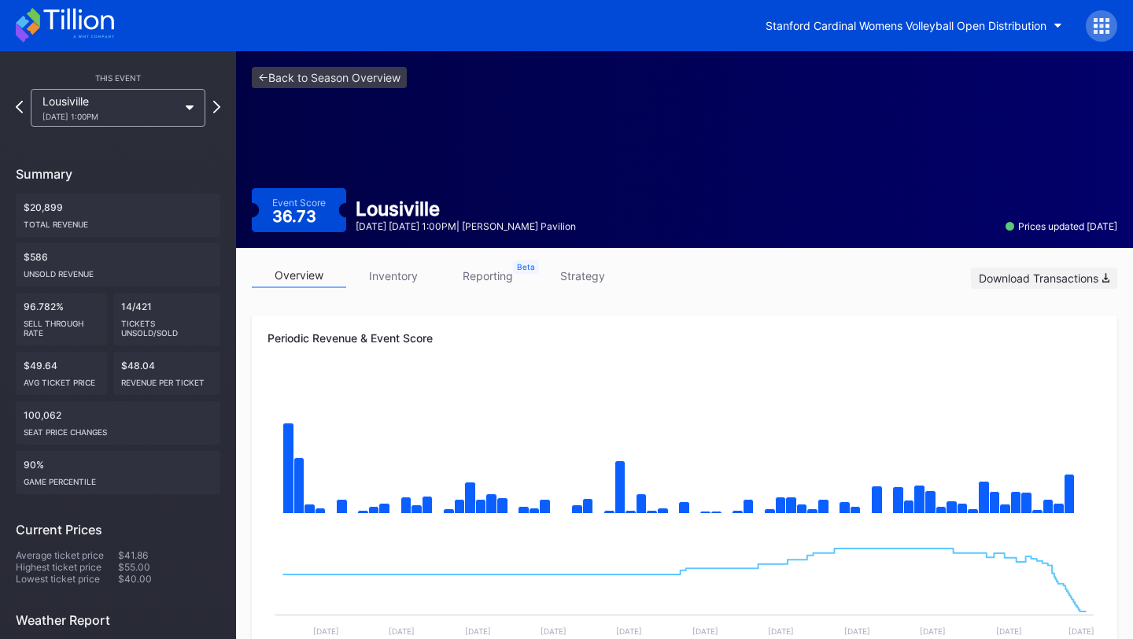
click at [1065, 284] on button "Download Transactions" at bounding box center [1044, 277] width 146 height 21
click at [311, 74] on link "<- Back to Season Overview" at bounding box center [329, 77] width 155 height 21
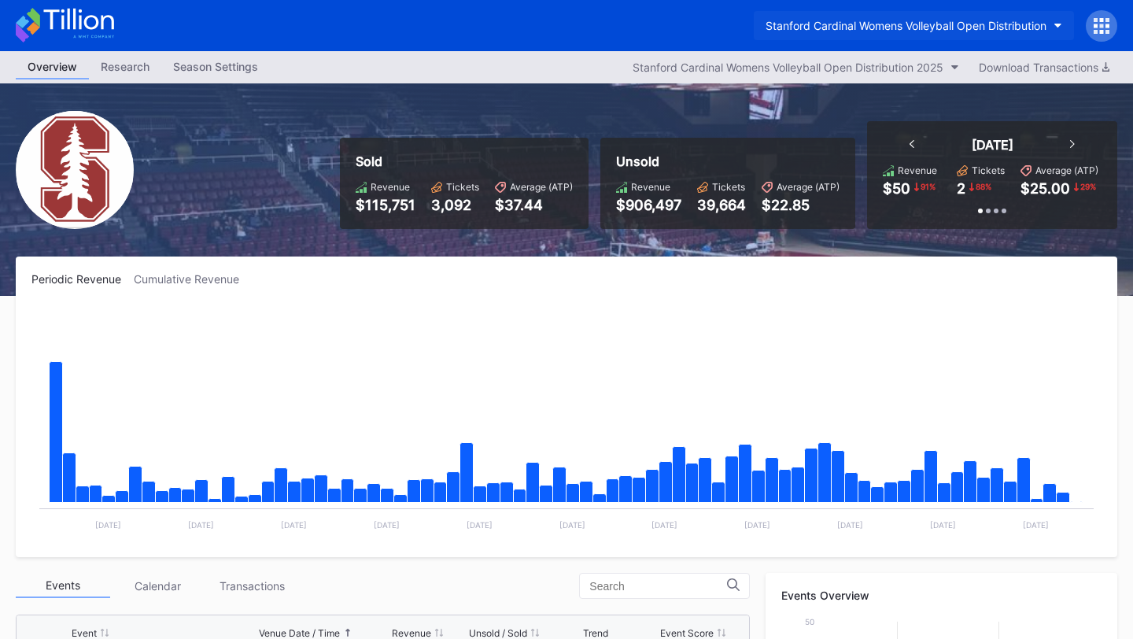
click at [1021, 29] on div "Stanford Cardinal Womens Volleyball Open Distribution" at bounding box center [905, 25] width 281 height 13
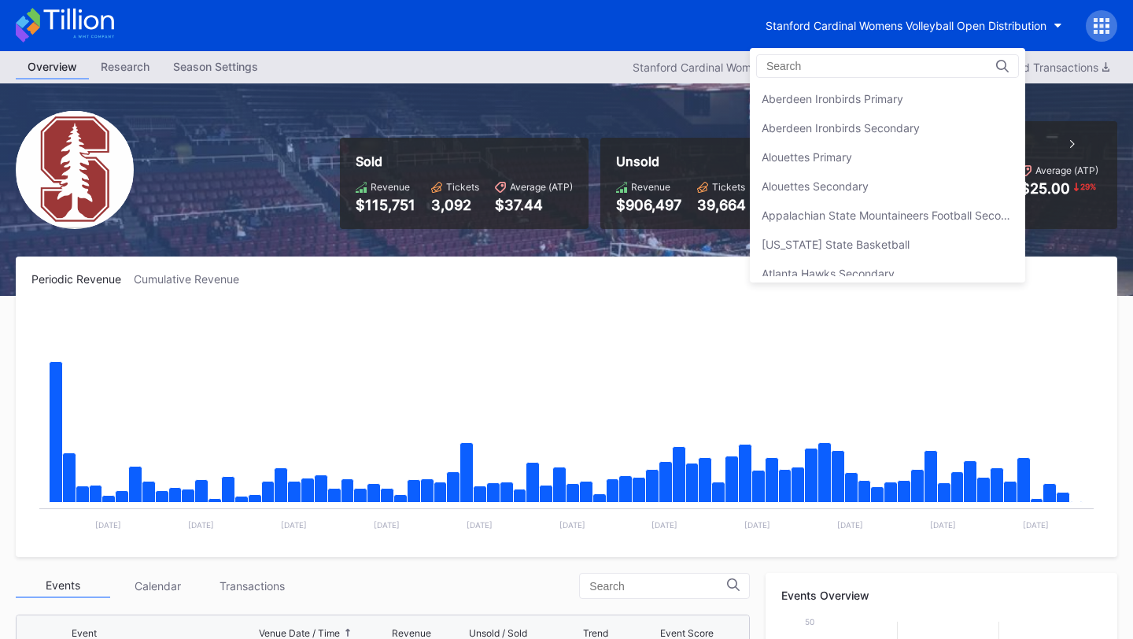
scroll to position [4832, 0]
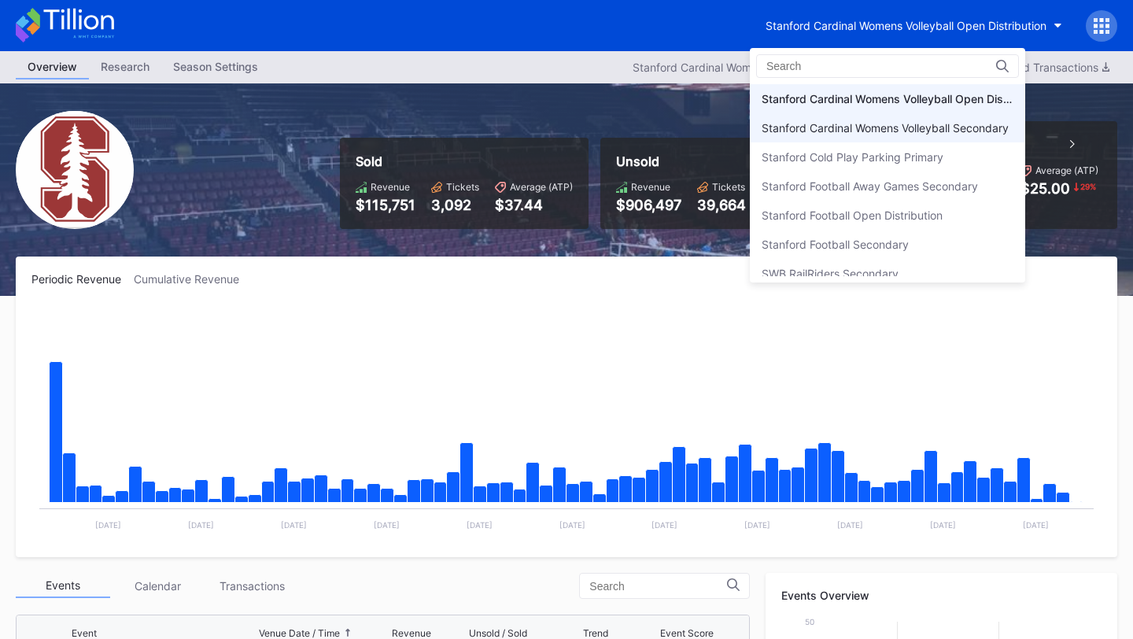
click at [909, 118] on div "Stanford Cardinal Womens Volleyball Secondary" at bounding box center [887, 127] width 275 height 29
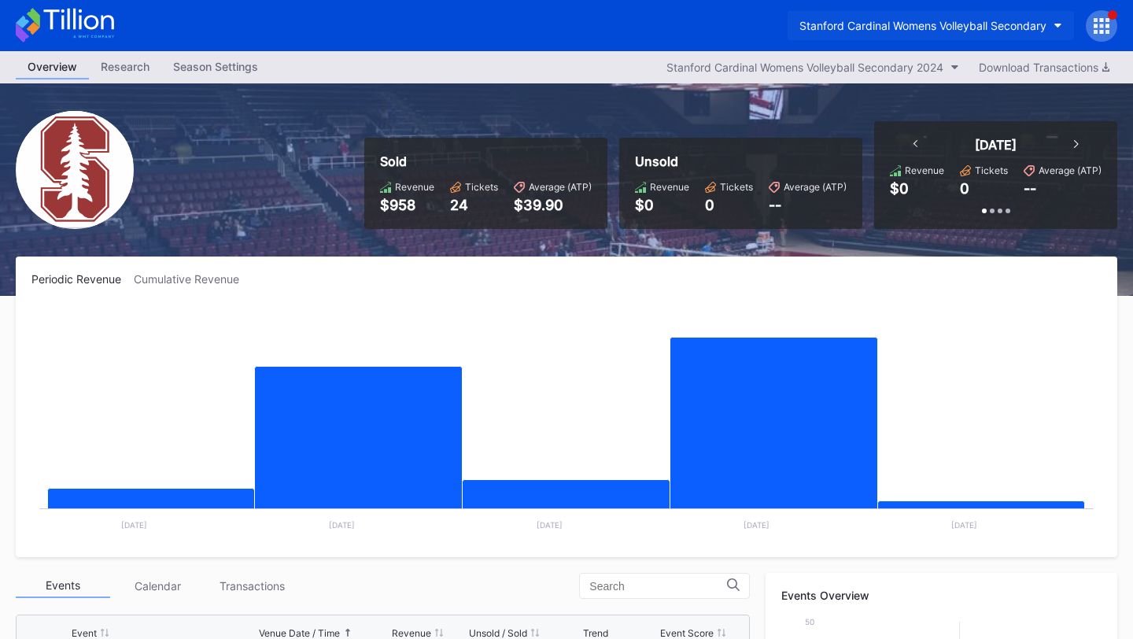
click at [980, 31] on div "Stanford Cardinal Womens Volleyball Secondary" at bounding box center [922, 25] width 247 height 13
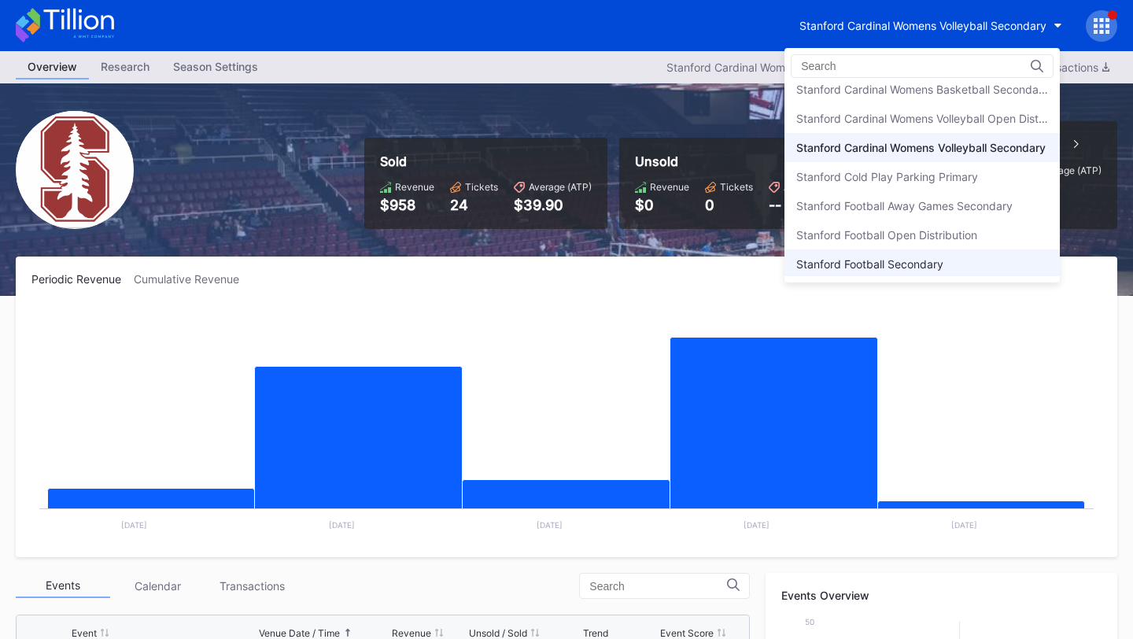
scroll to position [4804, 0]
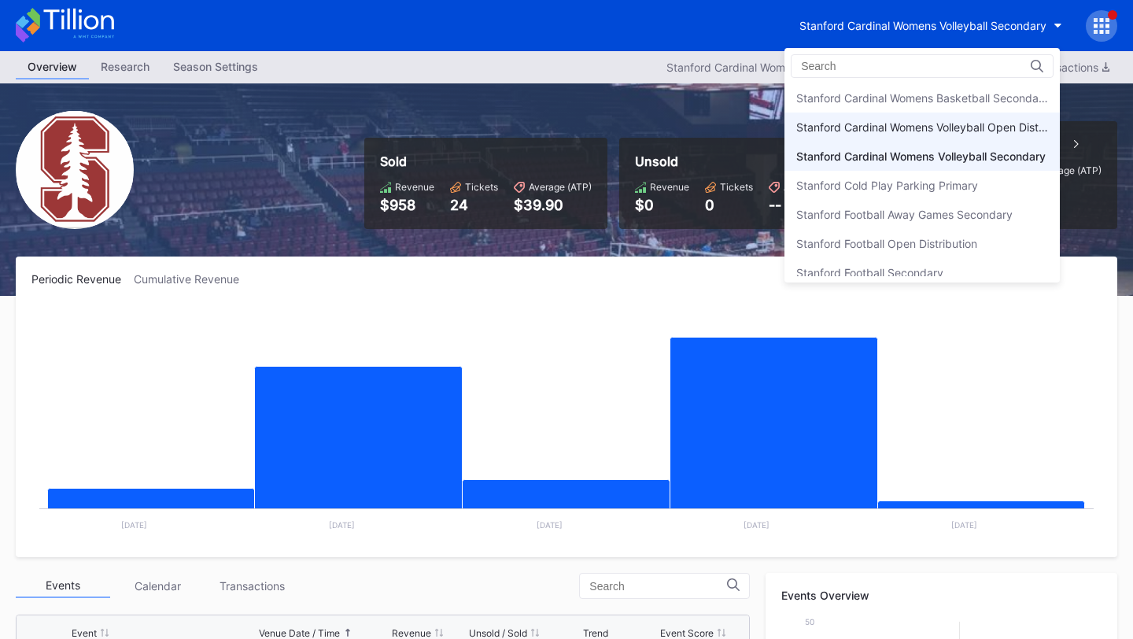
click at [997, 126] on div "Stanford Cardinal Womens Volleyball Open Distribution" at bounding box center [922, 126] width 252 height 13
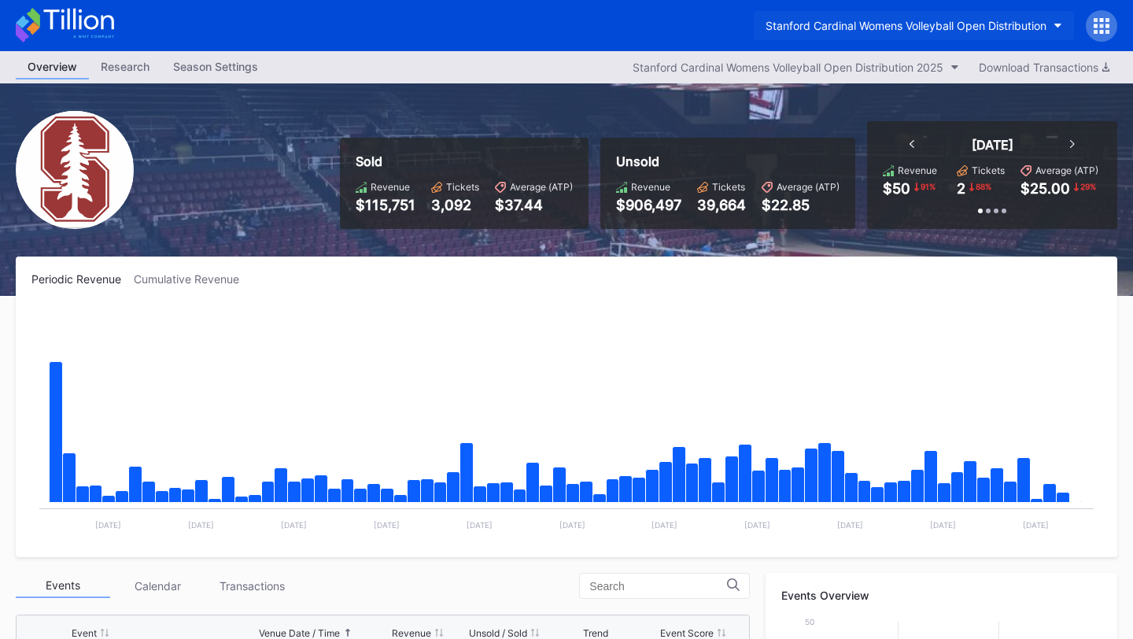
click at [957, 31] on div "Stanford Cardinal Womens Volleyball Open Distribution" at bounding box center [905, 25] width 281 height 13
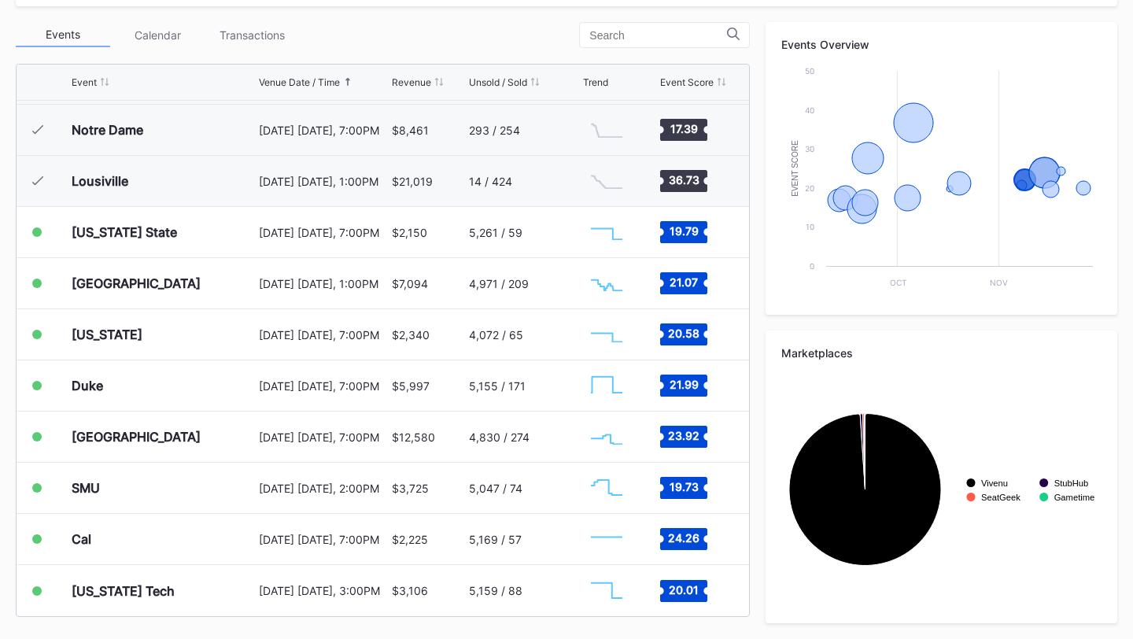
scroll to position [116, 0]
